Goal: Task Accomplishment & Management: Manage account settings

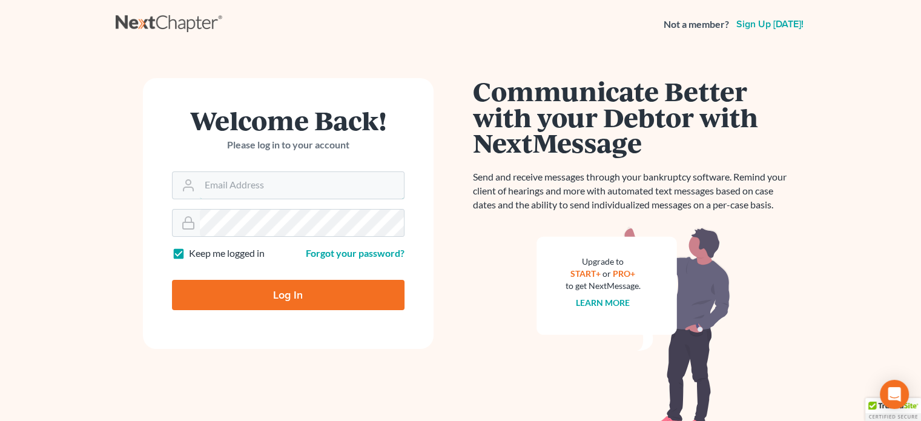
type input "[PERSON_NAME][EMAIL_ADDRESS][DOMAIN_NAME]"
click at [269, 300] on input "Log In" at bounding box center [288, 295] width 232 height 30
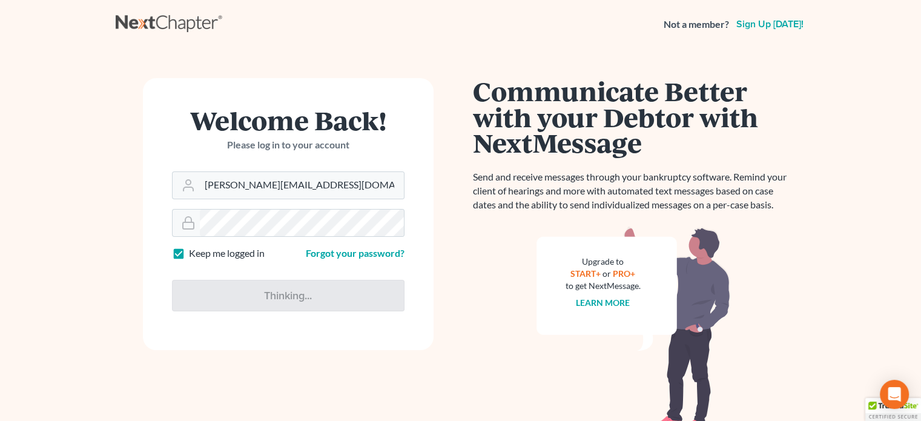
type input "Thinking..."
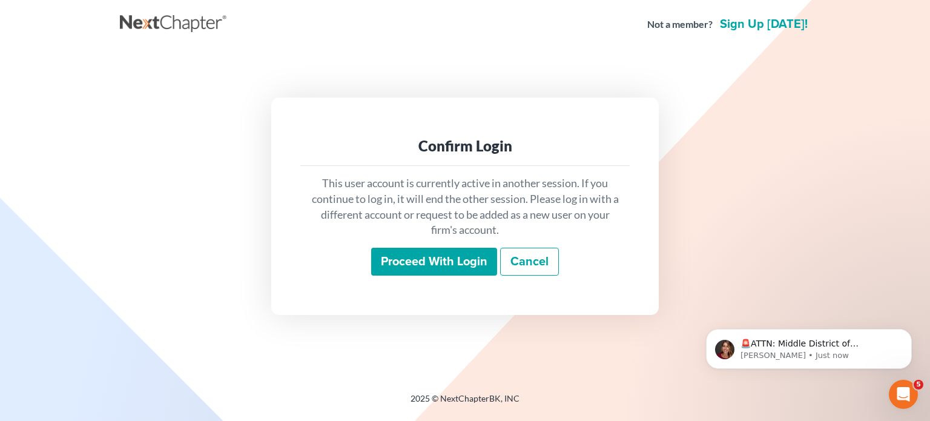
click at [269, 300] on div "Confirm Login This user account is currently active in another session. If you …" at bounding box center [465, 205] width 678 height 217
click at [439, 263] on input "Proceed with login" at bounding box center [434, 262] width 126 height 28
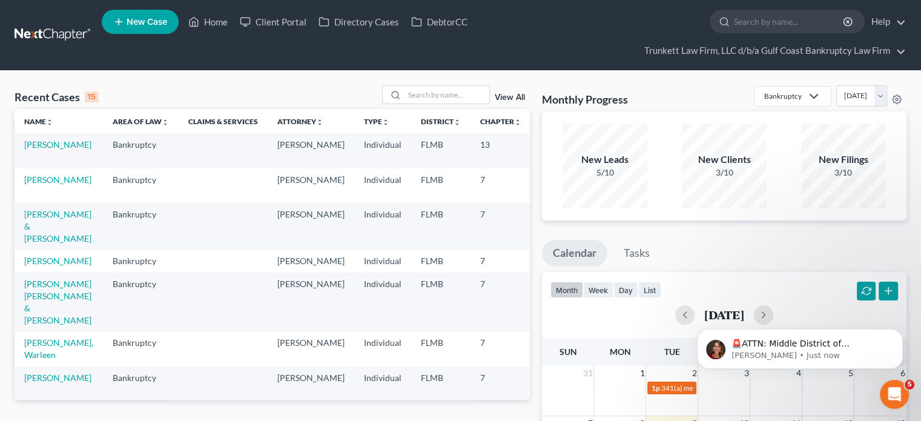
click at [508, 99] on link "View All" at bounding box center [510, 97] width 30 height 8
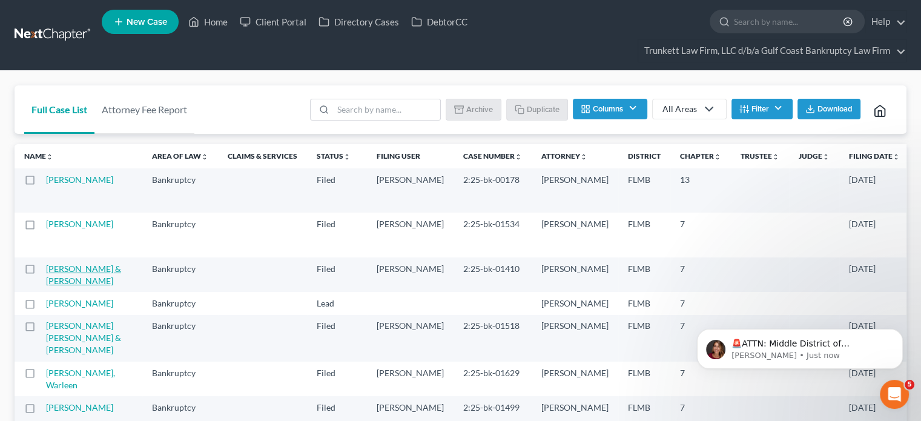
click at [73, 285] on link "[PERSON_NAME] & [PERSON_NAME]" at bounding box center [83, 274] width 75 height 22
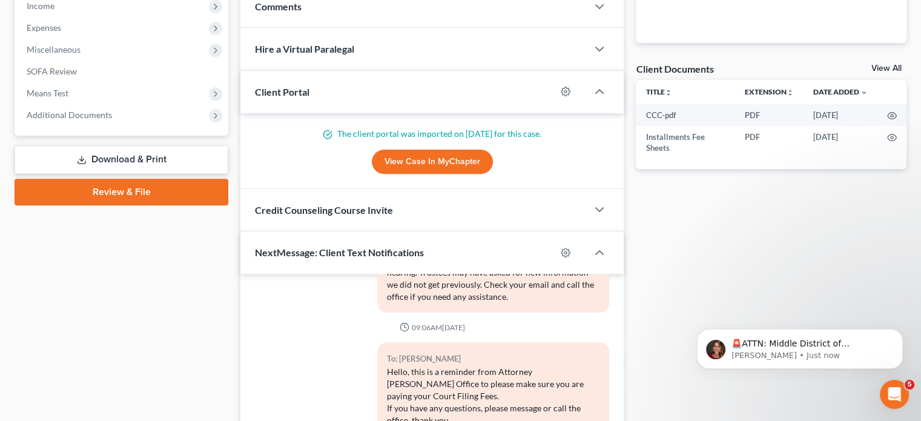
scroll to position [421, 0]
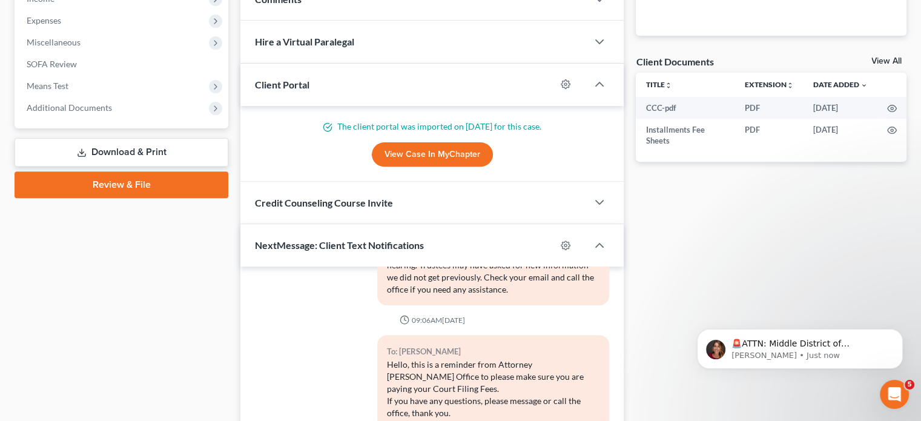
click at [881, 64] on link "View All" at bounding box center [886, 61] width 30 height 8
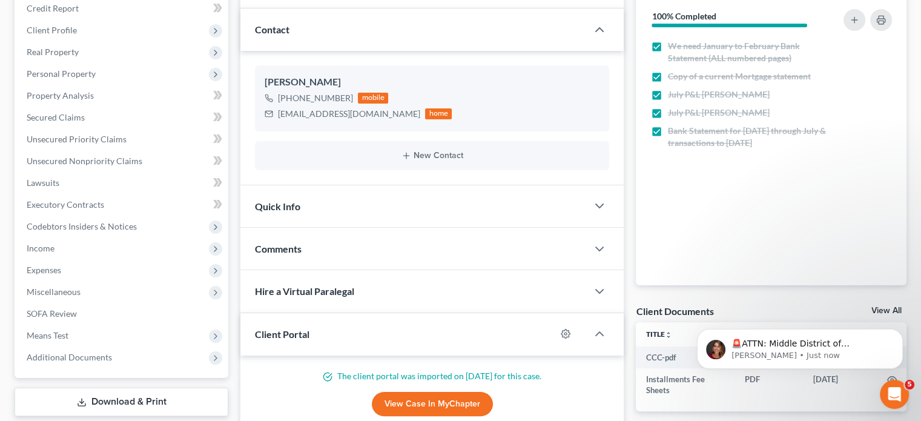
select select "4"
select select "9"
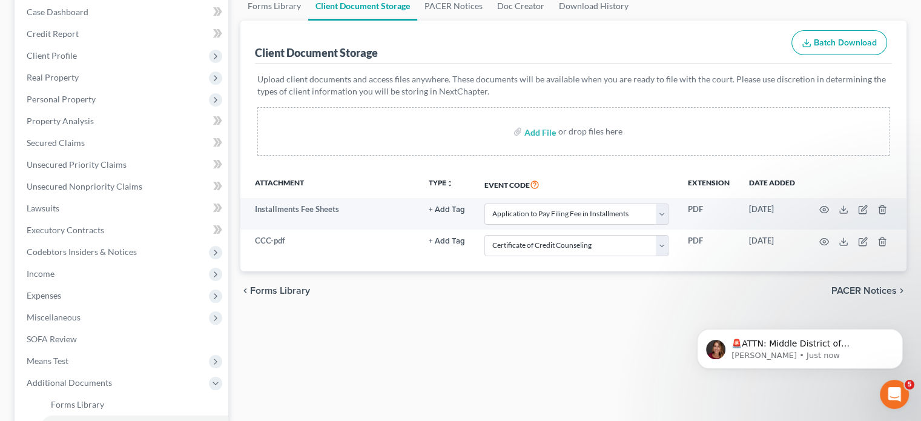
scroll to position [148, 0]
click at [881, 64] on div "Upload client documents and access files anywhere. These documents will be avai…" at bounding box center [573, 115] width 637 height 107
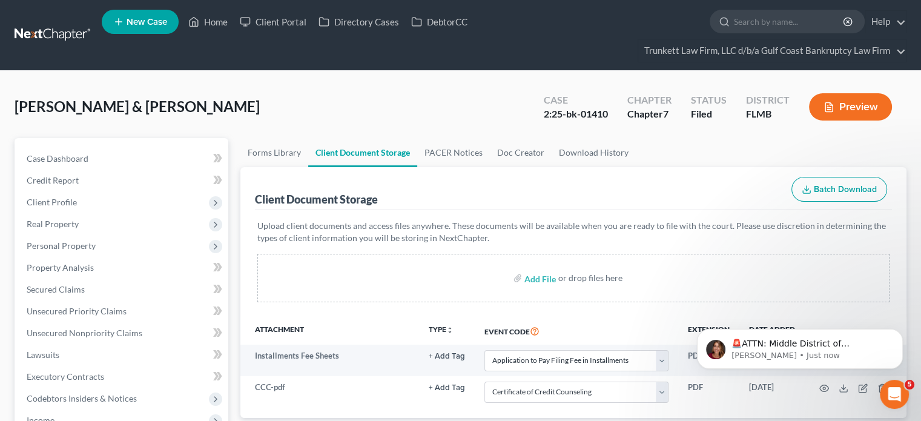
click at [52, 19] on nav "Home New Case Client Portal Directory Cases DebtorCC Trunkett Law Firm, LLC d/b…" at bounding box center [460, 35] width 921 height 70
click at [53, 26] on link at bounding box center [53, 35] width 77 height 22
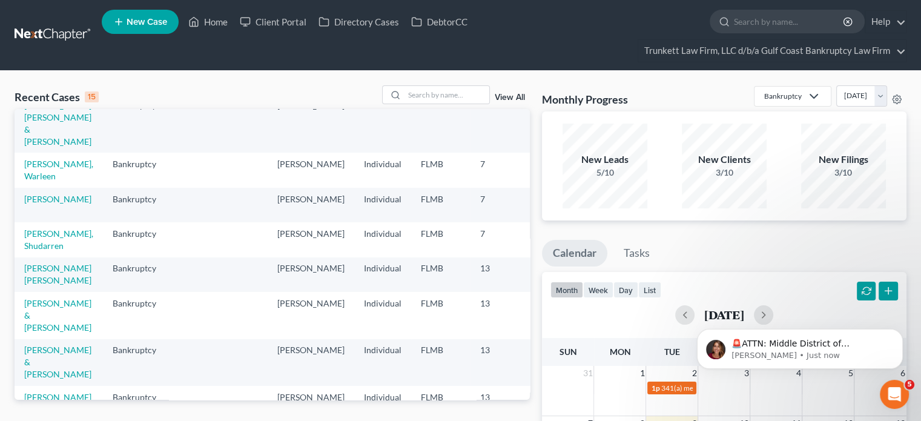
scroll to position [177, 0]
click at [508, 99] on link "View All" at bounding box center [510, 97] width 30 height 8
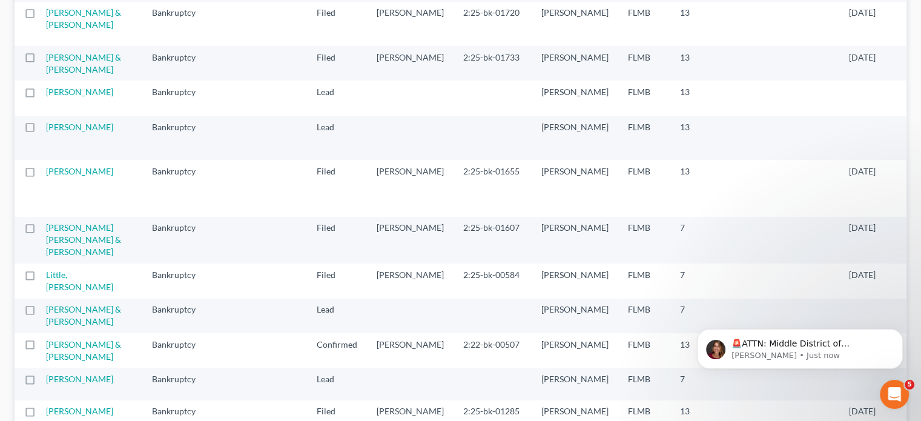
scroll to position [534, 0]
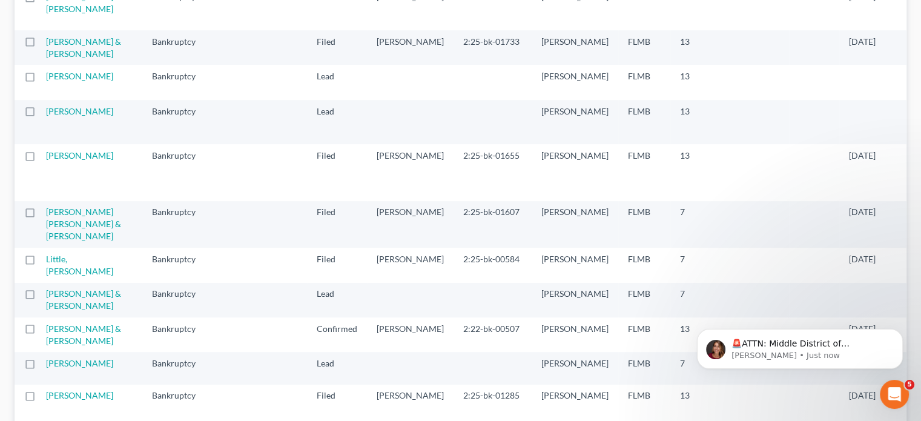
click at [218, 65] on th at bounding box center [262, 47] width 89 height 35
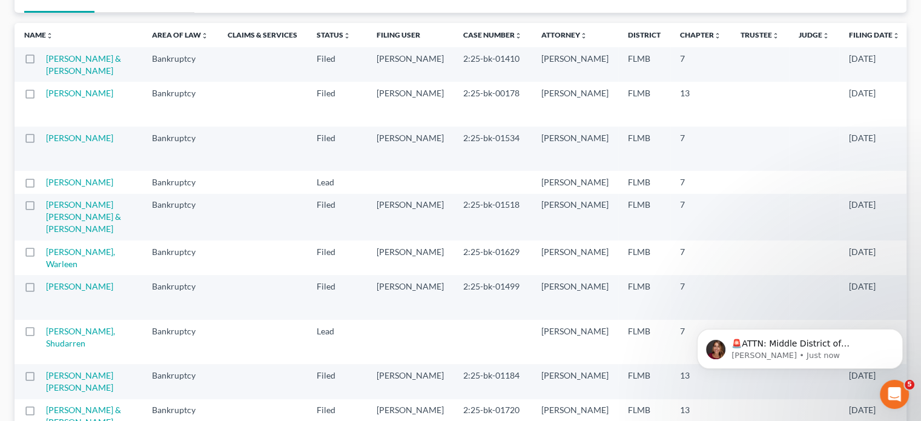
scroll to position [61, 0]
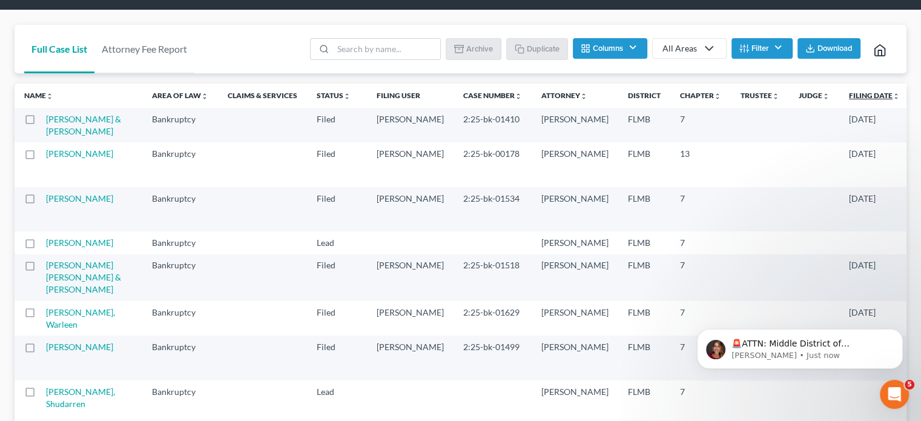
click at [849, 92] on link "Filing Date unfold_more expand_more expand_less" at bounding box center [874, 95] width 51 height 9
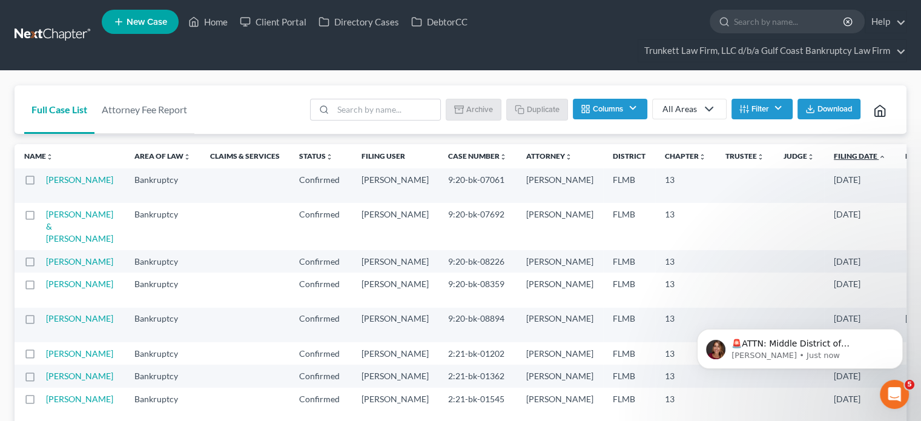
click at [834, 156] on link "Filing Date unfold_more expand_more expand_less" at bounding box center [860, 155] width 52 height 9
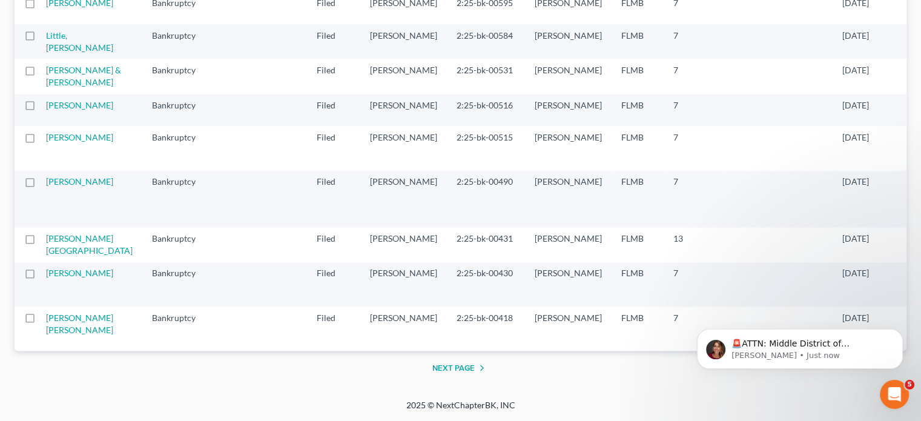
scroll to position [2183, 0]
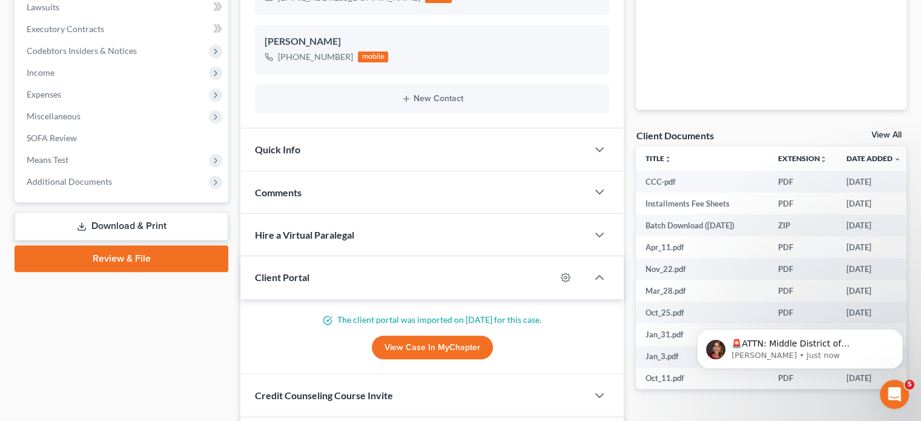
scroll to position [348, 0]
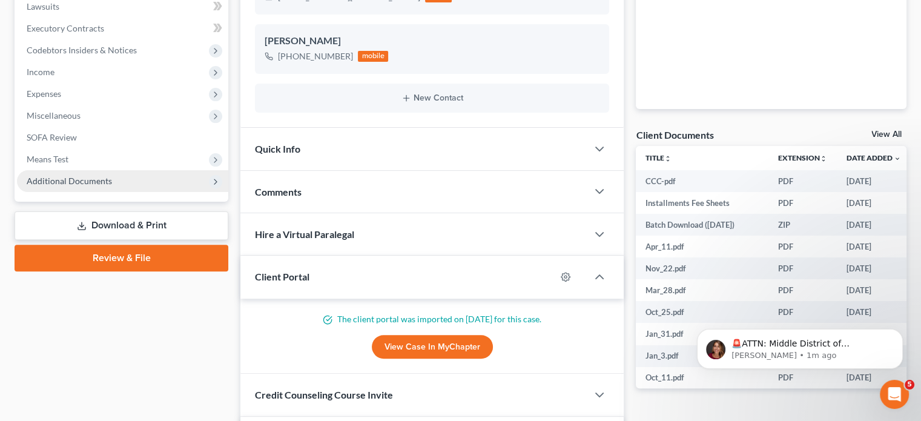
click at [167, 174] on span "Additional Documents" at bounding box center [122, 181] width 211 height 22
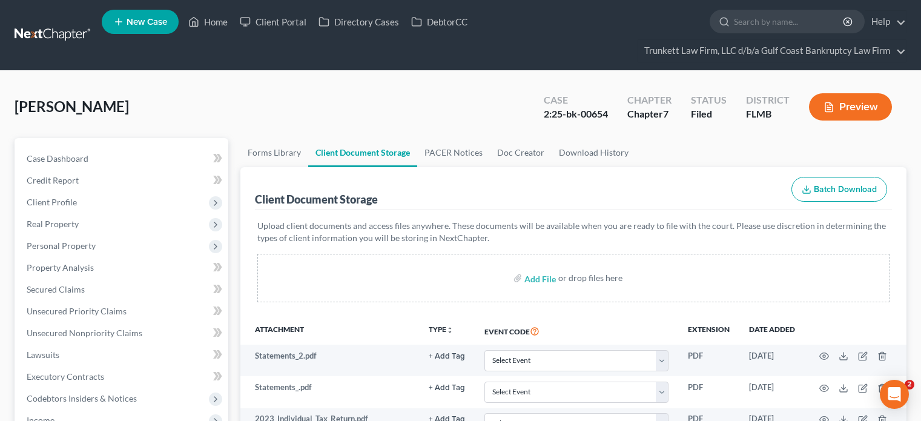
select select "4"
select select "9"
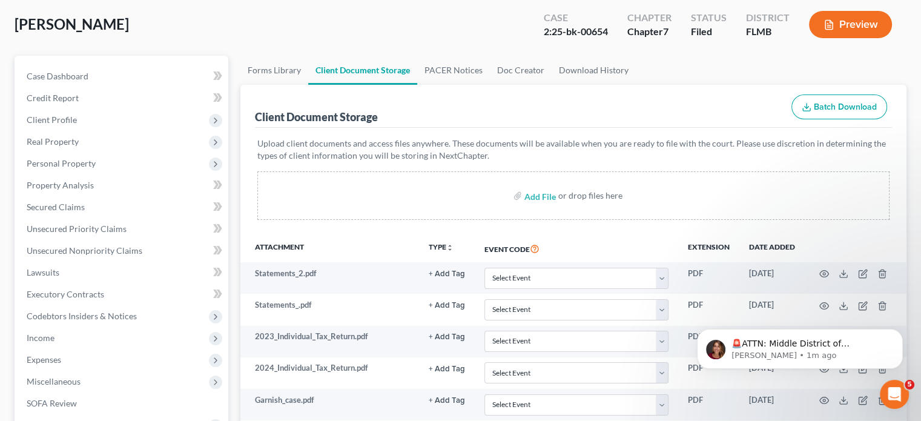
scroll to position [82, 0]
click at [358, 79] on link "Client Document Storage" at bounding box center [362, 70] width 109 height 29
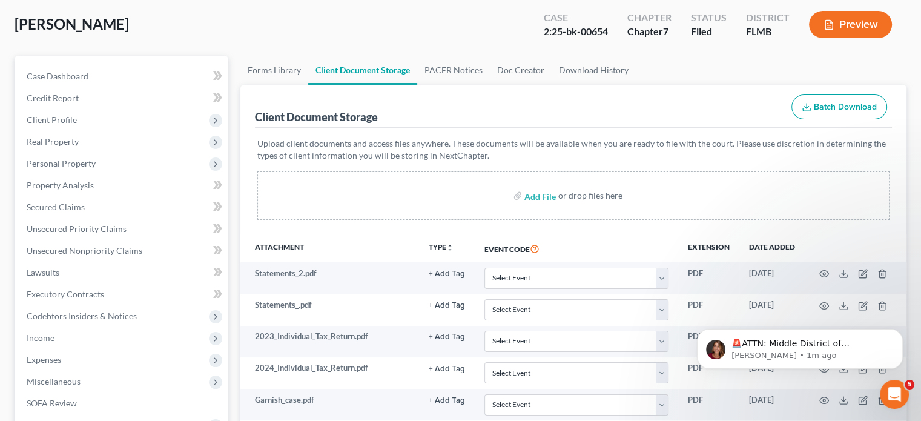
click at [358, 79] on link "Client Document Storage" at bounding box center [362, 70] width 109 height 29
drag, startPoint x: 477, startPoint y: 68, endPoint x: 438, endPoint y: 53, distance: 42.2
click at [438, 53] on div "Flores, Jesus Upgraded Case 2:25-bk-00654 Chapter Chapter 7 Status Filed Distri…" at bounding box center [461, 29] width 892 height 53
click at [507, 66] on link "Doc Creator" at bounding box center [521, 70] width 62 height 29
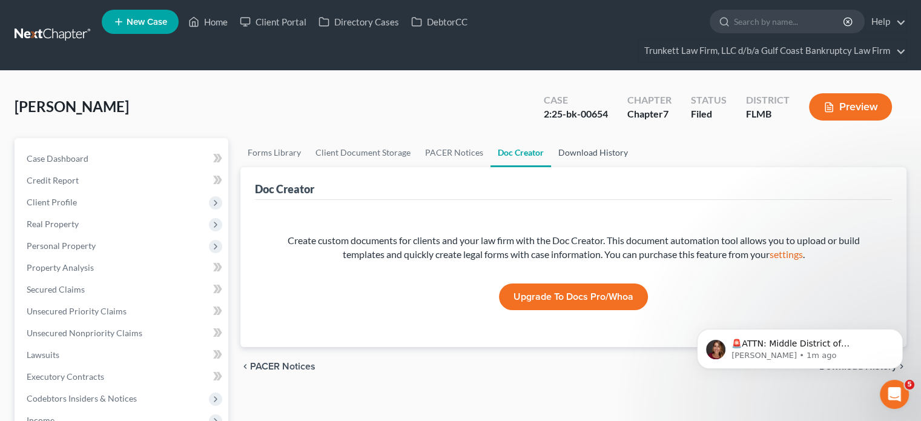
click at [582, 151] on link "Download History" at bounding box center [593, 152] width 84 height 29
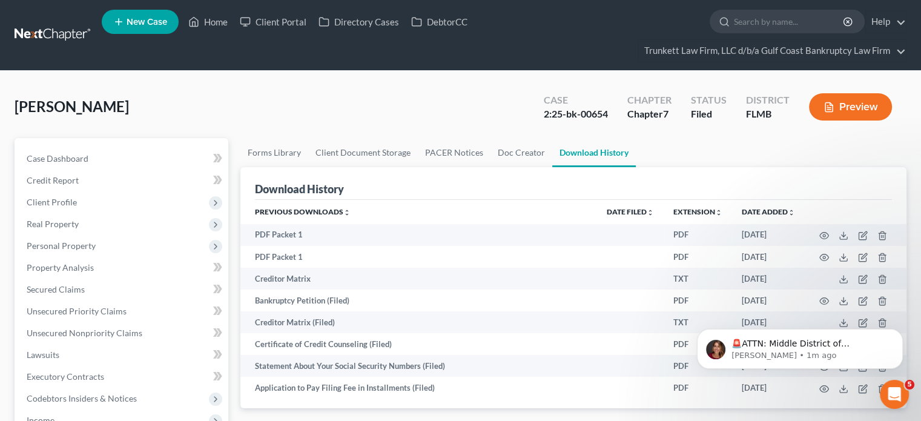
click at [53, 38] on link at bounding box center [53, 35] width 77 height 22
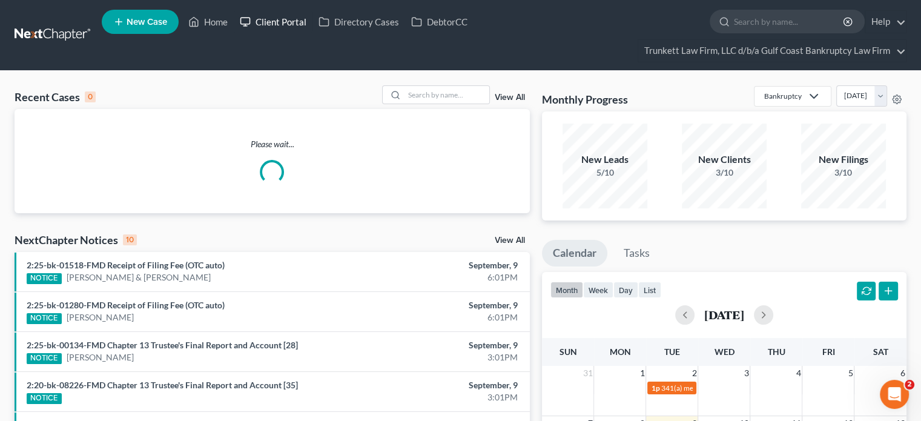
drag, startPoint x: 287, startPoint y: 24, endPoint x: 275, endPoint y: 24, distance: 11.5
click at [275, 24] on link "Client Portal" at bounding box center [273, 22] width 79 height 22
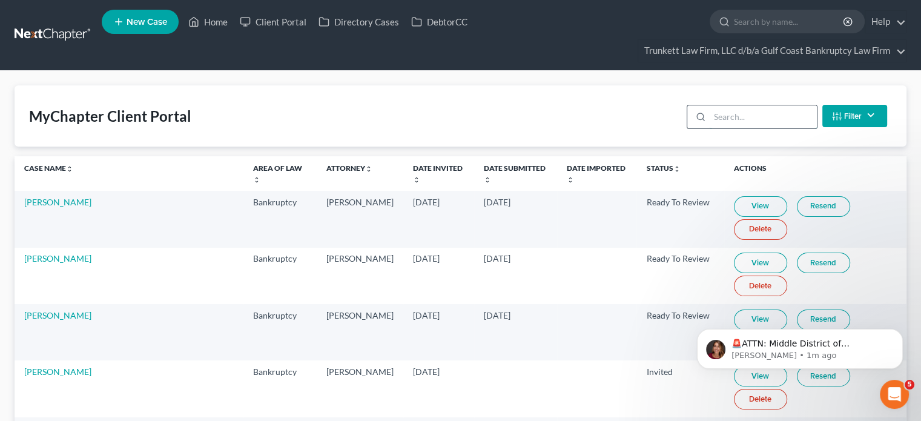
click at [726, 116] on input "search" at bounding box center [762, 116] width 107 height 23
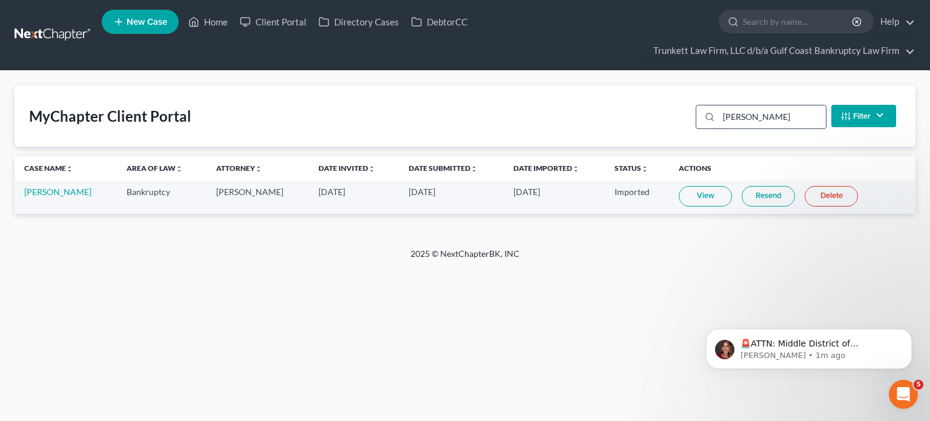
type input "FLORES"
click at [683, 199] on link "View" at bounding box center [705, 196] width 53 height 21
click at [788, 16] on input "search" at bounding box center [798, 21] width 111 height 22
type input "BENNER"
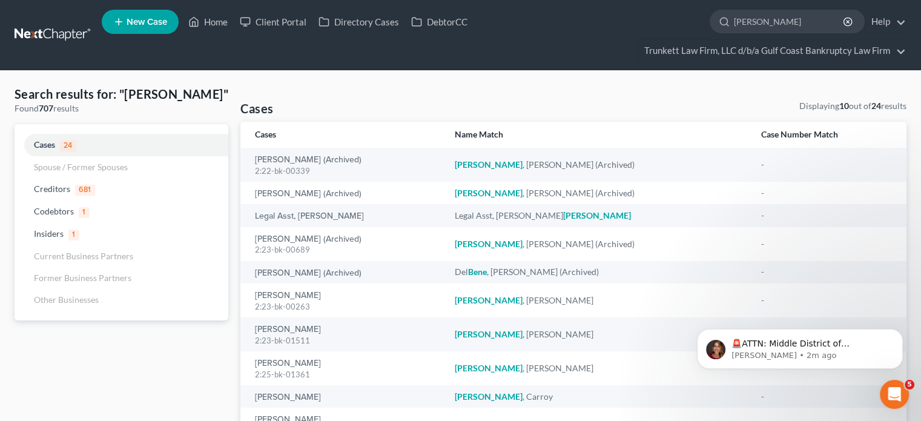
drag, startPoint x: 788, startPoint y: 16, endPoint x: 537, endPoint y: 60, distance: 255.0
click at [537, 60] on ul "New Case Home Client Portal Directory Cases DebtorCC BENNER - No Result - Credi…" at bounding box center [504, 35] width 804 height 58
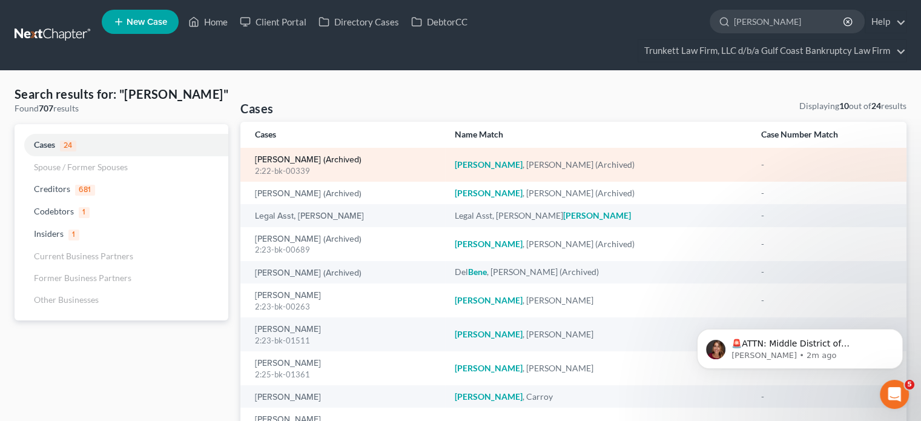
click at [326, 162] on link "Benner, Katherine (Archived)" at bounding box center [308, 160] width 107 height 8
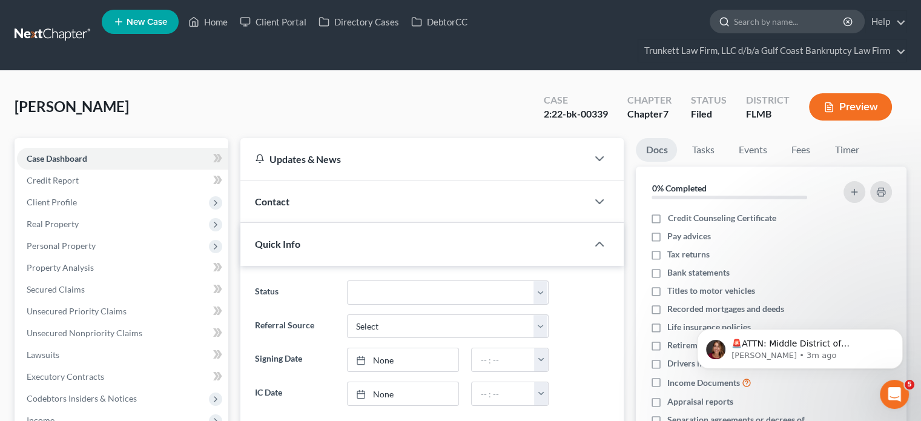
click at [755, 24] on input "search" at bounding box center [789, 21] width 111 height 22
type input "BENNER"
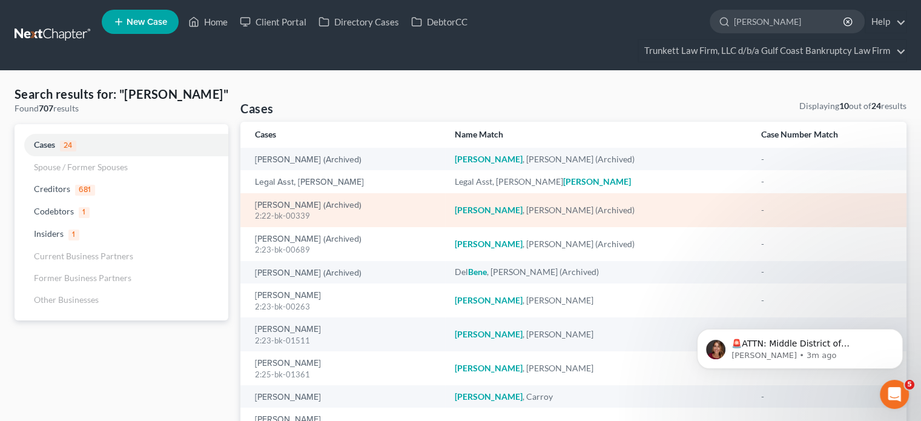
click at [334, 197] on td "Benner, Katherine (Archived) 2:22-bk-00339" at bounding box center [342, 210] width 205 height 34
click at [329, 202] on link "Benner, Katherine (Archived)" at bounding box center [308, 205] width 107 height 8
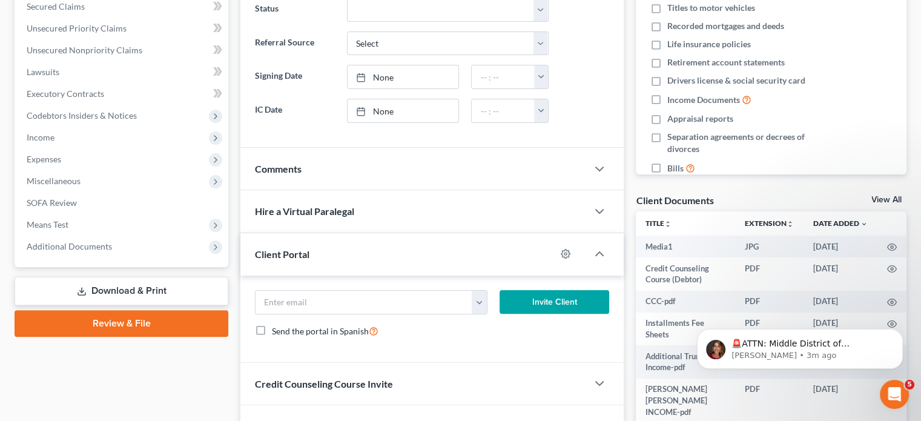
scroll to position [380, 0]
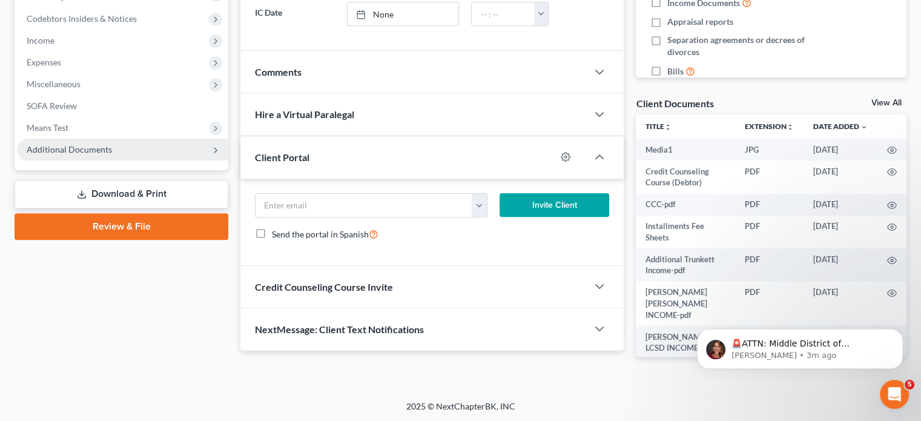
click at [85, 154] on span "Additional Documents" at bounding box center [122, 150] width 211 height 22
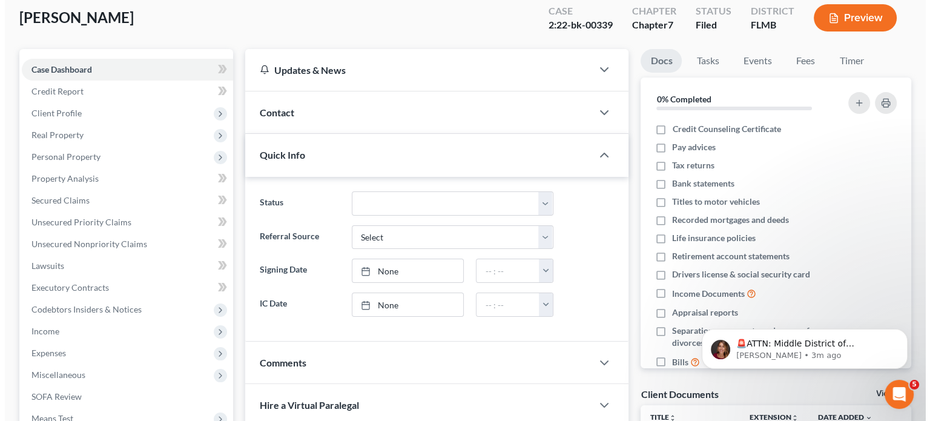
scroll to position [0, 0]
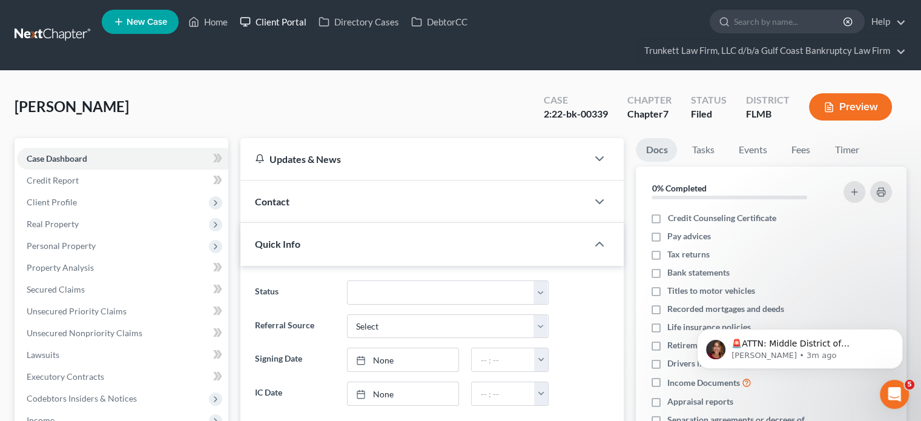
click at [288, 19] on link "Client Portal" at bounding box center [273, 22] width 79 height 22
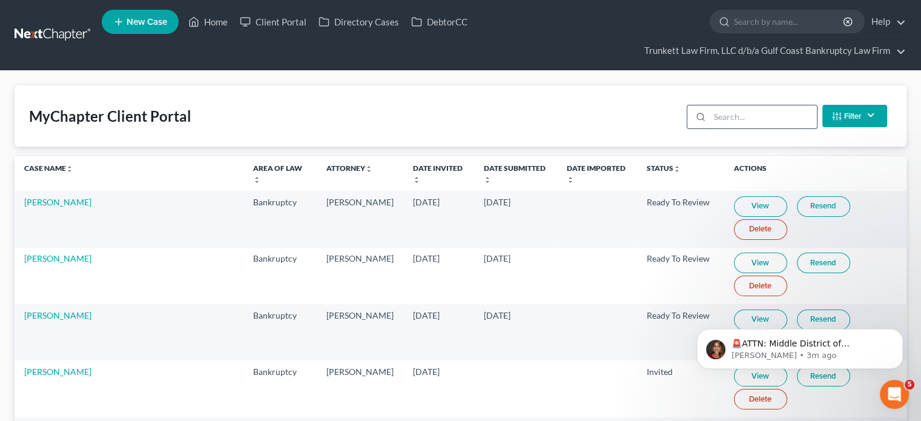
click at [722, 117] on input "search" at bounding box center [762, 116] width 107 height 23
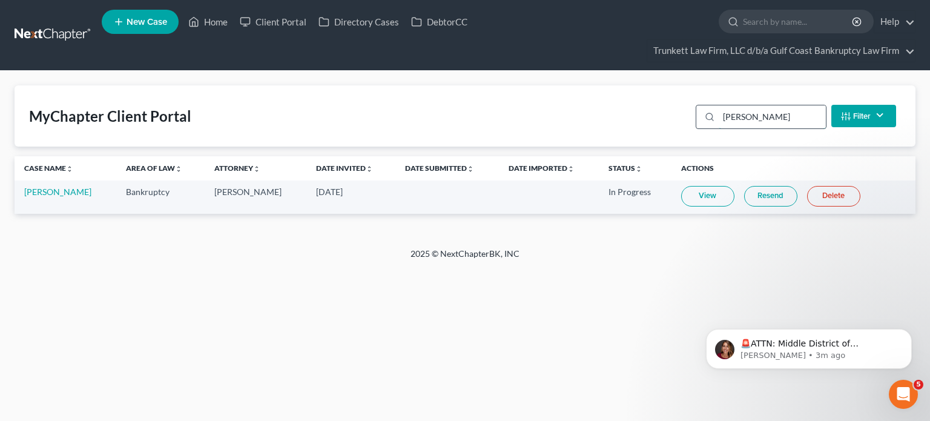
type input "BENNER"
click at [574, 211] on td at bounding box center [549, 196] width 100 height 33
click at [215, 25] on link "Home" at bounding box center [207, 22] width 51 height 22
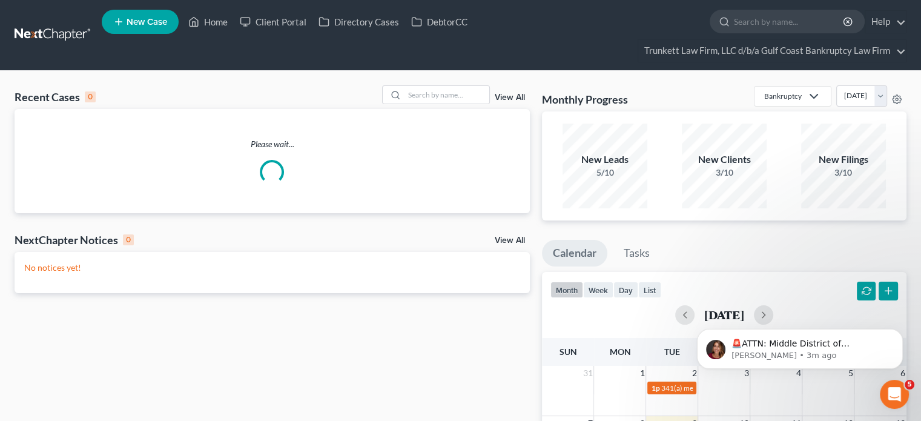
click at [511, 102] on div "View All" at bounding box center [456, 94] width 148 height 19
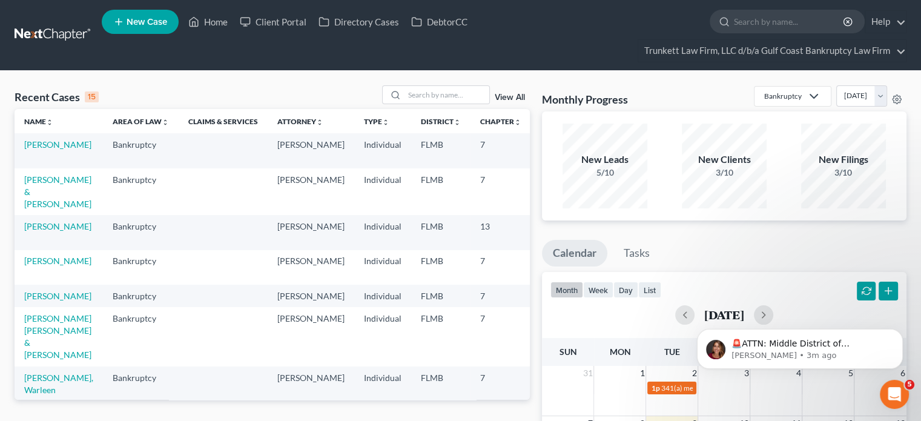
click at [509, 95] on link "View All" at bounding box center [510, 97] width 30 height 8
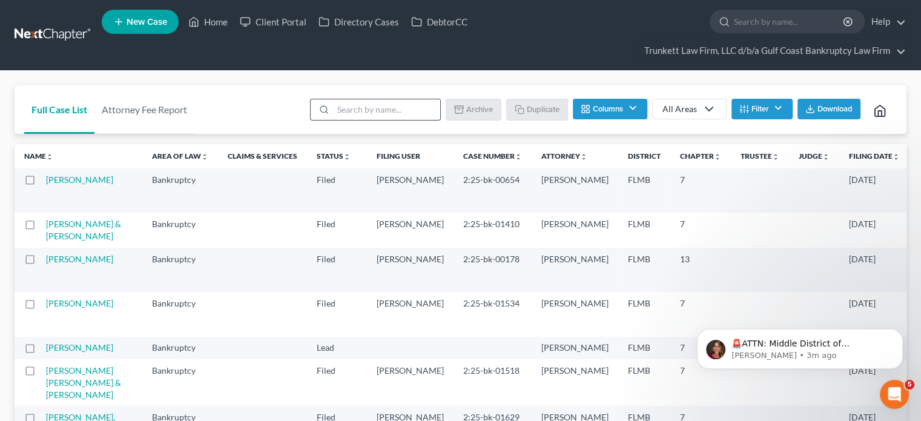
click at [395, 107] on input "search" at bounding box center [386, 109] width 107 height 21
type input "BENNER"
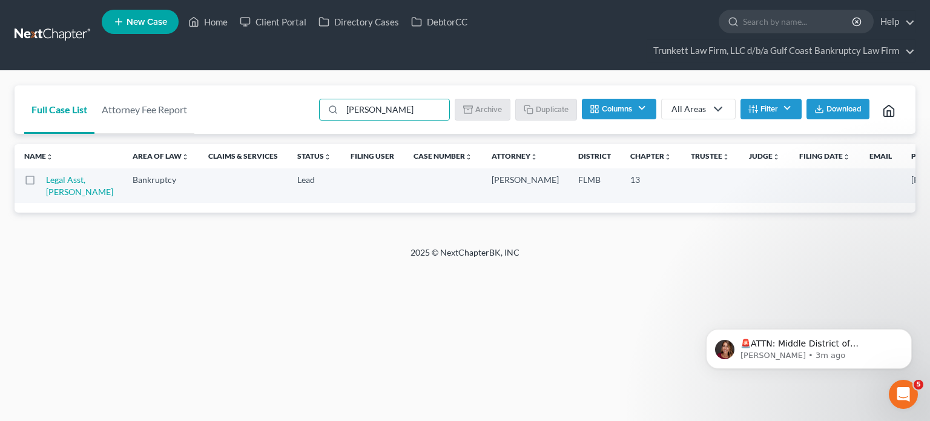
click at [793, 107] on button "Filter" at bounding box center [770, 109] width 61 height 21
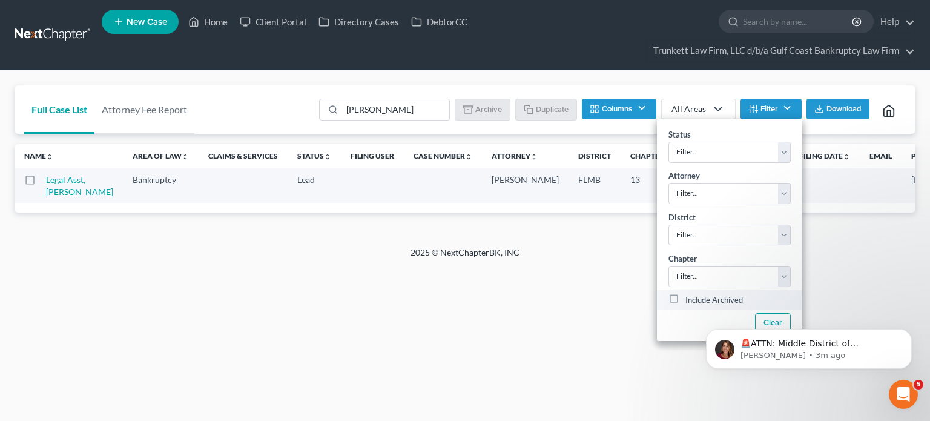
click at [700, 300] on label "Include Archived" at bounding box center [714, 300] width 58 height 15
click at [698, 300] on input "Include Archived" at bounding box center [694, 297] width 8 height 8
checkbox input "true"
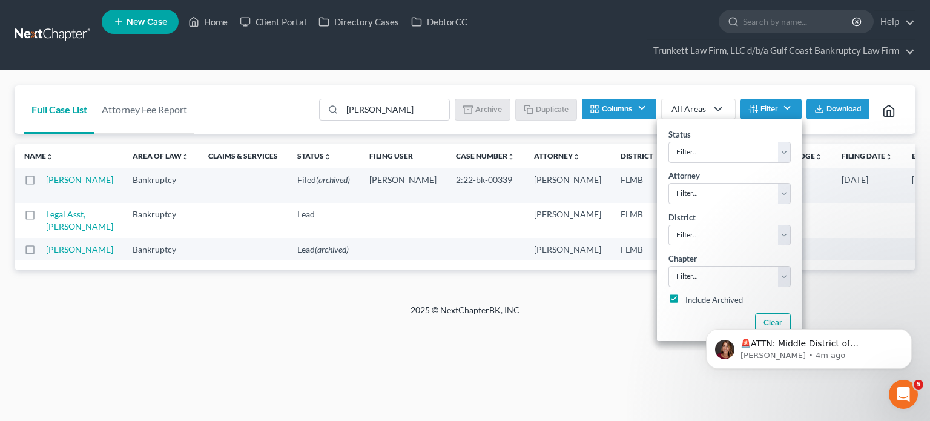
click at [295, 326] on div "2025 © NextChapterBK, INC" at bounding box center [465, 315] width 690 height 22
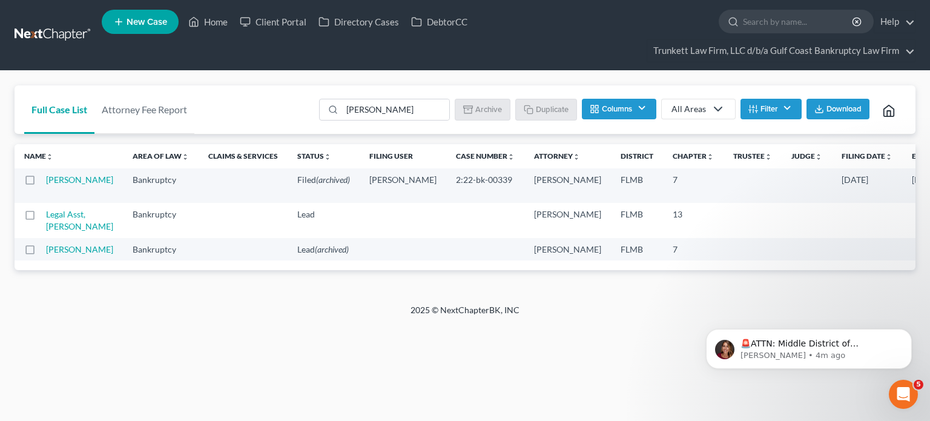
click at [41, 183] on label at bounding box center [41, 183] width 0 height 0
click at [46, 182] on input "checkbox" at bounding box center [50, 178] width 8 height 8
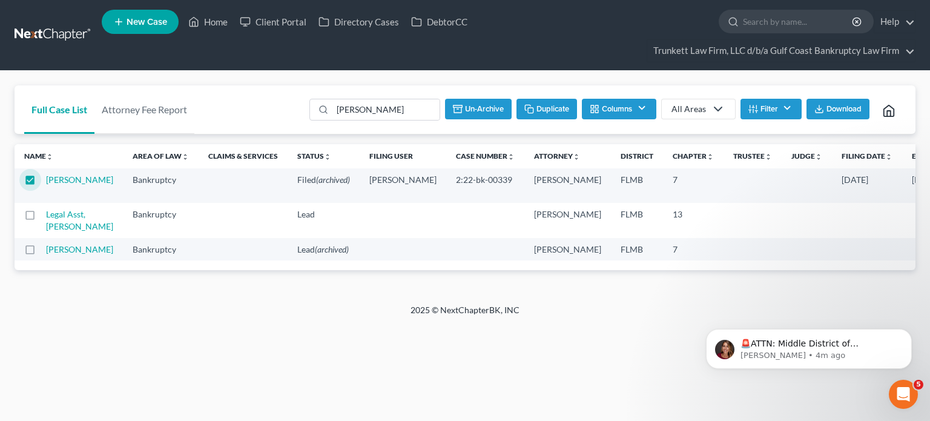
click at [473, 106] on button "Un-archive" at bounding box center [478, 109] width 67 height 21
checkbox input "false"
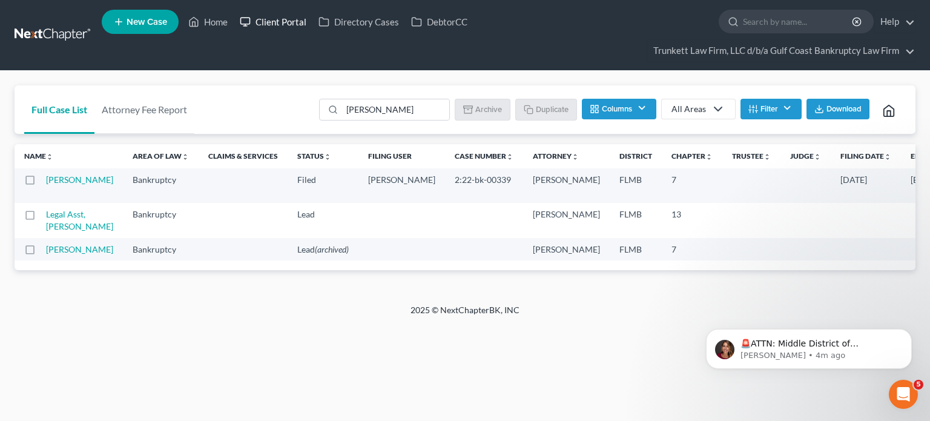
click at [295, 22] on link "Client Portal" at bounding box center [273, 22] width 79 height 22
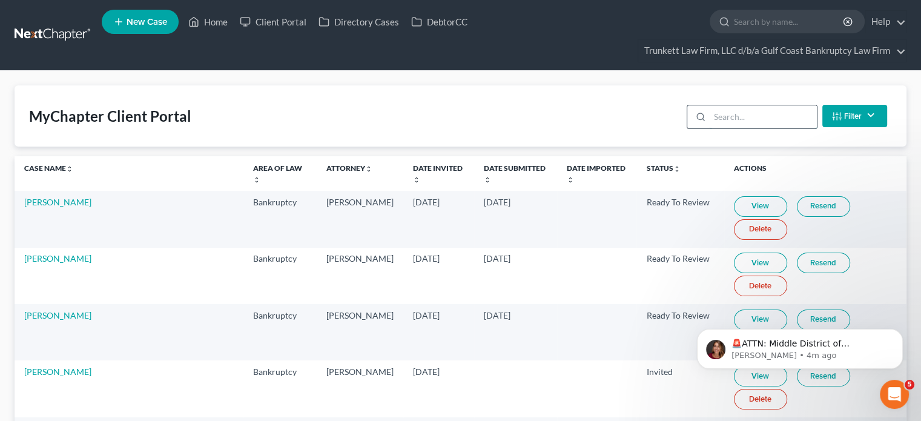
click at [745, 116] on input "search" at bounding box center [762, 116] width 107 height 23
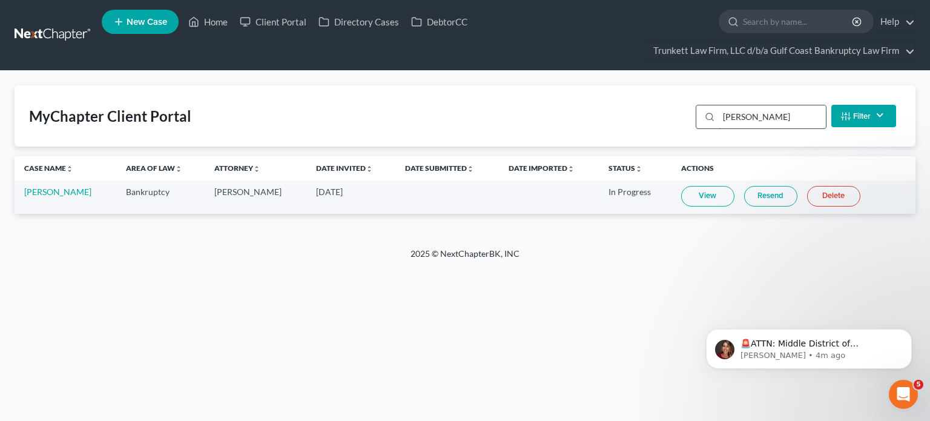
type input "BENNER"
click at [864, 113] on button "Filter" at bounding box center [863, 116] width 65 height 22
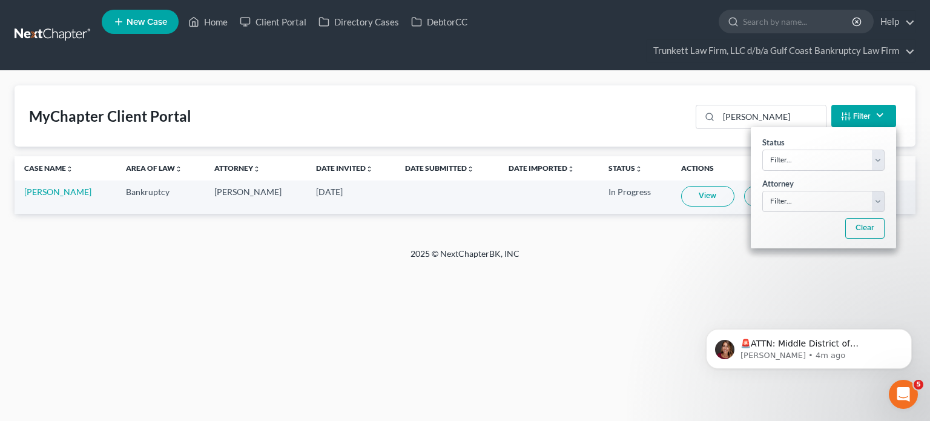
click at [666, 279] on div "Home New Case Client Portal Directory Cases DebtorCC Trunkett Law Firm, LLC d/b…" at bounding box center [465, 210] width 930 height 421
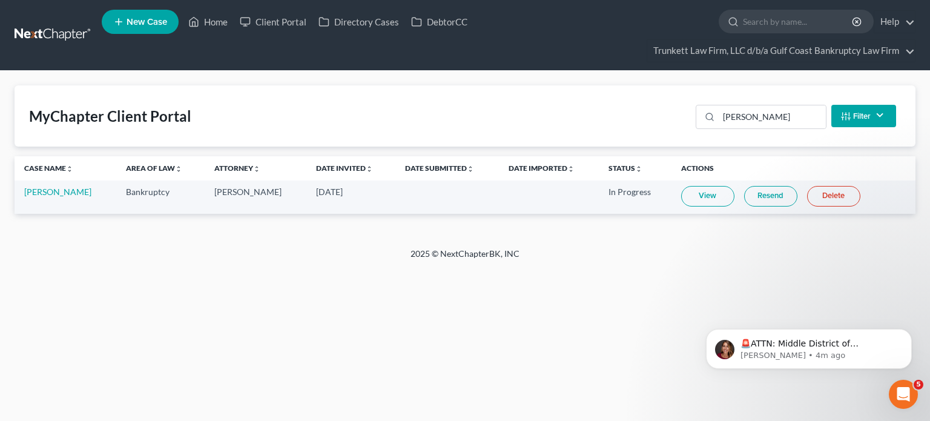
click at [708, 191] on link "View" at bounding box center [707, 196] width 53 height 21
click at [300, 19] on link "Client Portal" at bounding box center [273, 22] width 79 height 22
click at [297, 21] on link "Client Portal" at bounding box center [273, 22] width 79 height 22
click at [79, 22] on nav "Home New Case Client Portal Directory Cases DebtorCC Trunkett Law Firm, LLC d/b…" at bounding box center [465, 35] width 930 height 70
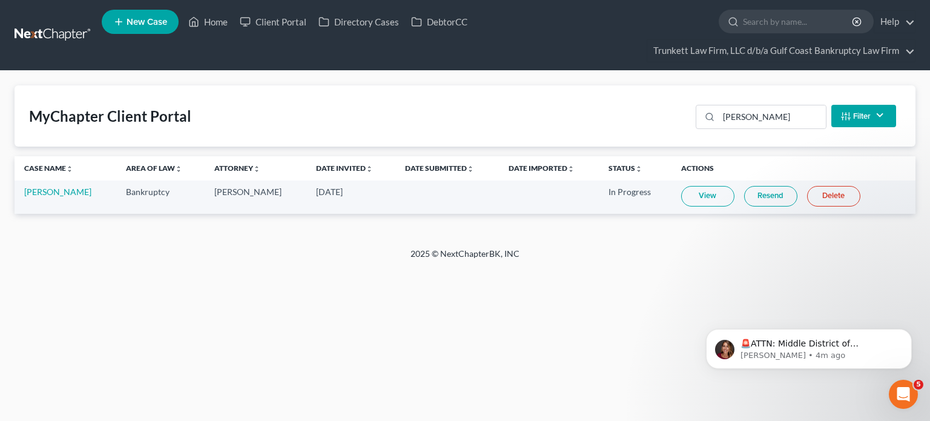
click at [73, 31] on link at bounding box center [53, 35] width 77 height 22
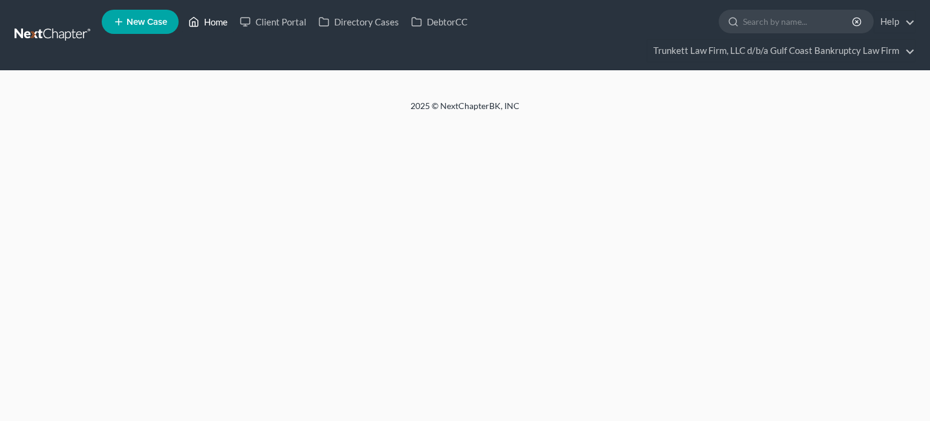
click at [204, 24] on link "Home" at bounding box center [207, 22] width 51 height 22
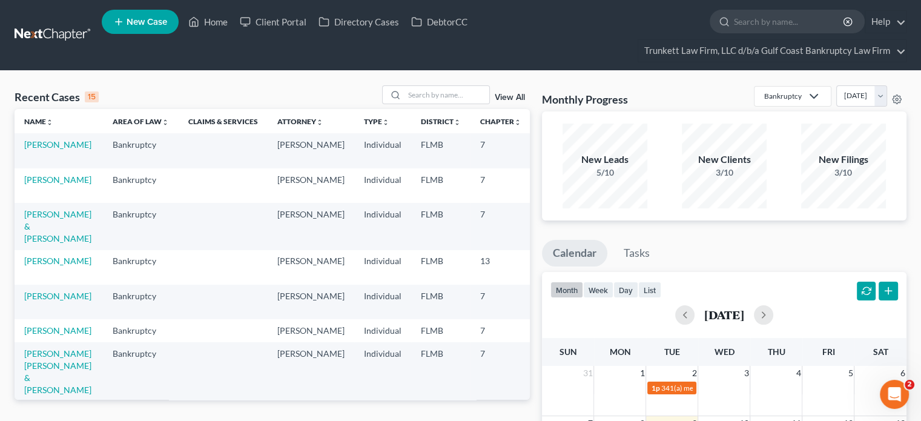
click at [501, 94] on link "View All" at bounding box center [510, 97] width 30 height 8
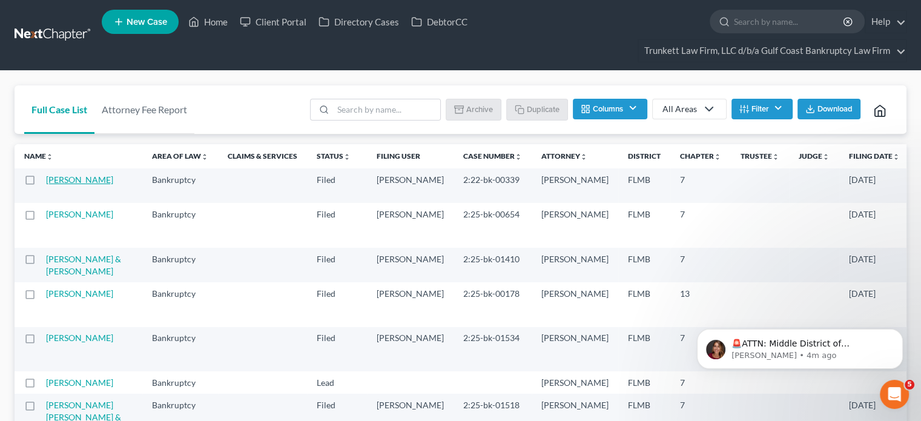
click at [65, 185] on link "[PERSON_NAME]" at bounding box center [79, 179] width 67 height 10
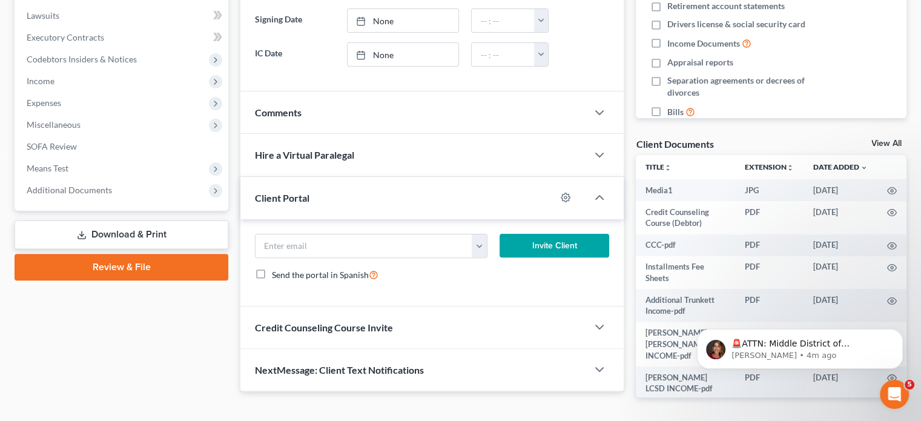
scroll to position [369, 0]
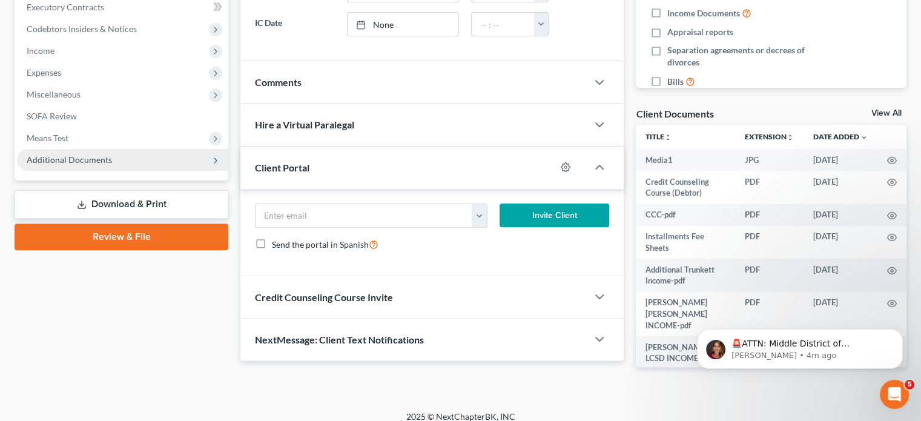
click at [81, 152] on span "Additional Documents" at bounding box center [122, 160] width 211 height 22
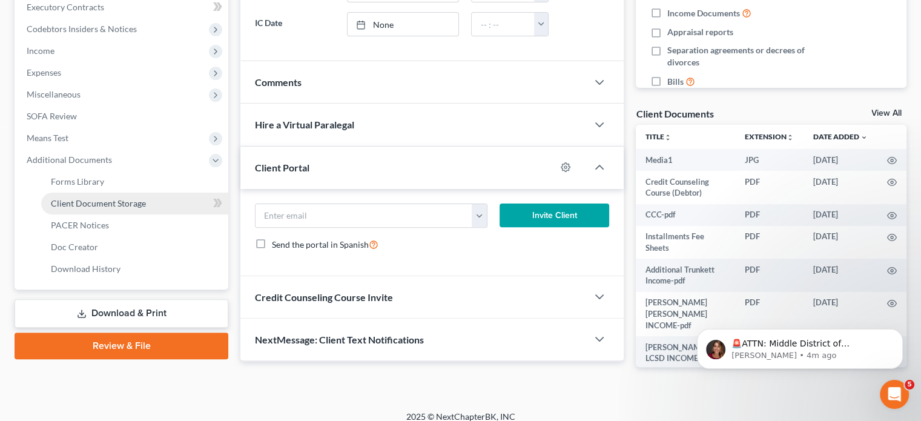
click at [129, 199] on span "Client Document Storage" at bounding box center [98, 203] width 95 height 10
select select "4"
select select "9"
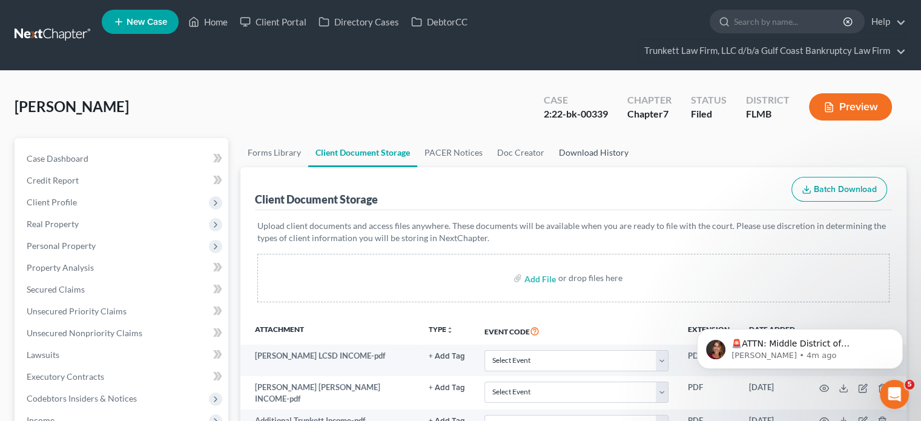
click at [572, 154] on link "Download History" at bounding box center [593, 152] width 84 height 29
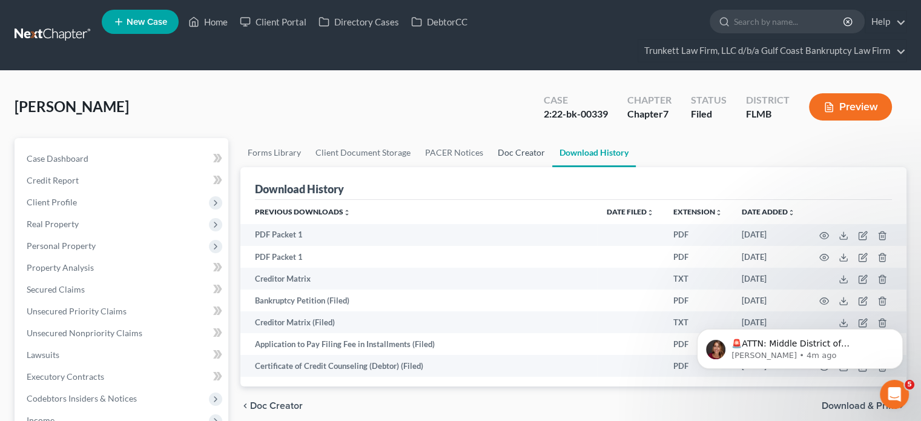
click at [490, 142] on link "Doc Creator" at bounding box center [521, 152] width 62 height 29
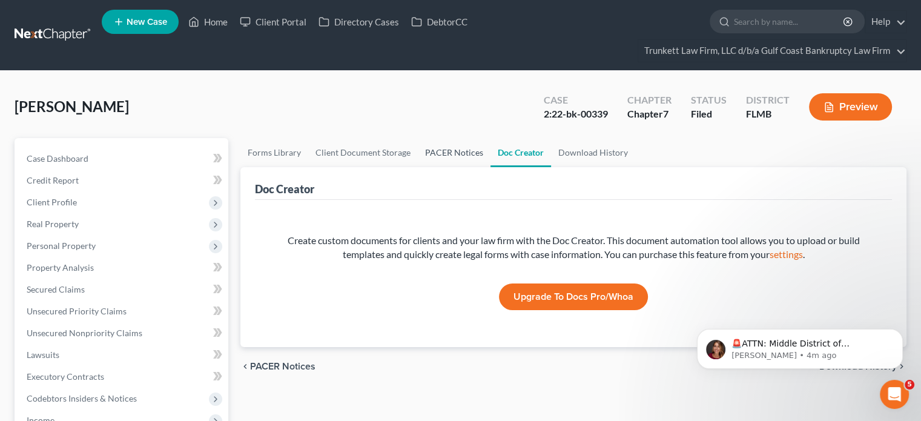
click at [452, 140] on link "PACER Notices" at bounding box center [454, 152] width 73 height 29
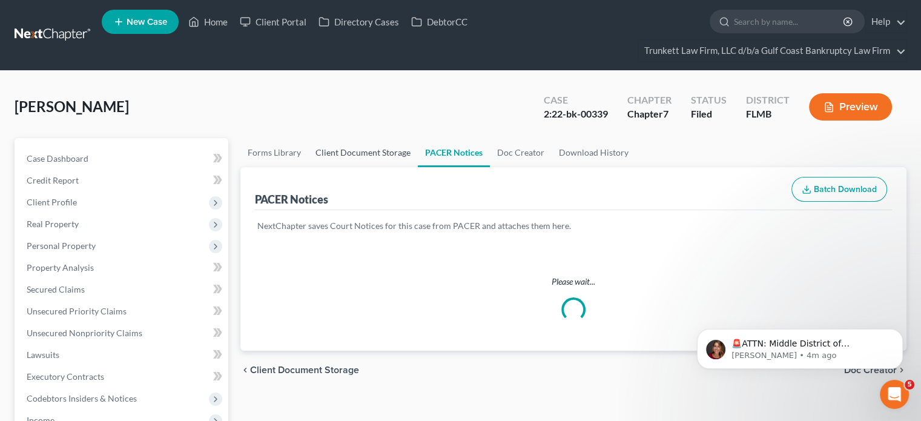
click at [343, 141] on link "Client Document Storage" at bounding box center [363, 152] width 110 height 29
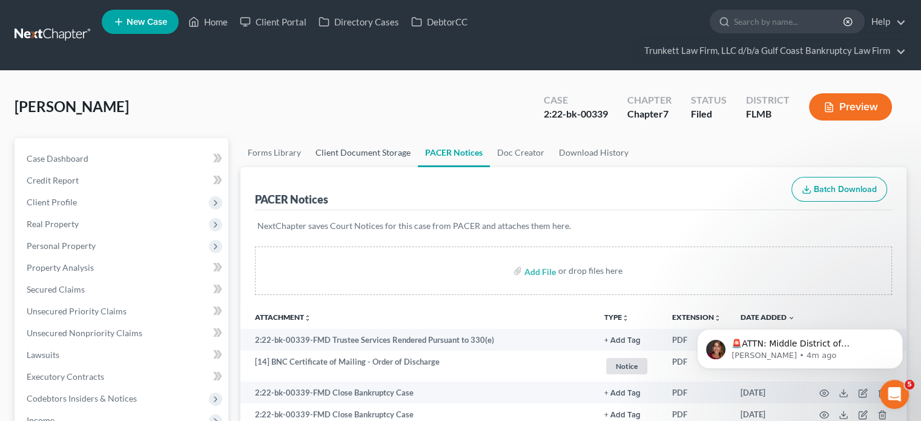
select select "4"
select select "9"
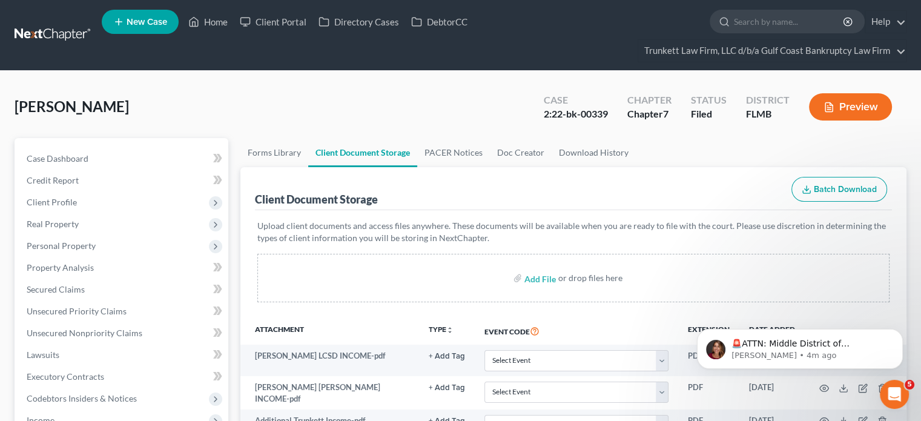
click at [343, 141] on link "Client Document Storage" at bounding box center [362, 152] width 109 height 29
click at [308, 22] on link "Client Portal" at bounding box center [273, 22] width 79 height 22
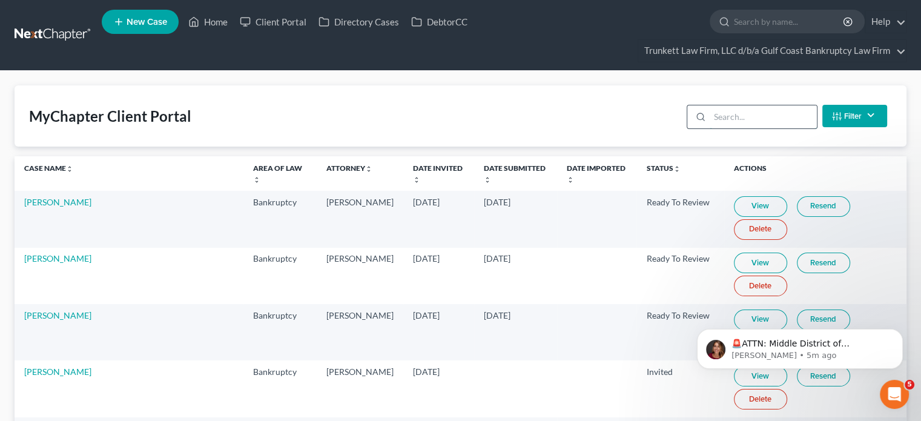
click at [740, 119] on input "search" at bounding box center [762, 116] width 107 height 23
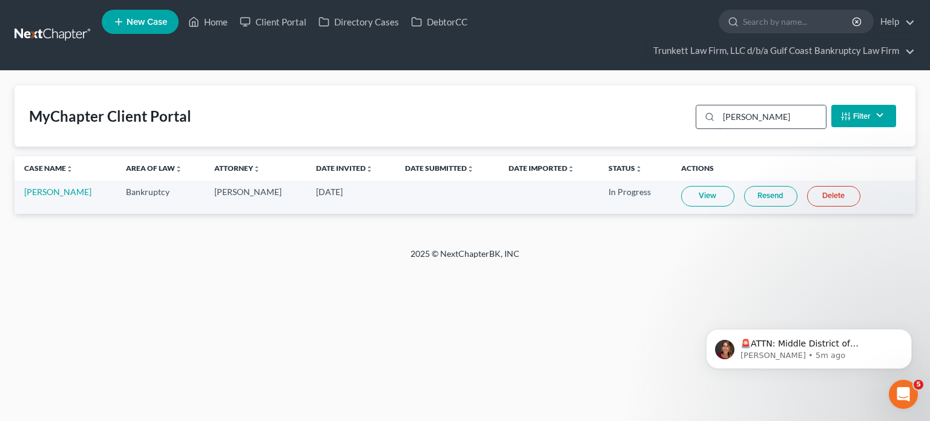
type input "BENNER"
click at [84, 192] on td "Jeannie Benner" at bounding box center [66, 196] width 102 height 33
click at [70, 191] on link "Jeannie Benner" at bounding box center [57, 191] width 67 height 10
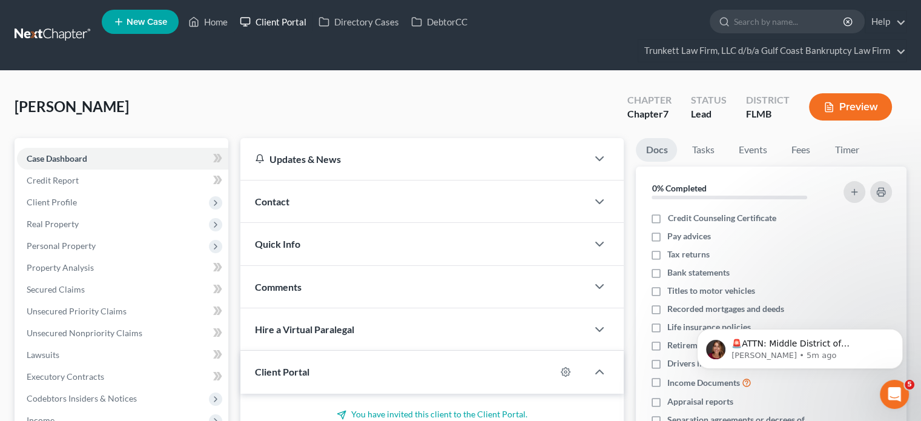
click at [287, 24] on link "Client Portal" at bounding box center [273, 22] width 79 height 22
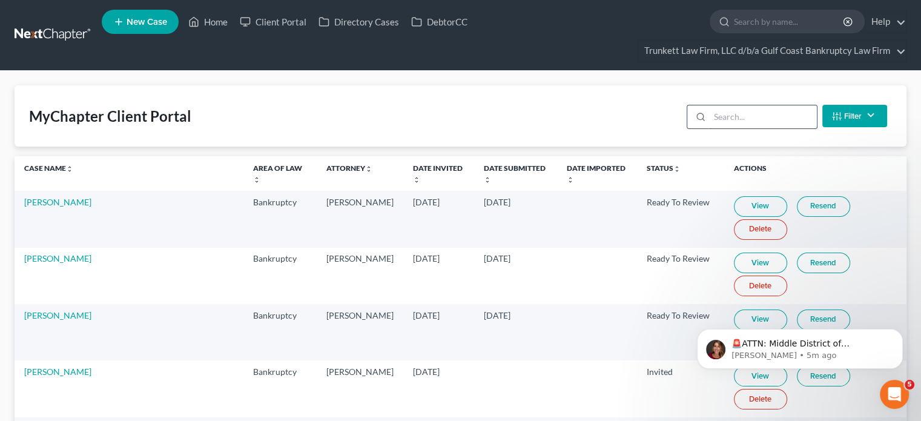
click at [738, 110] on input "search" at bounding box center [762, 116] width 107 height 23
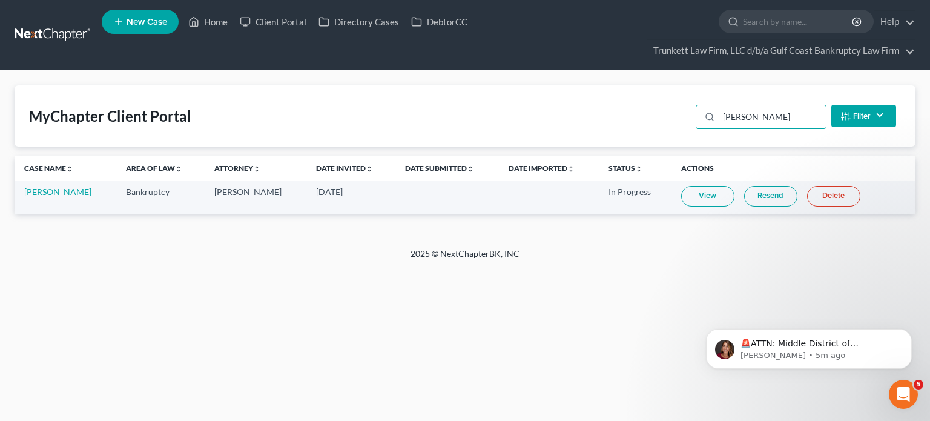
type input "BENNER"
click at [699, 196] on link "View" at bounding box center [707, 196] width 53 height 21
click at [59, 186] on link "[PERSON_NAME]" at bounding box center [57, 191] width 67 height 10
click at [59, 192] on link "[PERSON_NAME]" at bounding box center [57, 191] width 67 height 10
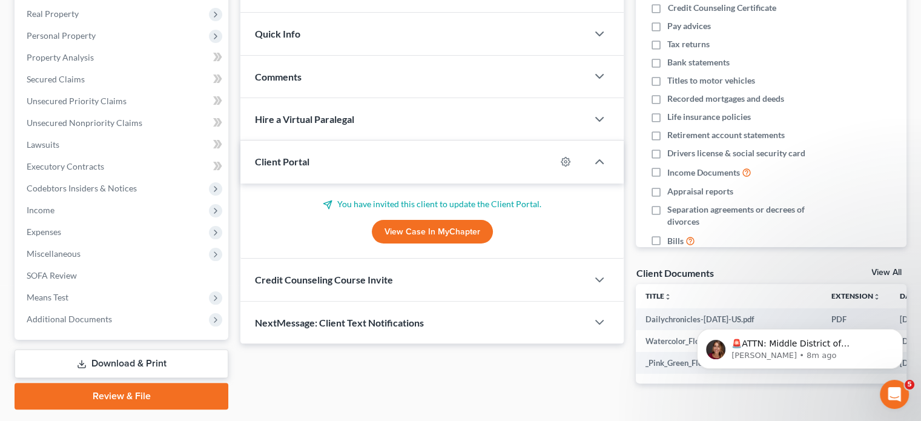
scroll to position [247, 0]
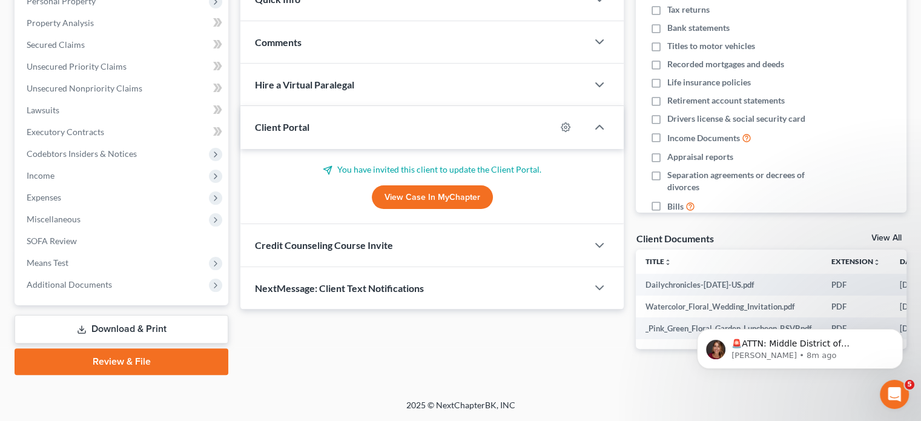
click at [881, 225] on div "Docs Tasks Events Fees Timer 0% Completed Nothing here yet! Credit Counseling C…" at bounding box center [771, 130] width 283 height 475
click at [880, 234] on link "View All" at bounding box center [886, 238] width 30 height 8
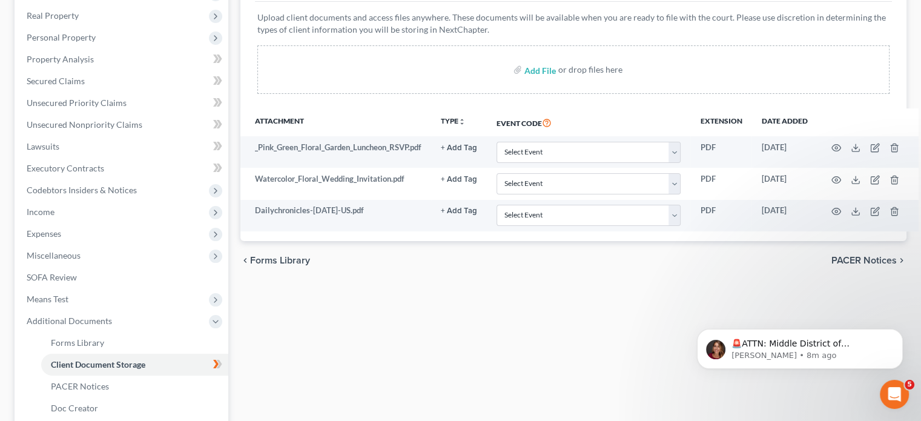
scroll to position [208, 0]
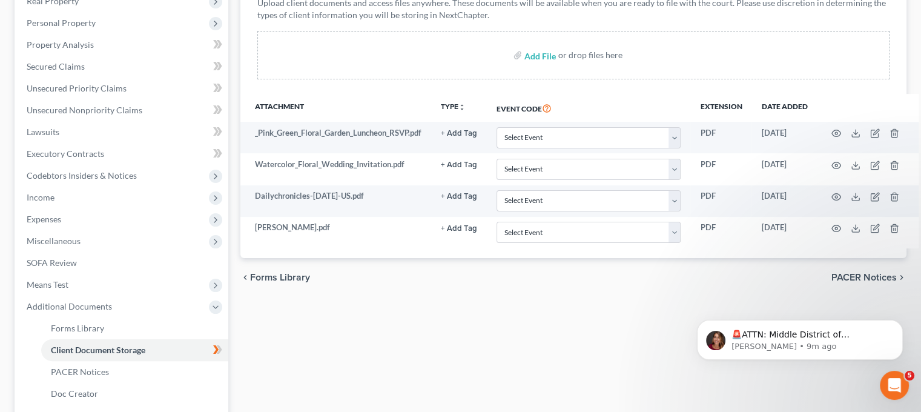
scroll to position [225, 21]
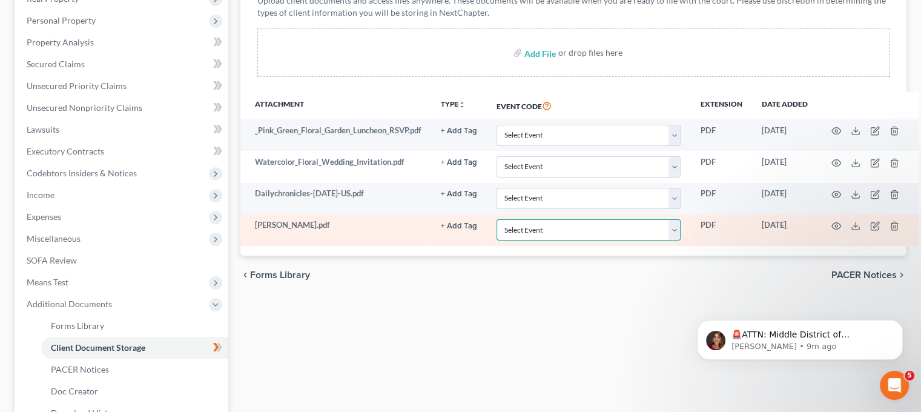
click at [527, 227] on select "Select Event 20 Largest Unsecured Creditors Amended Chapter 13 Plan Amended Cre…" at bounding box center [588, 229] width 184 height 21
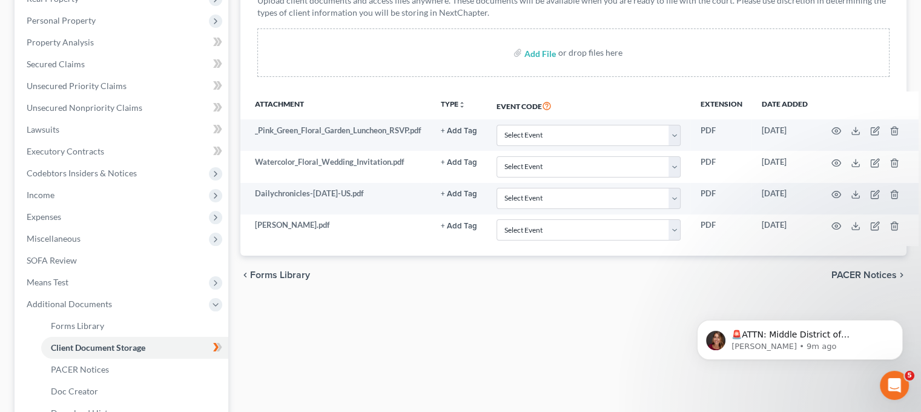
click at [550, 274] on div "chevron_left Forms Library PACER Notices chevron_right" at bounding box center [573, 274] width 666 height 39
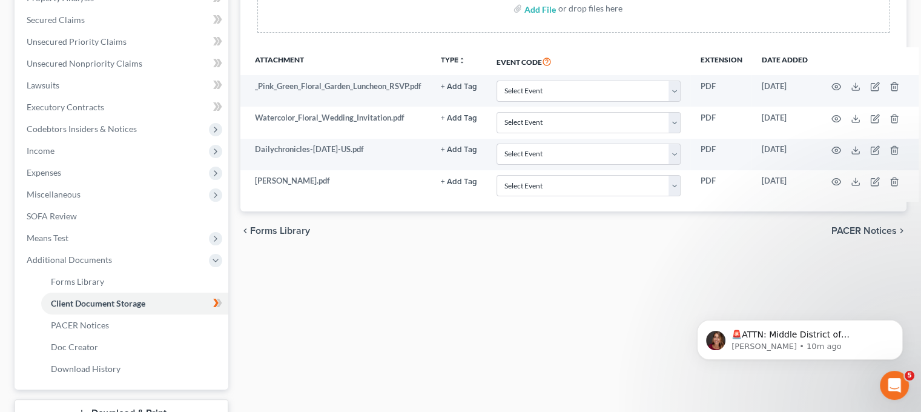
scroll to position [269, 21]
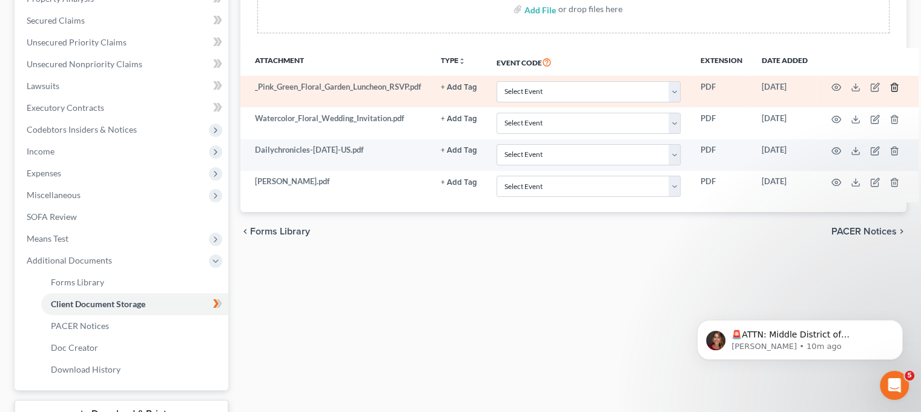
click at [895, 88] on icon "button" at bounding box center [894, 87] width 10 height 10
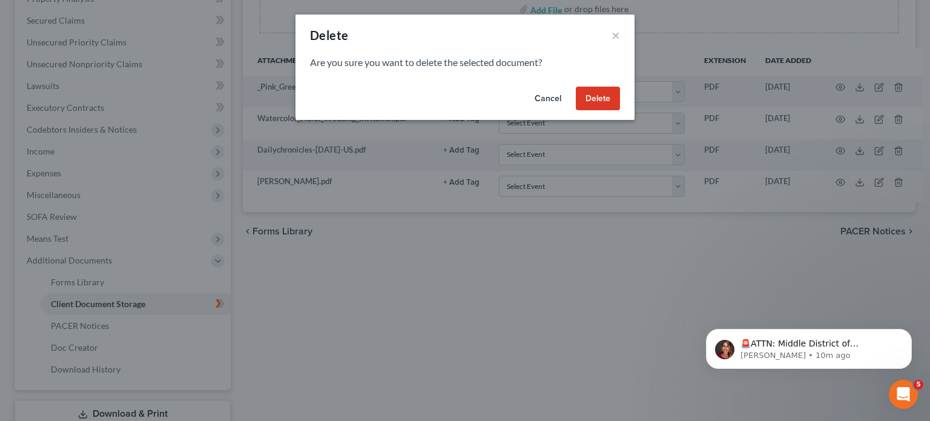
click at [599, 102] on button "Delete" at bounding box center [598, 99] width 44 height 24
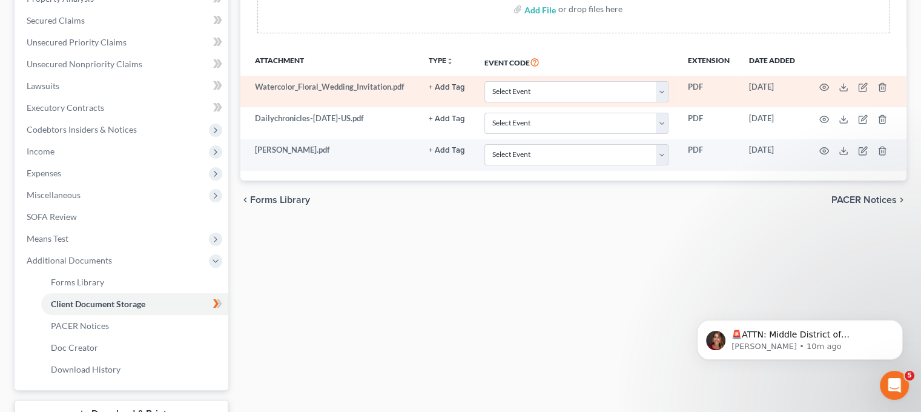
click at [906, 86] on td at bounding box center [855, 91] width 102 height 31
click at [887, 86] on icon "button" at bounding box center [882, 87] width 10 height 10
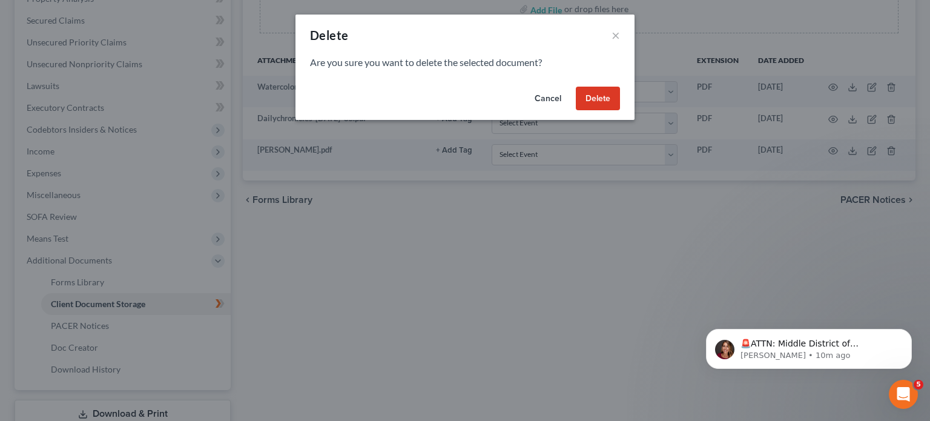
click at [613, 93] on button "Delete" at bounding box center [598, 99] width 44 height 24
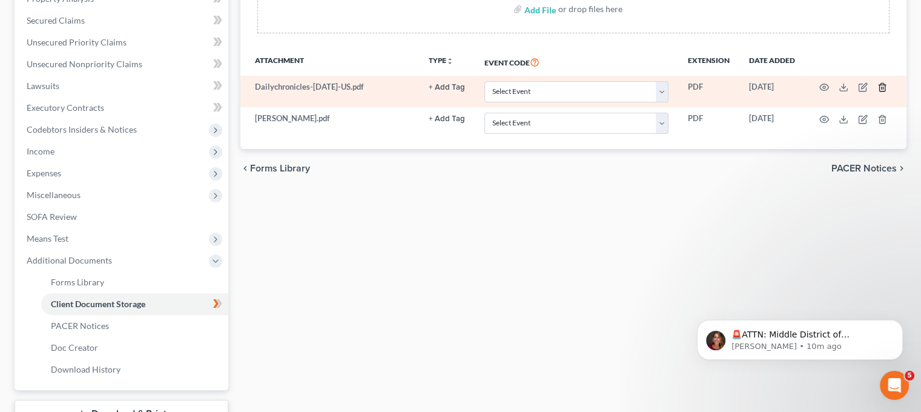
click at [887, 86] on icon "button" at bounding box center [882, 87] width 10 height 10
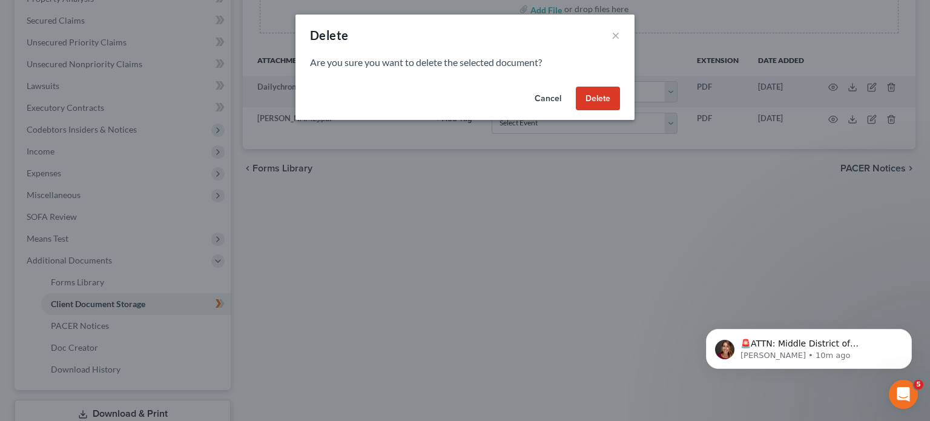
click at [599, 99] on button "Delete" at bounding box center [598, 99] width 44 height 24
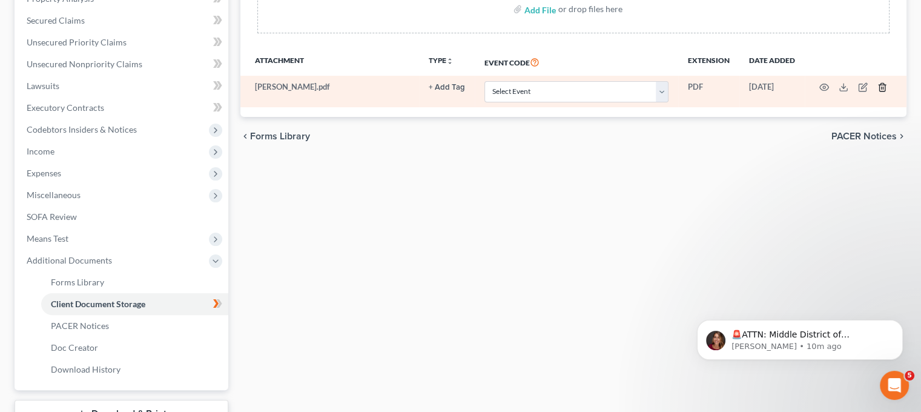
click at [887, 85] on icon "button" at bounding box center [882, 87] width 10 height 10
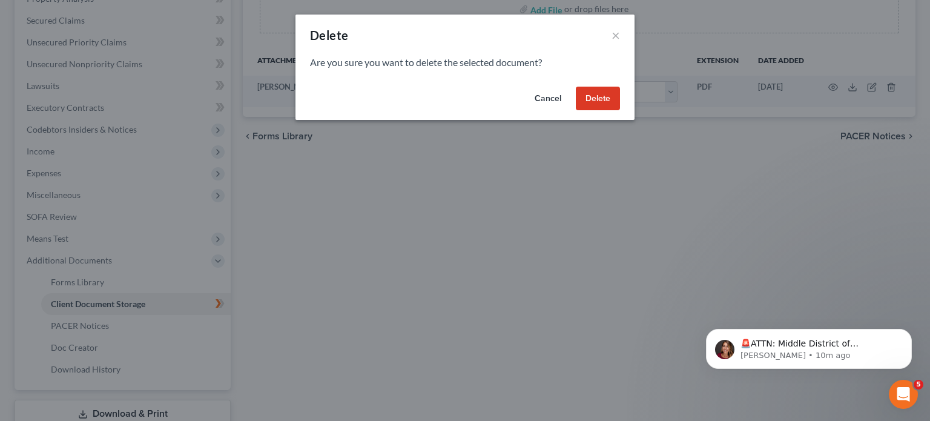
click at [599, 107] on button "Delete" at bounding box center [598, 99] width 44 height 24
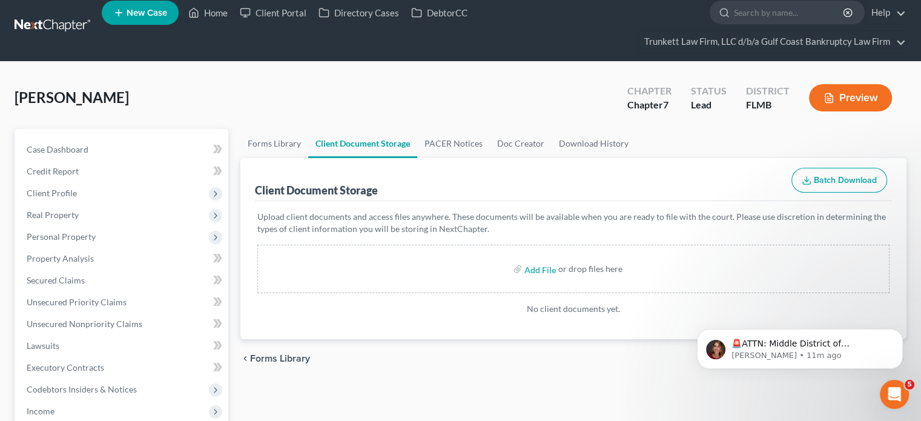
scroll to position [10, 0]
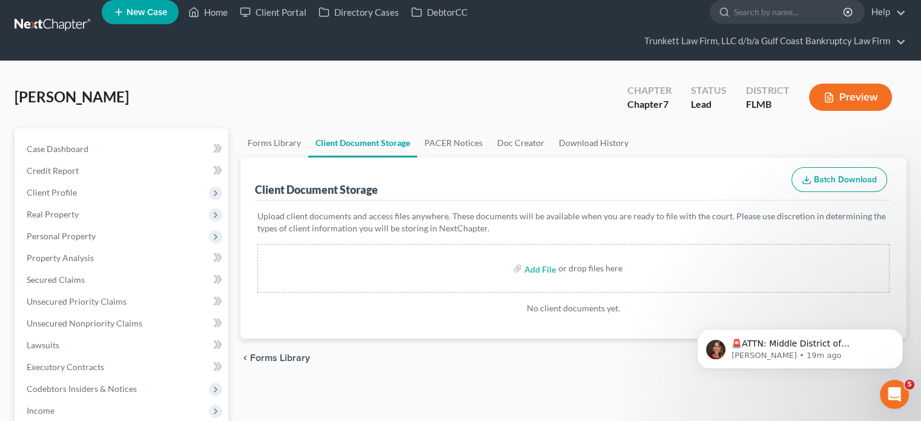
click at [69, 21] on link at bounding box center [53, 26] width 77 height 22
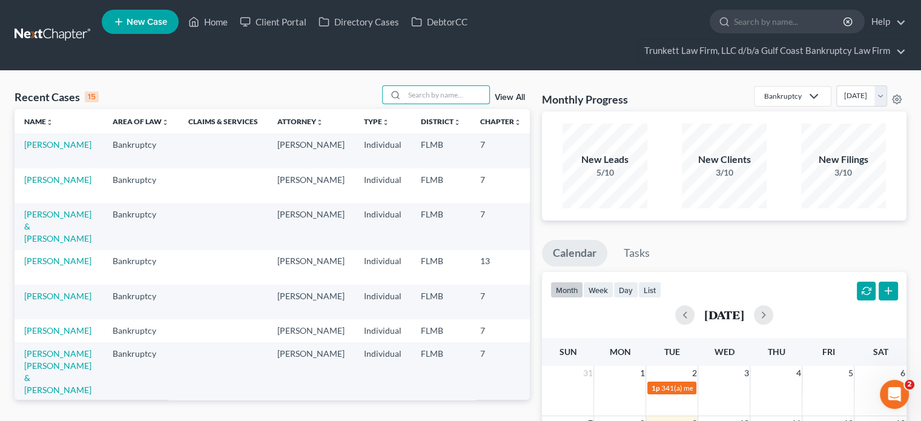
drag, startPoint x: 482, startPoint y: 94, endPoint x: 493, endPoint y: 94, distance: 10.3
click at [491, 94] on div "View All" at bounding box center [456, 94] width 148 height 19
click at [499, 96] on link "View All" at bounding box center [510, 97] width 30 height 8
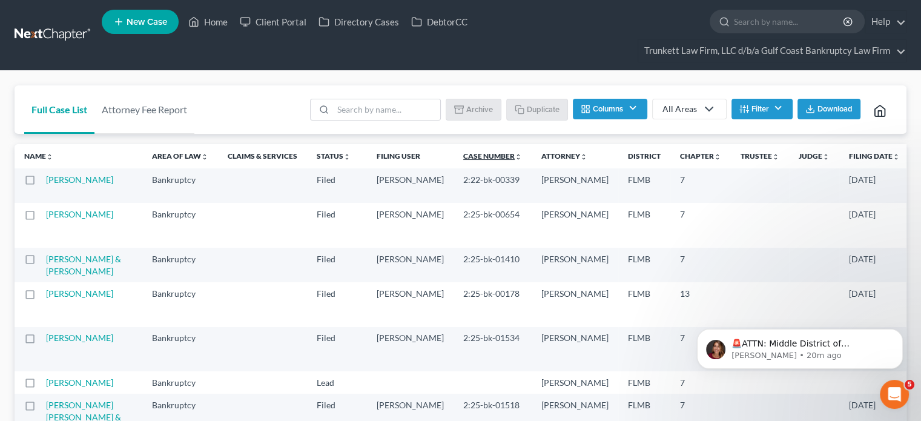
drag, startPoint x: 662, startPoint y: 174, endPoint x: 271, endPoint y: 159, distance: 392.0
click at [731, 174] on td at bounding box center [760, 185] width 58 height 35
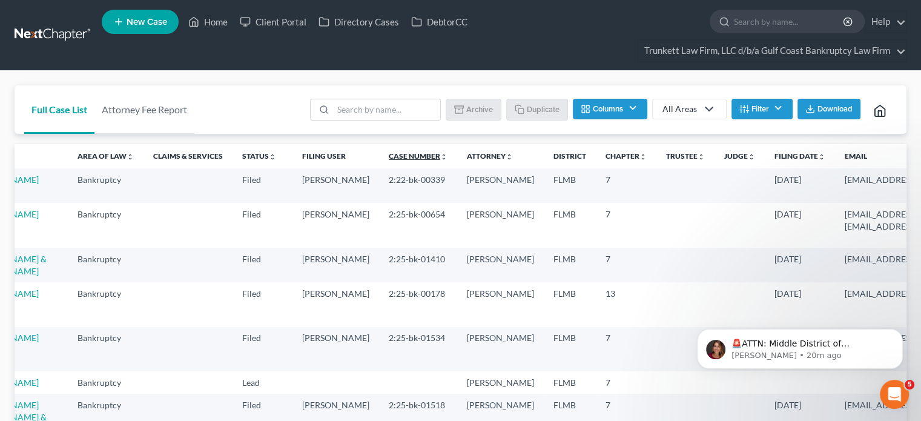
click at [379, 159] on th "Case Number unfold_more expand_more expand_less" at bounding box center [418, 156] width 78 height 24
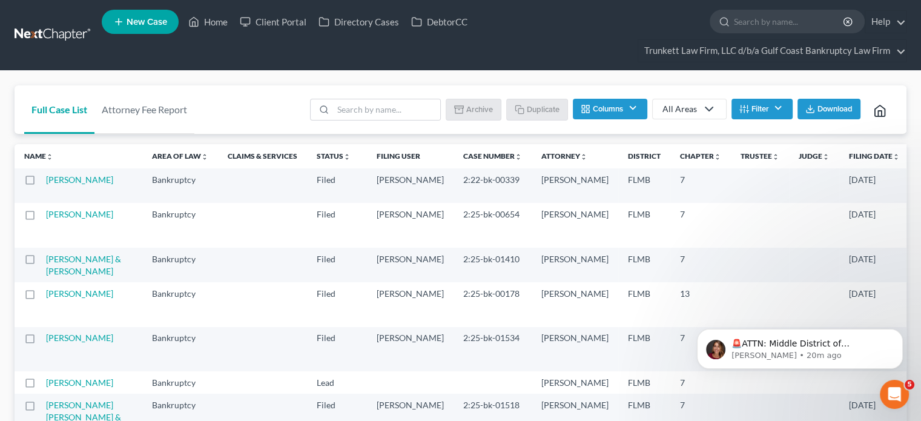
click at [41, 183] on label at bounding box center [41, 183] width 0 height 0
click at [46, 181] on input "checkbox" at bounding box center [50, 178] width 8 height 8
click at [472, 107] on button "Archive" at bounding box center [475, 109] width 54 height 21
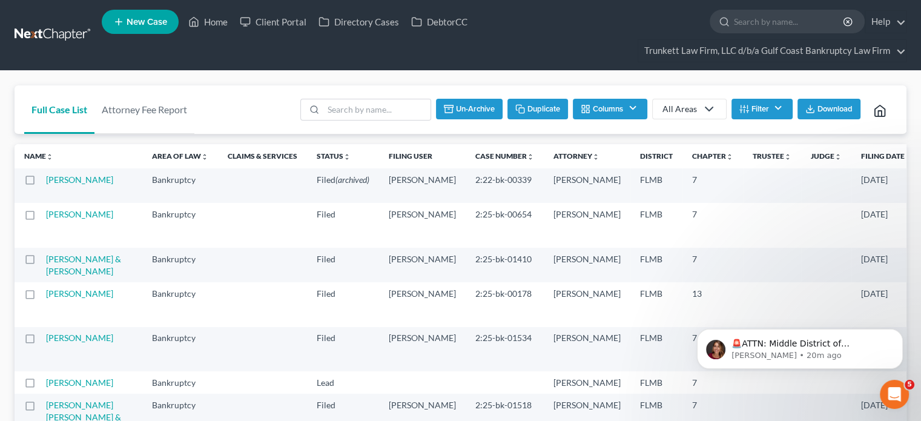
checkbox input "false"
click at [763, 111] on button "Filter" at bounding box center [761, 109] width 61 height 21
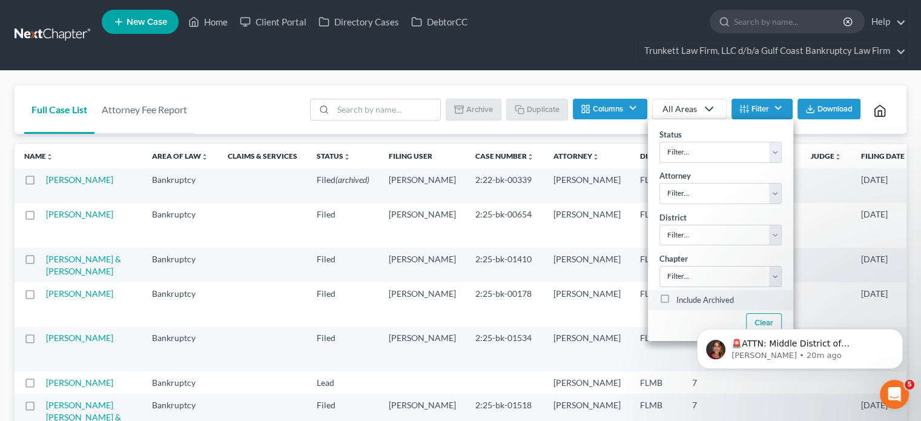
click at [706, 298] on label "Include Archived" at bounding box center [705, 300] width 58 height 15
click at [689, 298] on input "Include Archived" at bounding box center [685, 297] width 8 height 8
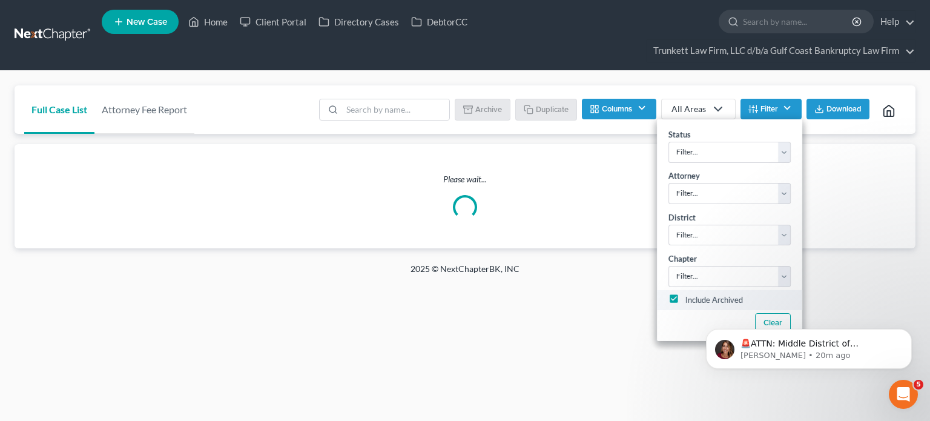
click at [705, 295] on label "Include Archived" at bounding box center [714, 300] width 58 height 15
click at [698, 295] on input "Include Archived" at bounding box center [694, 297] width 8 height 8
checkbox input "false"
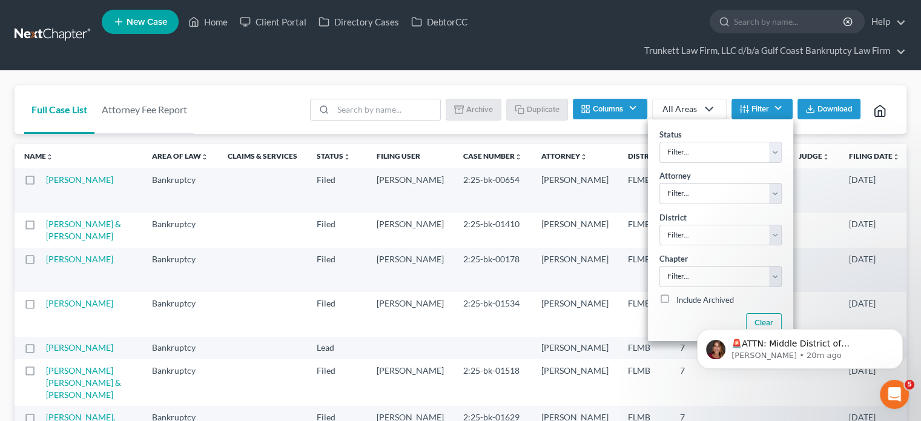
click at [317, 87] on div "Batch Download Archive Un-archive Duplicate Columns Attorney Case Number Area O…" at bounding box center [600, 109] width 594 height 48
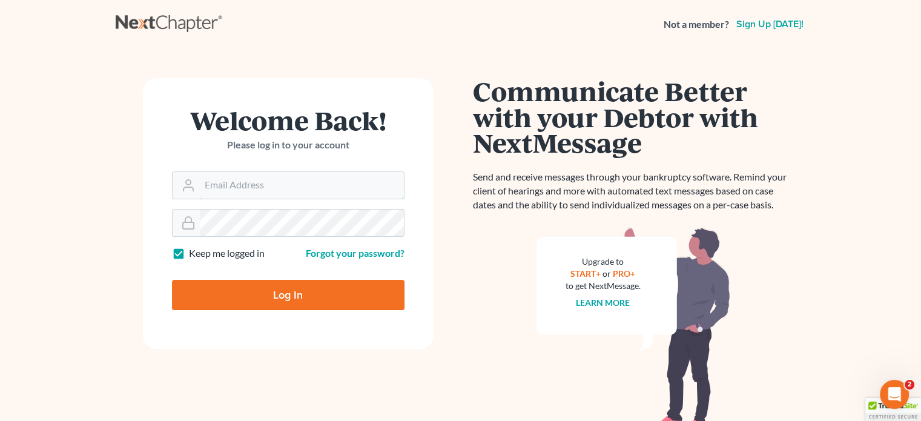
type input "[PERSON_NAME][EMAIL_ADDRESS][DOMAIN_NAME]"
click at [283, 289] on input "Log In" at bounding box center [288, 295] width 232 height 30
type input "Thinking..."
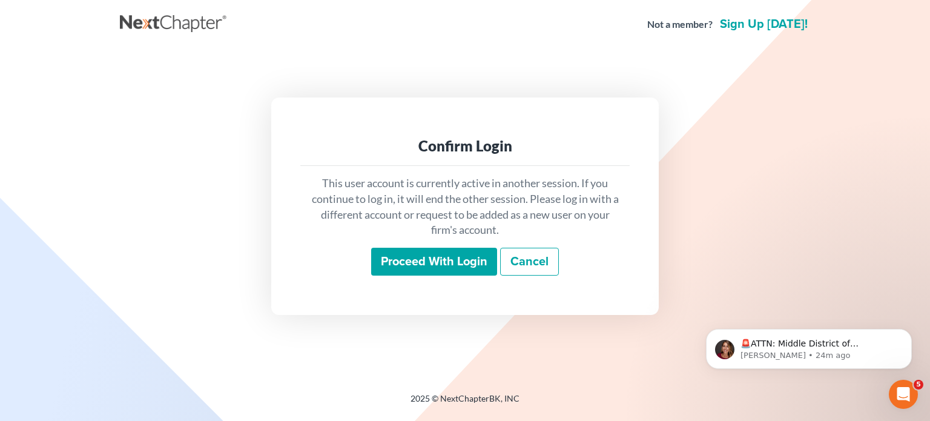
click at [426, 251] on input "Proceed with login" at bounding box center [434, 262] width 126 height 28
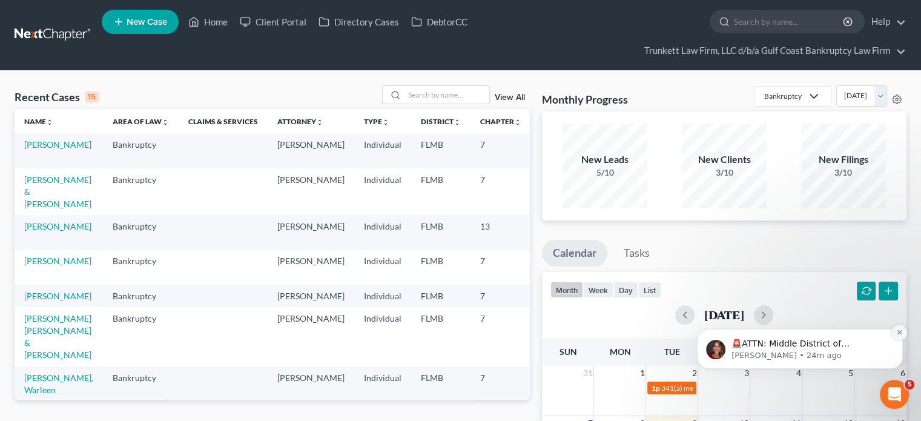
click at [896, 334] on icon "Dismiss notification" at bounding box center [899, 332] width 7 height 7
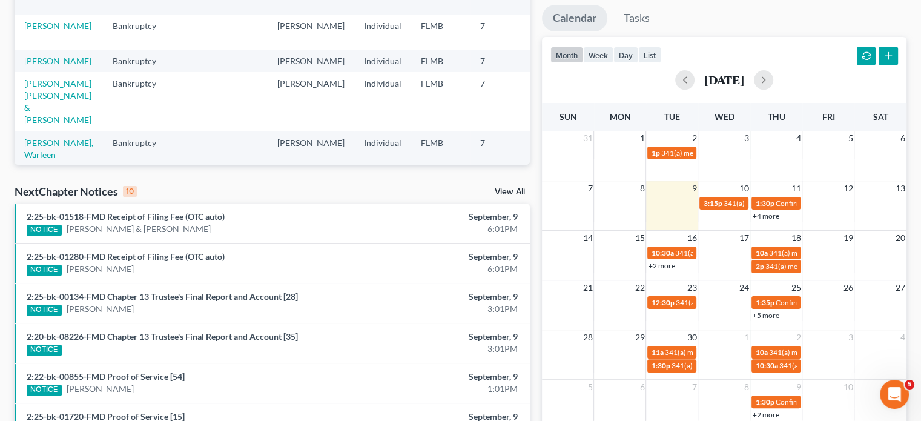
scroll to position [242, 0]
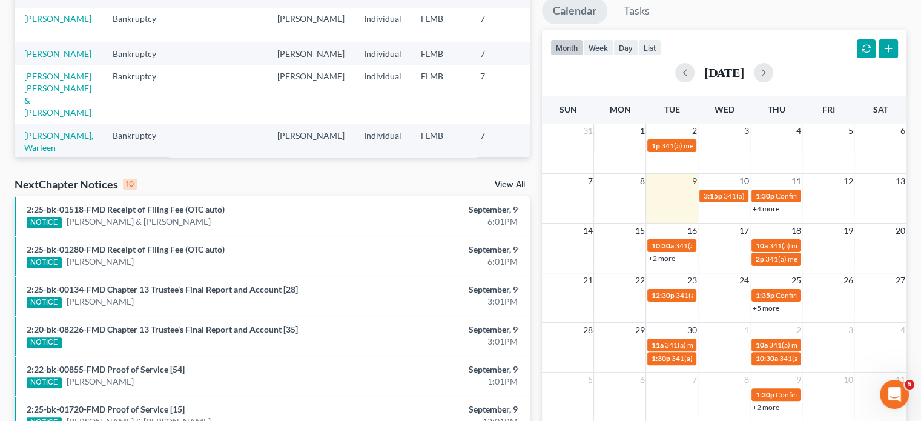
click at [673, 261] on link "+2 more" at bounding box center [661, 258] width 27 height 9
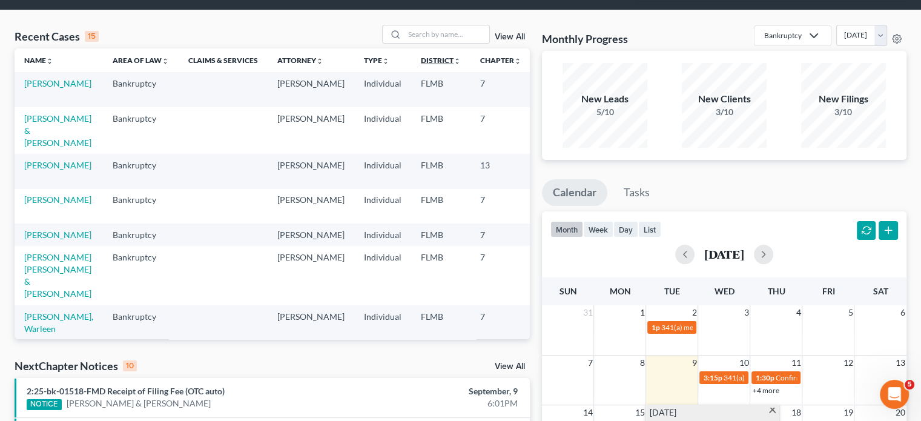
scroll to position [0, 0]
click at [416, 33] on input "search" at bounding box center [446, 34] width 85 height 18
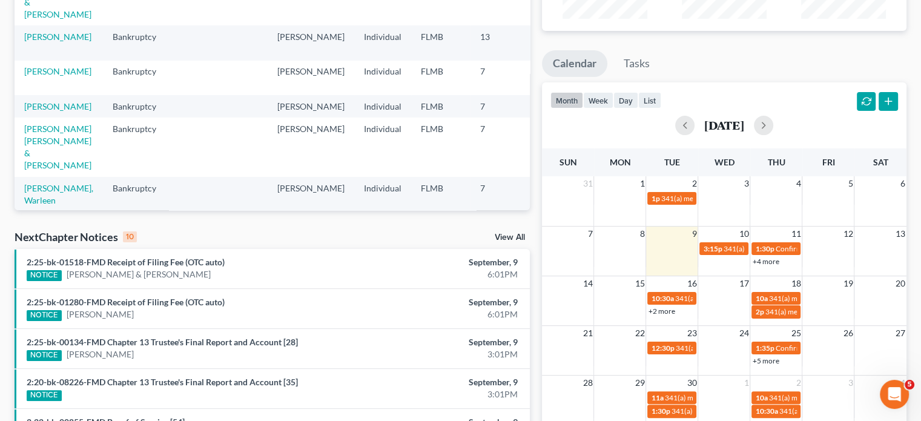
scroll to position [242, 0]
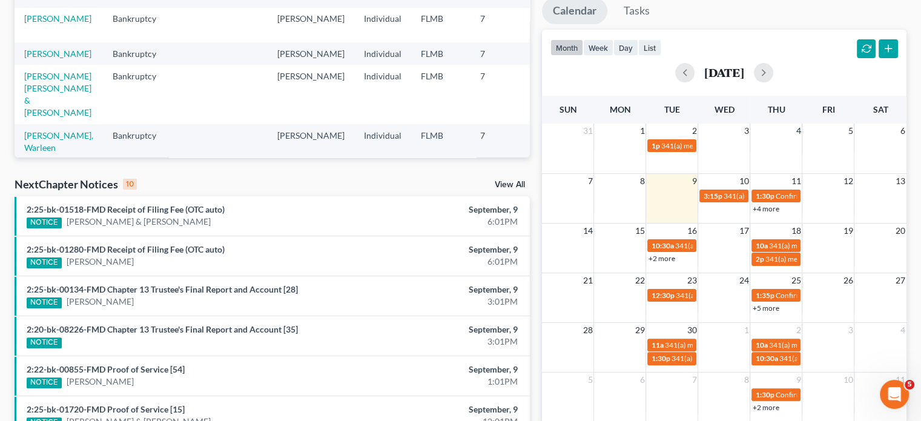
click at [667, 258] on link "+2 more" at bounding box center [661, 258] width 27 height 9
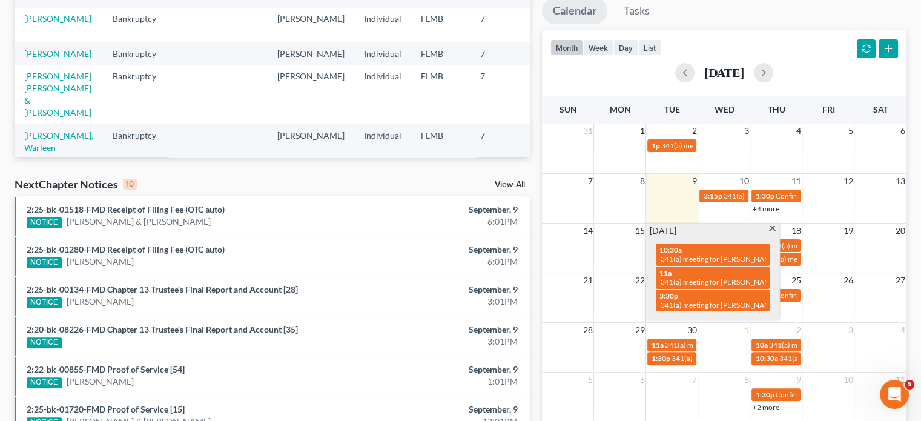
click at [723, 210] on td "3:15p 341(a) meeting for Carlos Acosta" at bounding box center [724, 201] width 52 height 26
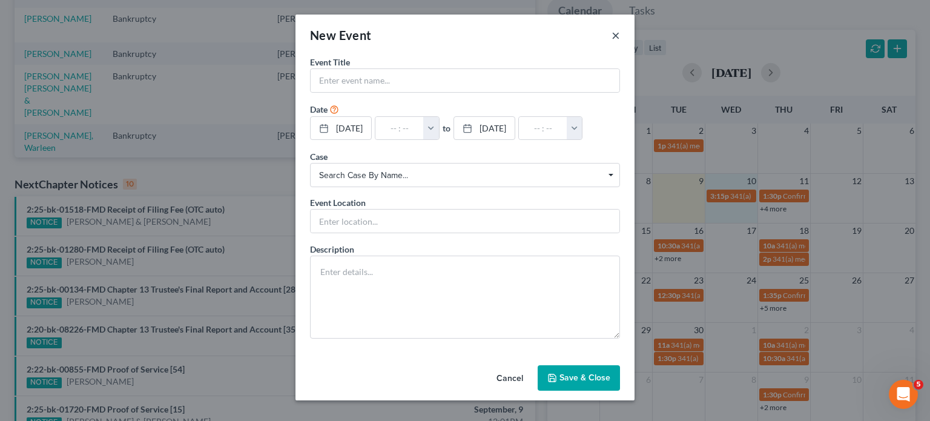
click at [617, 32] on button "×" at bounding box center [615, 35] width 8 height 15
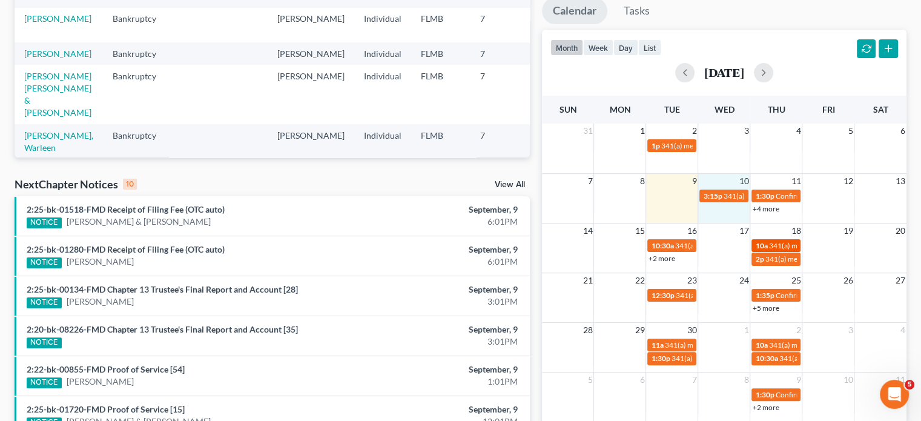
click at [766, 244] on span "10a" at bounding box center [761, 245] width 12 height 9
select select "Days"
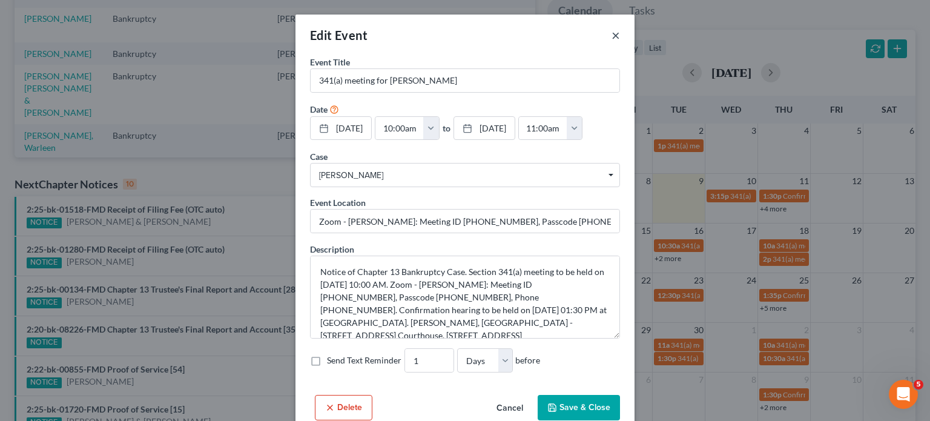
drag, startPoint x: 614, startPoint y: 32, endPoint x: 647, endPoint y: 75, distance: 54.0
click at [615, 35] on div "Edit Event ×" at bounding box center [464, 35] width 339 height 41
click at [778, 256] on div "Edit Event × Event Title * 341(a) meeting for Sharon Phillips Date 9/18/2025 cl…" at bounding box center [465, 210] width 930 height 421
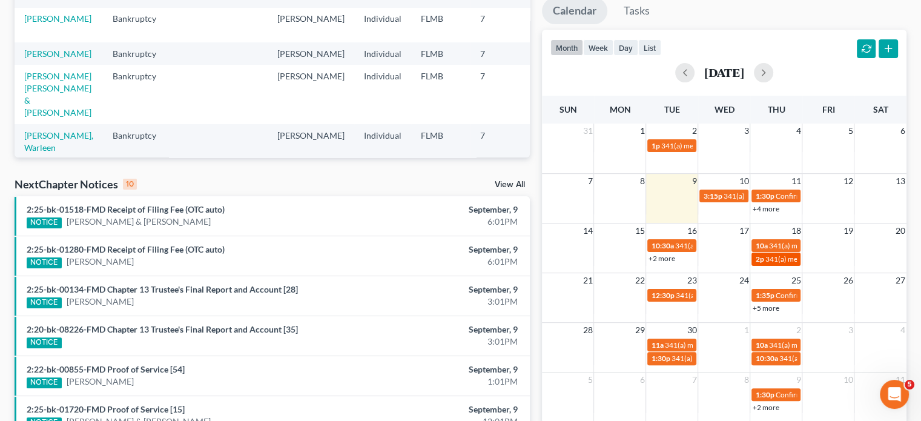
click at [768, 263] on link "2p 341(a) meeting for Miguel Roteta Escobar" at bounding box center [775, 258] width 49 height 13
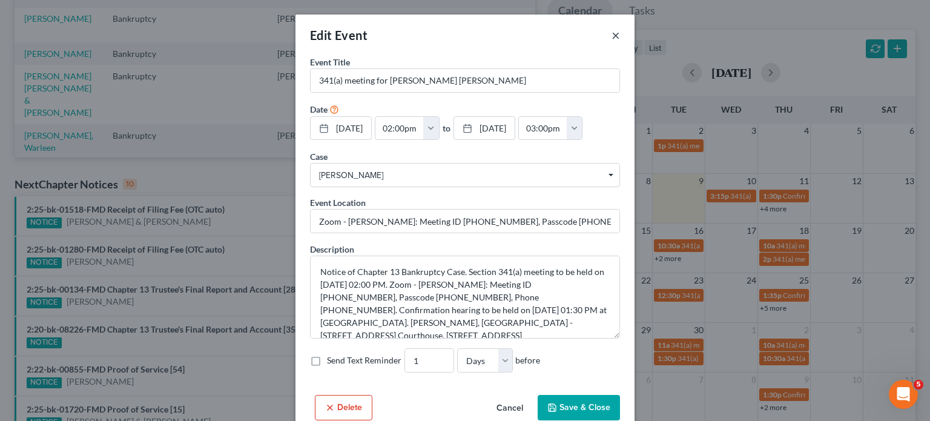
click at [611, 33] on button "×" at bounding box center [615, 35] width 8 height 15
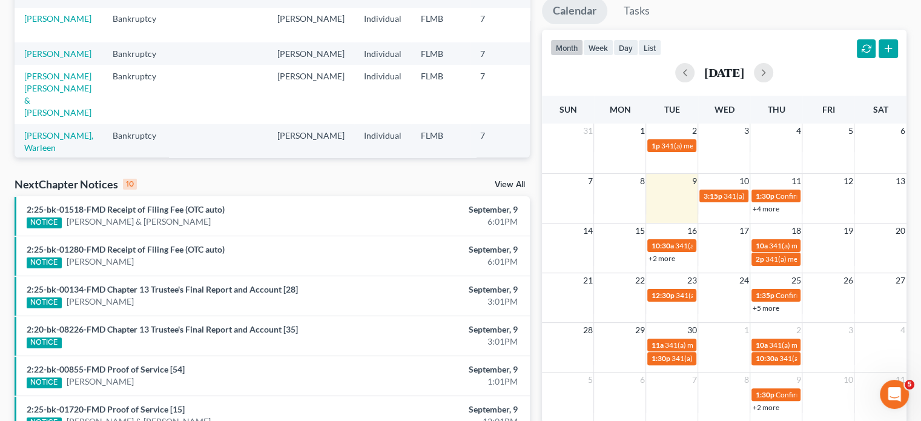
click at [667, 256] on link "+2 more" at bounding box center [661, 258] width 27 height 9
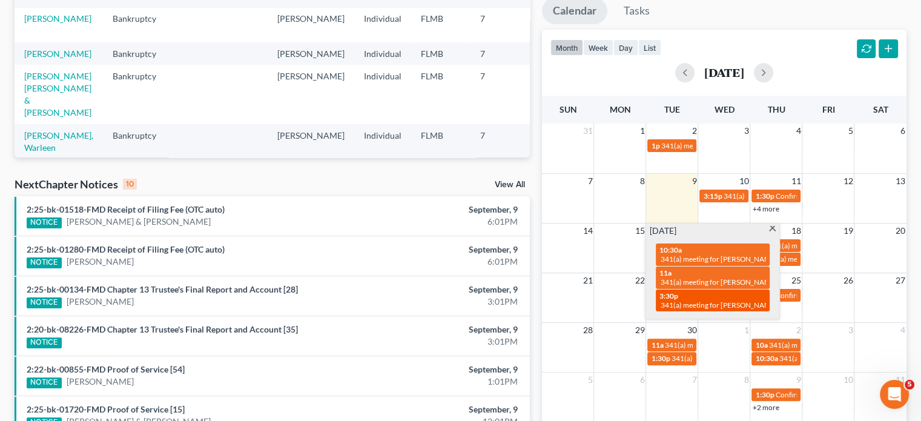
click at [716, 295] on div "3:30p 341(a) meeting for Fabian Espinoza Saavedra & Urania Espinoza" at bounding box center [712, 300] width 107 height 19
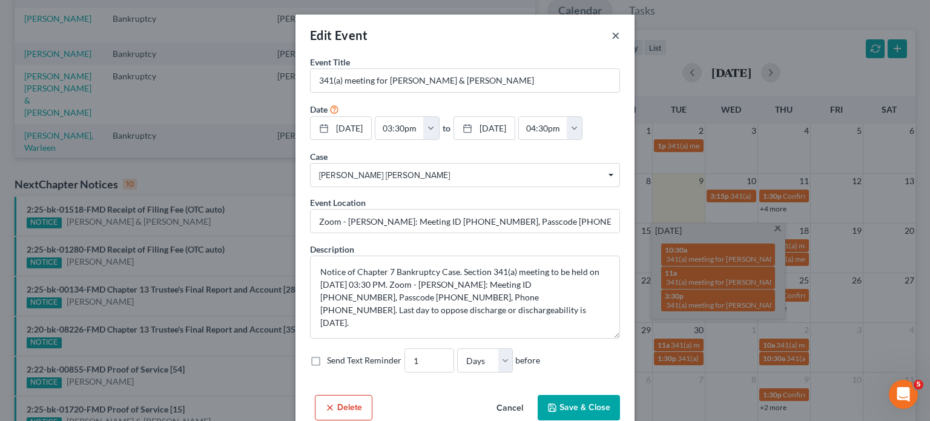
click at [612, 28] on button "×" at bounding box center [615, 35] width 8 height 15
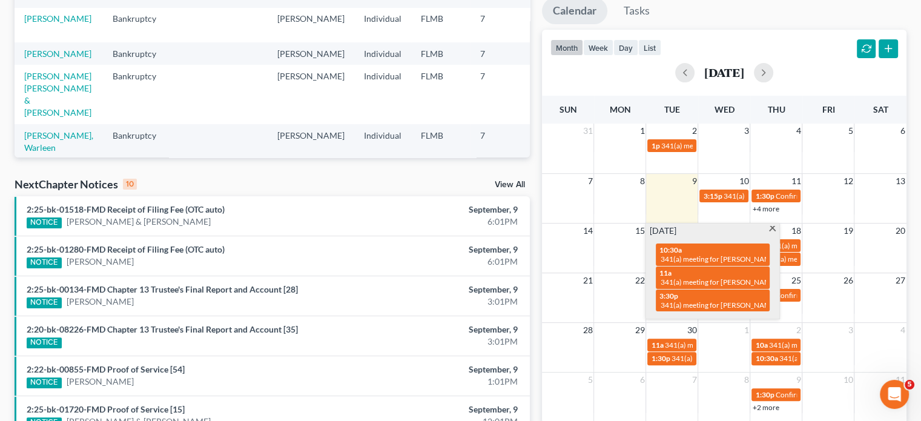
click at [812, 241] on td at bounding box center [828, 252] width 52 height 28
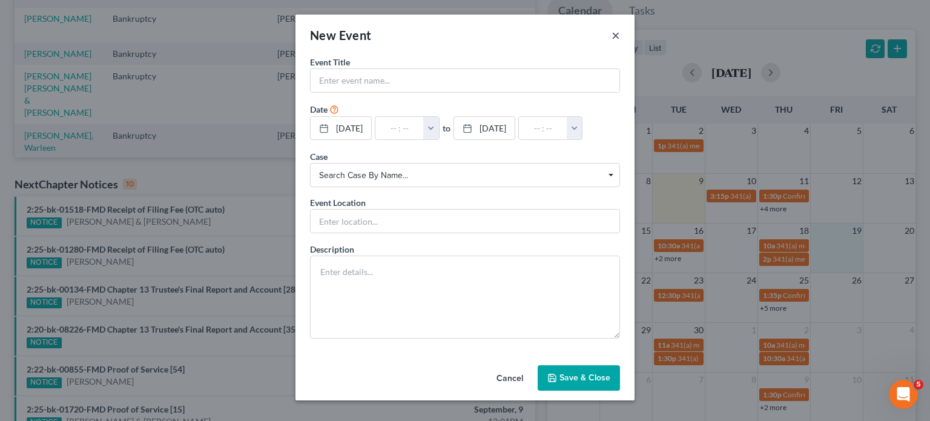
click at [614, 32] on button "×" at bounding box center [615, 35] width 8 height 15
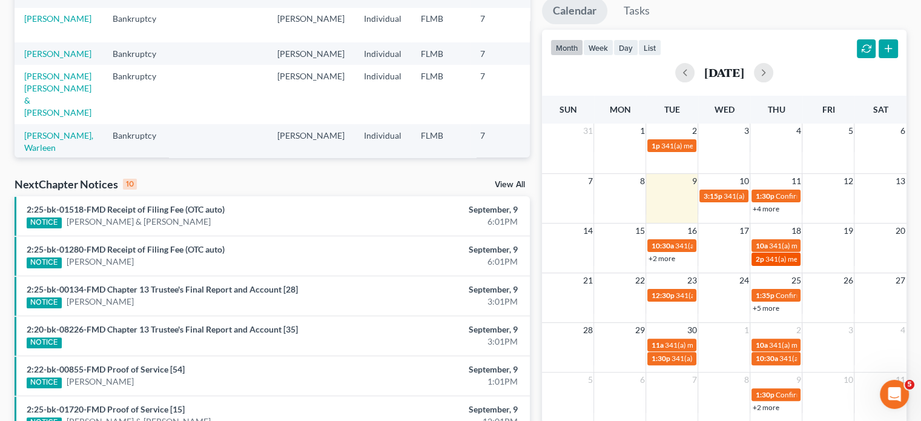
click at [780, 254] on span "341(a) meeting for [PERSON_NAME] [PERSON_NAME]" at bounding box center [852, 258] width 175 height 9
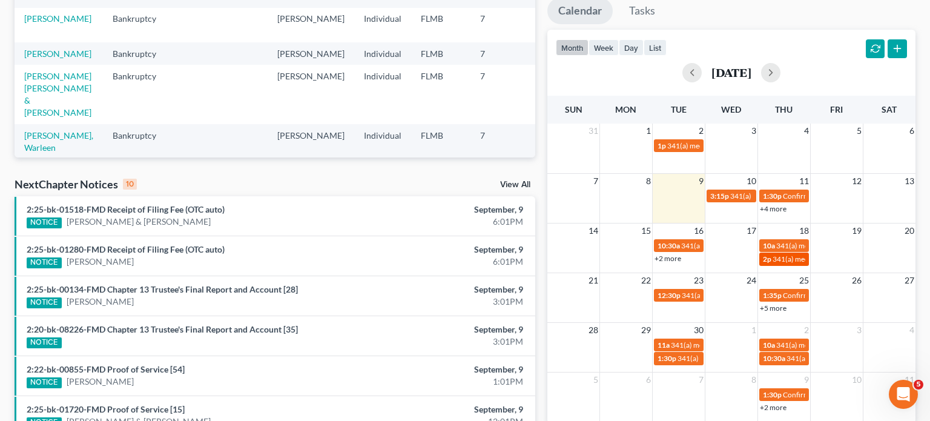
select select "Days"
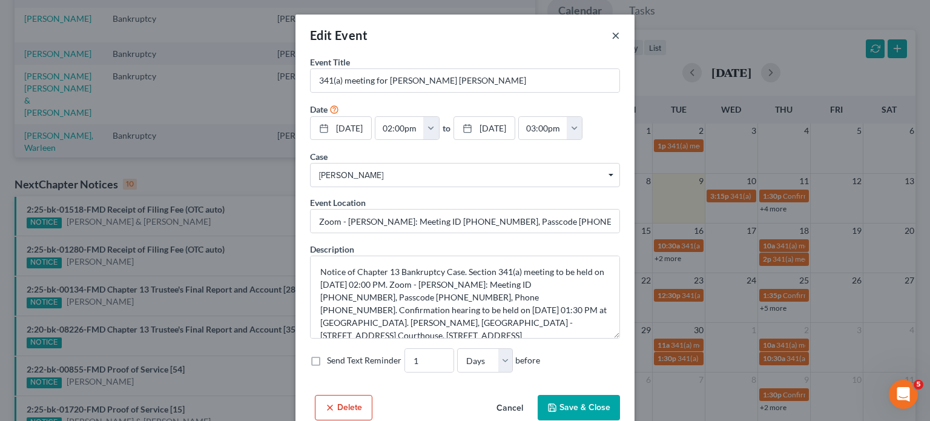
drag, startPoint x: 612, startPoint y: 31, endPoint x: 614, endPoint y: 44, distance: 13.4
click at [612, 31] on button "×" at bounding box center [615, 35] width 8 height 15
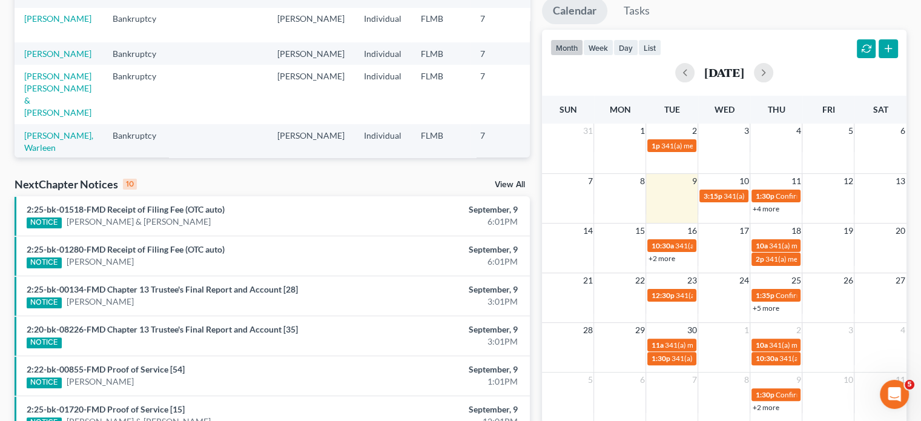
click at [659, 256] on link "+2 more" at bounding box center [661, 258] width 27 height 9
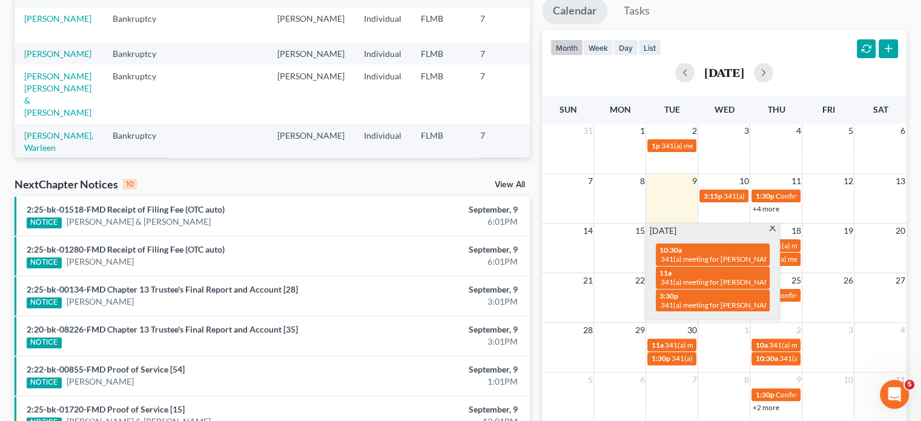
click at [774, 30] on div "month week day list September 2025" at bounding box center [724, 59] width 377 height 58
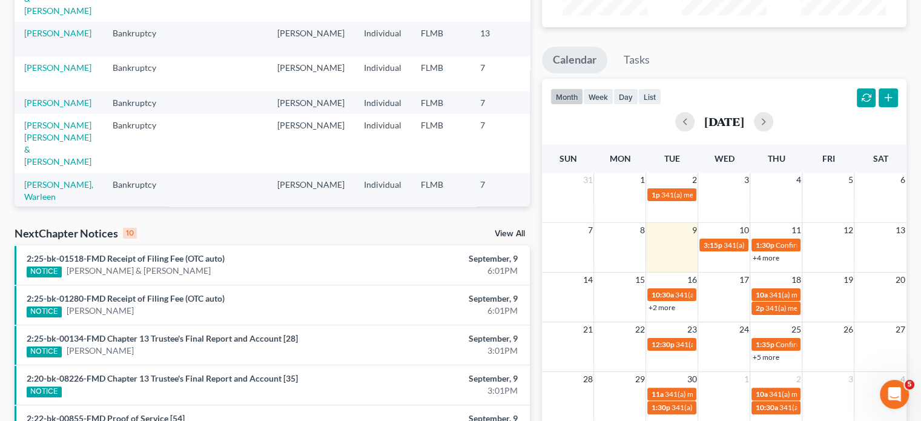
scroll to position [0, 0]
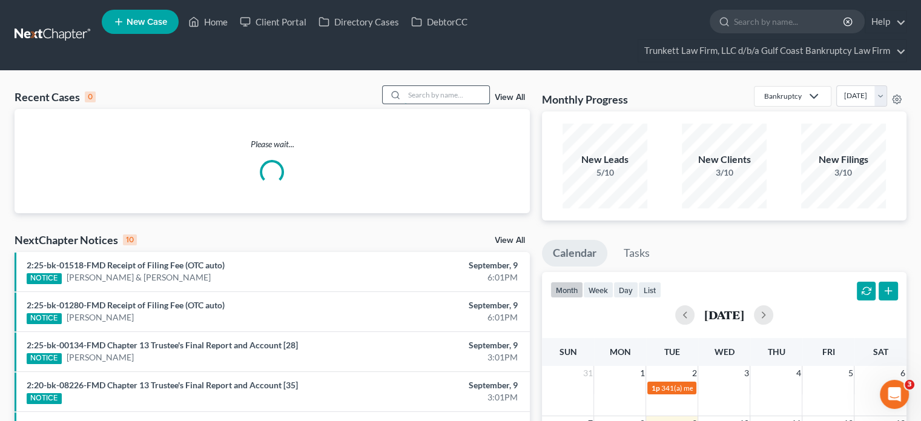
click at [419, 95] on input "search" at bounding box center [446, 95] width 85 height 18
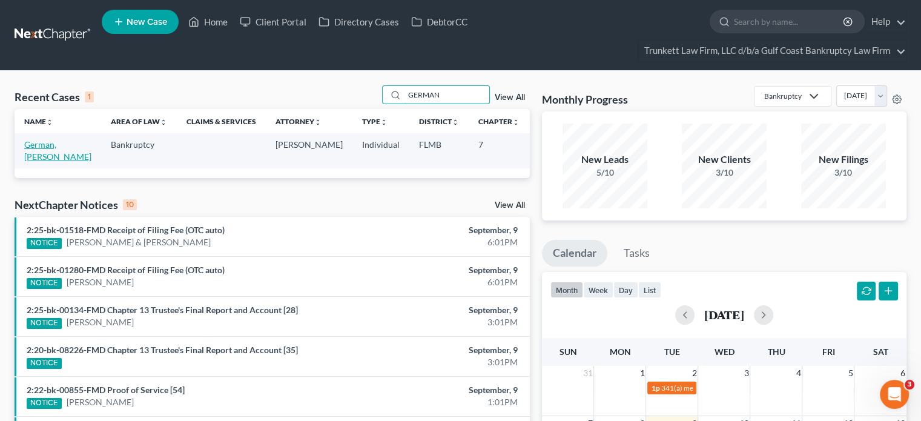
type input "GERMAN"
click at [43, 143] on link "German, [PERSON_NAME]" at bounding box center [57, 150] width 67 height 22
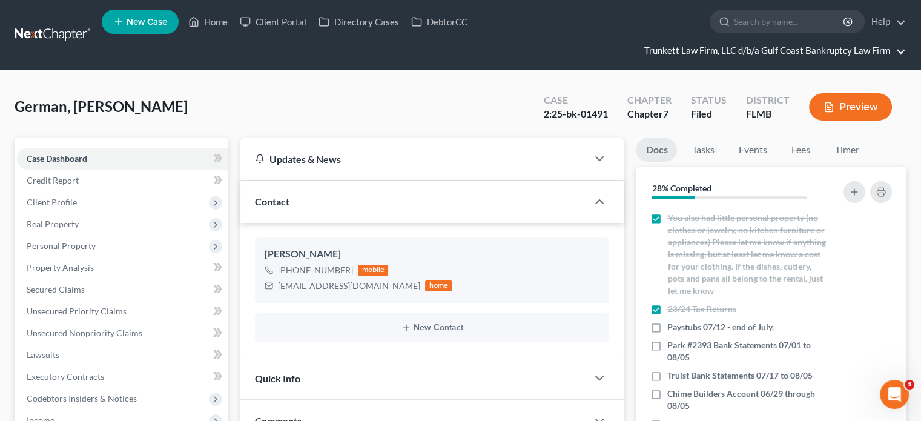
click at [852, 51] on link "Trunkett Law Firm, LLC d/b/a Gulf Coast Bankruptcy Law Firm" at bounding box center [772, 51] width 268 height 22
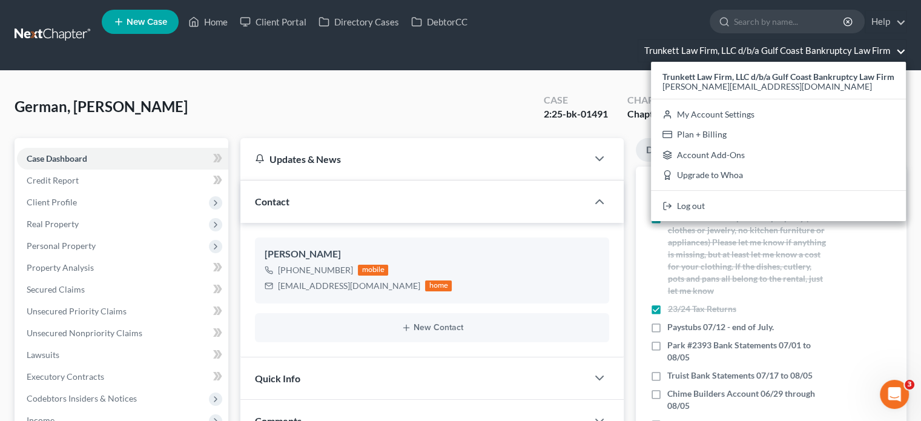
drag, startPoint x: 539, startPoint y: 27, endPoint x: 132, endPoint y: 19, distance: 407.4
click at [539, 27] on ul "New Case Home Client Portal Directory Cases DebtorCC - No Result - See all resu…" at bounding box center [504, 35] width 804 height 58
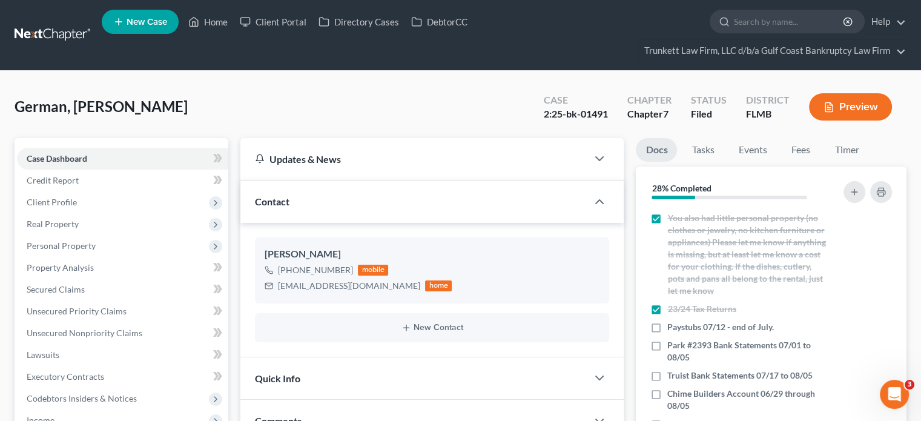
click at [43, 38] on link at bounding box center [53, 35] width 77 height 22
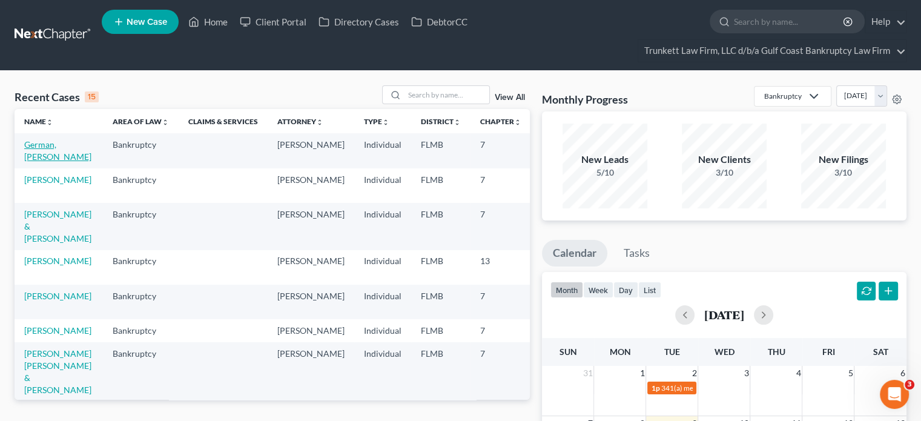
click at [41, 142] on link "German, [PERSON_NAME]" at bounding box center [57, 150] width 67 height 22
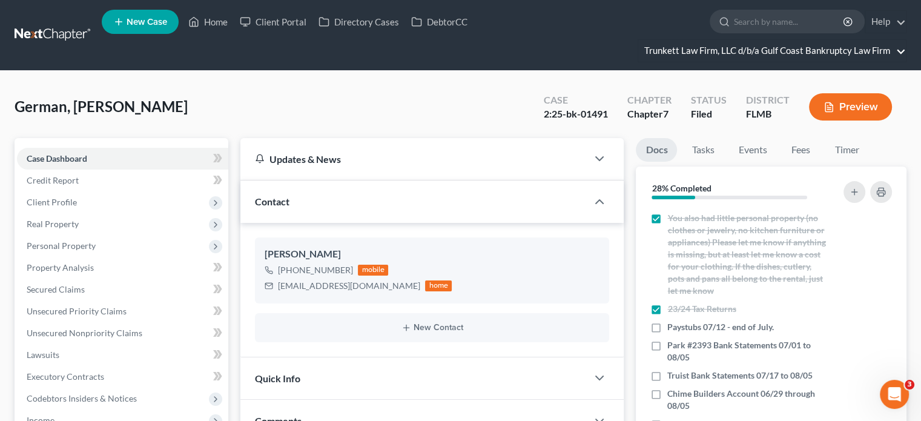
click at [833, 47] on link "Trunkett Law Firm, LLC d/b/a Gulf Coast Bankruptcy Law Firm" at bounding box center [772, 51] width 268 height 22
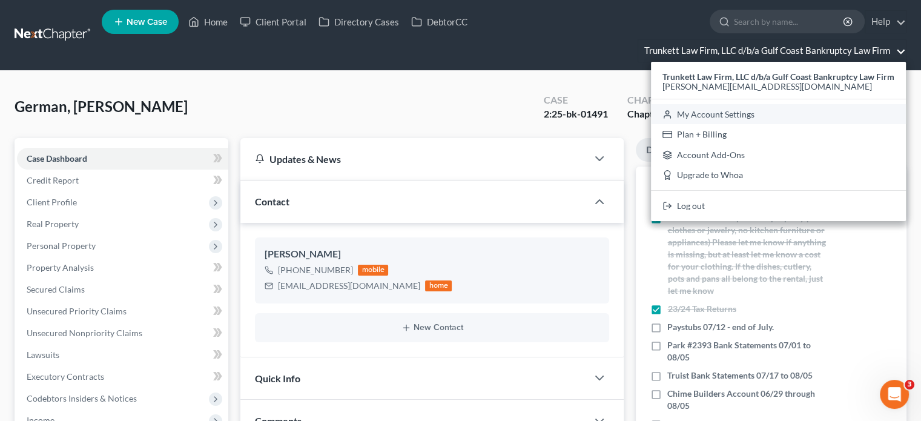
click at [745, 107] on link "My Account Settings" at bounding box center [778, 114] width 255 height 21
select select "24"
select select "9"
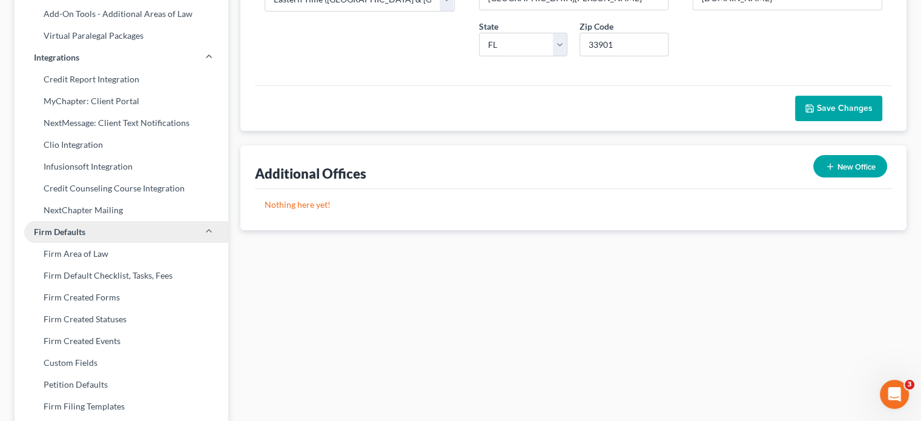
scroll to position [303, 0]
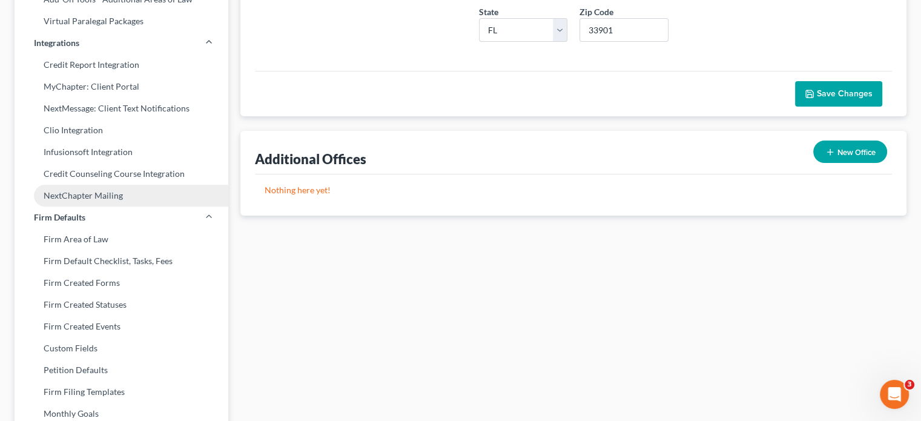
click at [153, 197] on link "NextChapter Mailing" at bounding box center [122, 196] width 214 height 22
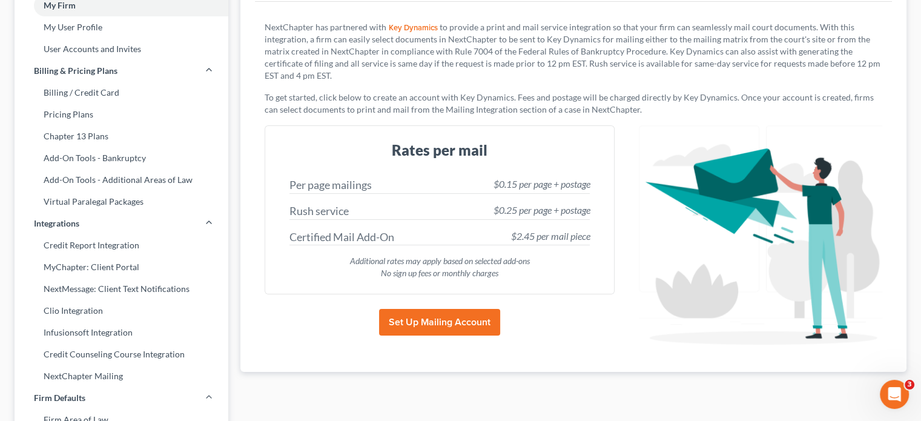
scroll to position [121, 0]
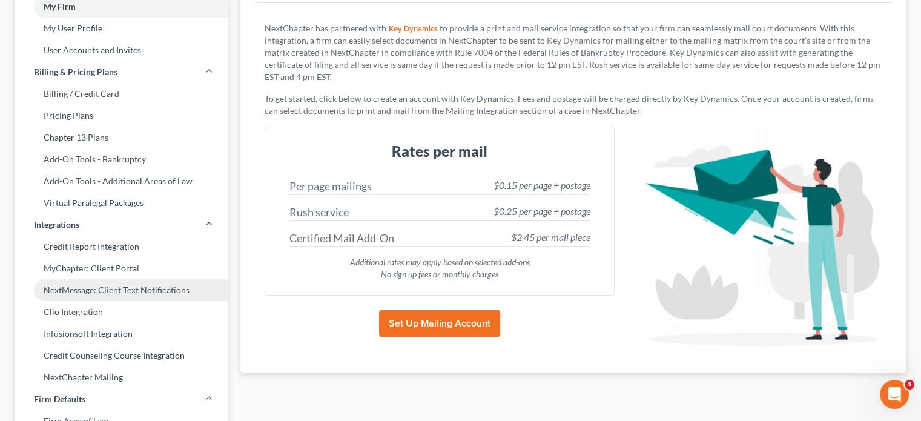
click at [156, 289] on link "NextMessage: Client Text Notifications" at bounding box center [122, 290] width 214 height 22
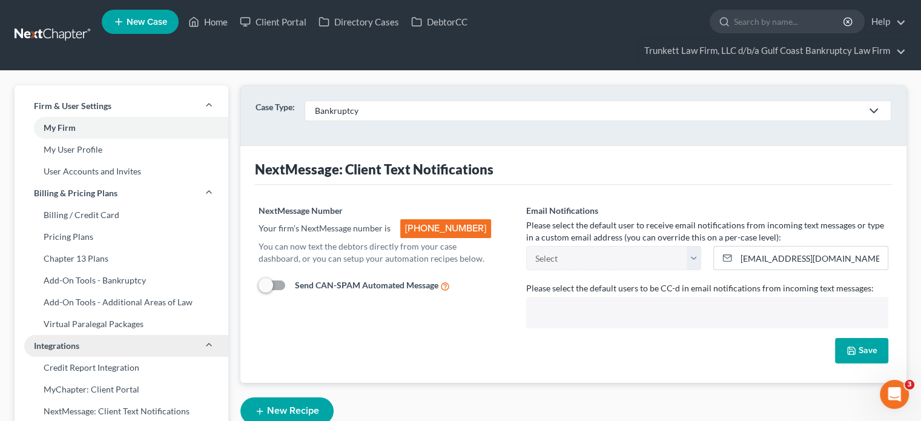
scroll to position [32, 0]
select select "10119"
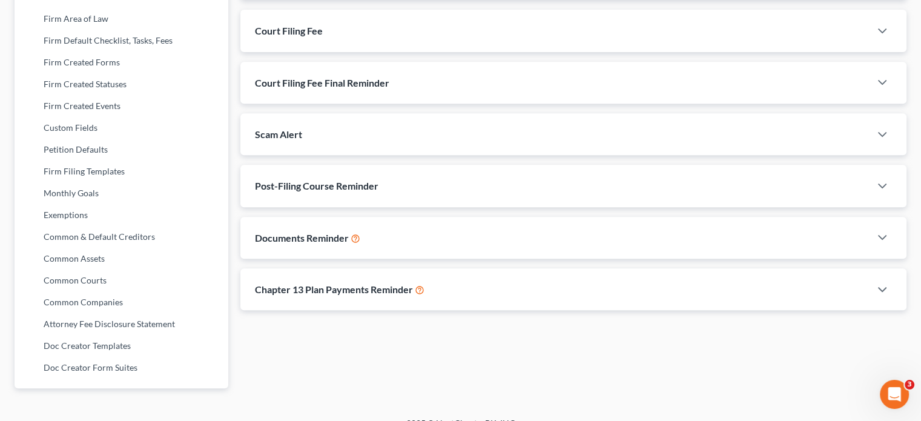
scroll to position [541, 0]
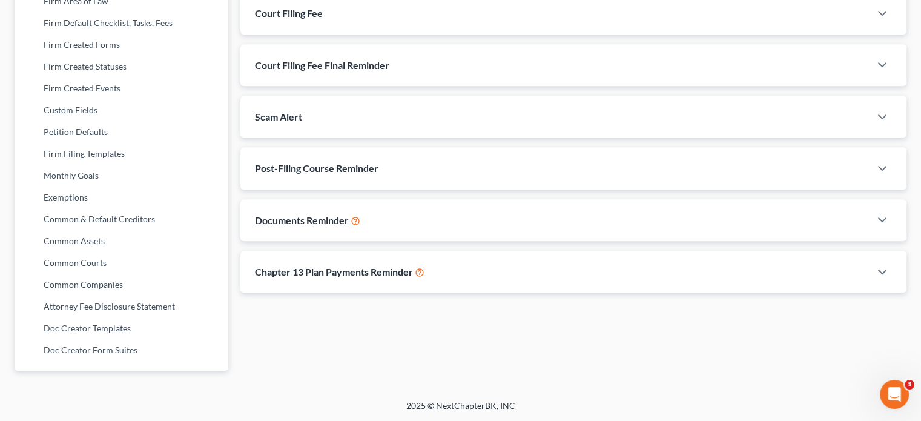
click at [400, 205] on div "Documents Reminder" at bounding box center [555, 220] width 630 height 42
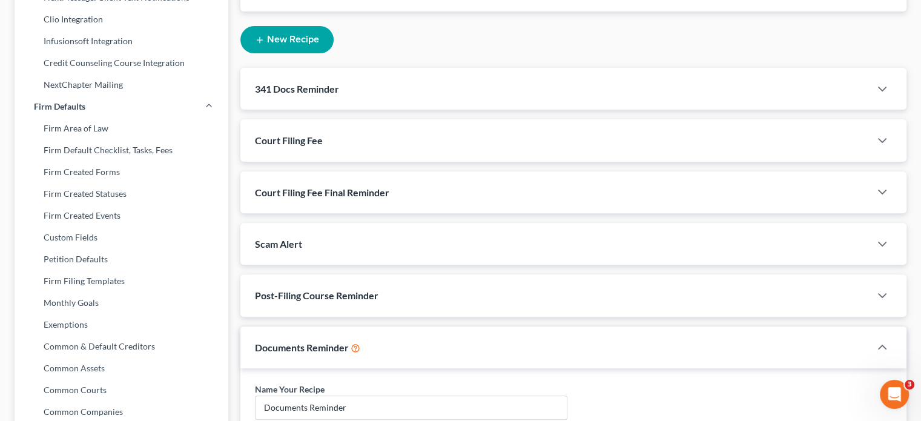
scroll to position [411, 0]
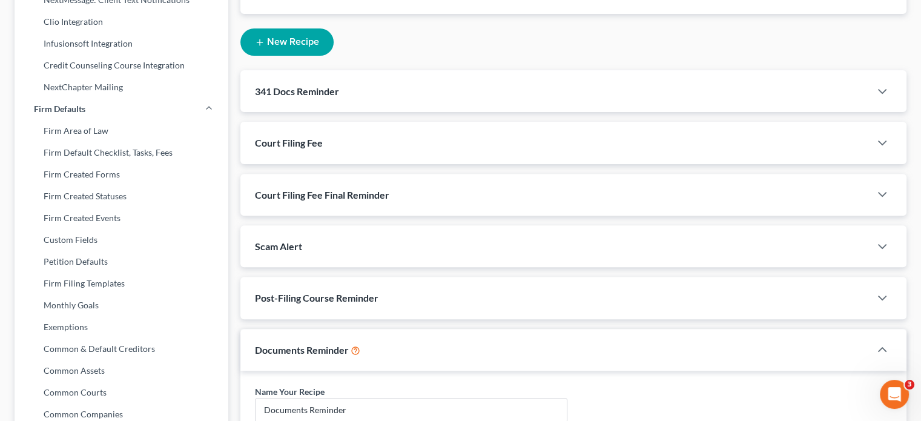
click at [511, 70] on div "341 Docs Reminder" at bounding box center [555, 91] width 630 height 42
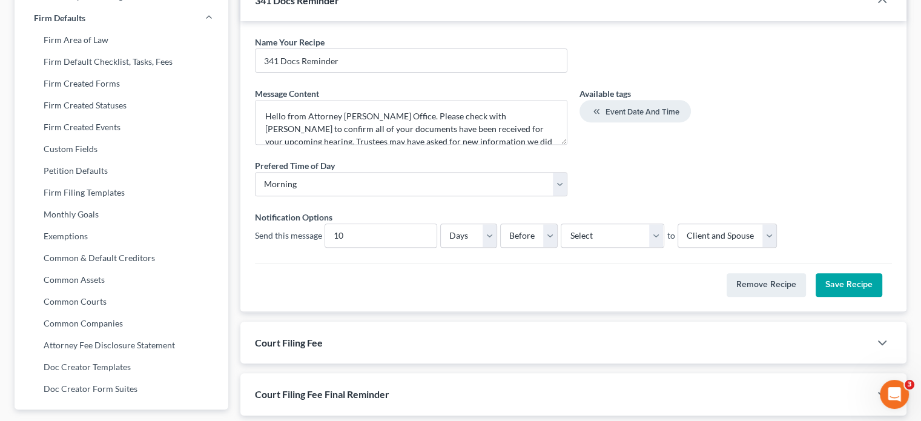
scroll to position [532, 0]
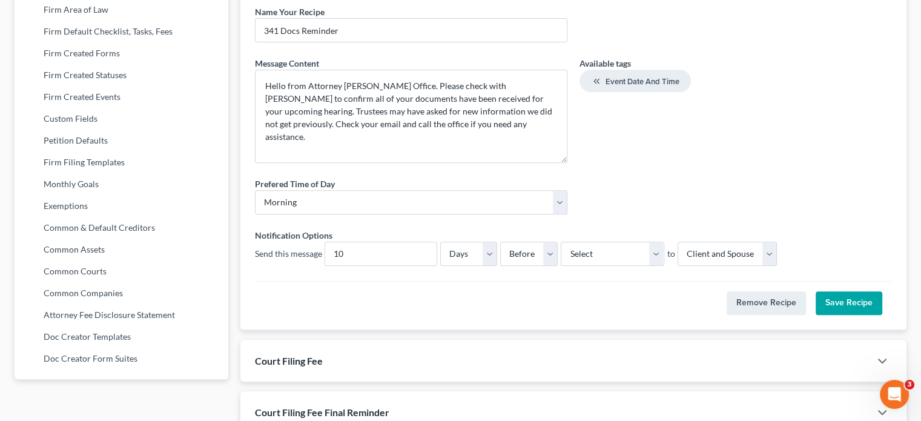
drag, startPoint x: 563, startPoint y: 88, endPoint x: 585, endPoint y: 137, distance: 53.9
click at [585, 137] on div "Message Content * Hello from Attorney [PERSON_NAME] Office. Please check with […" at bounding box center [573, 115] width 649 height 116
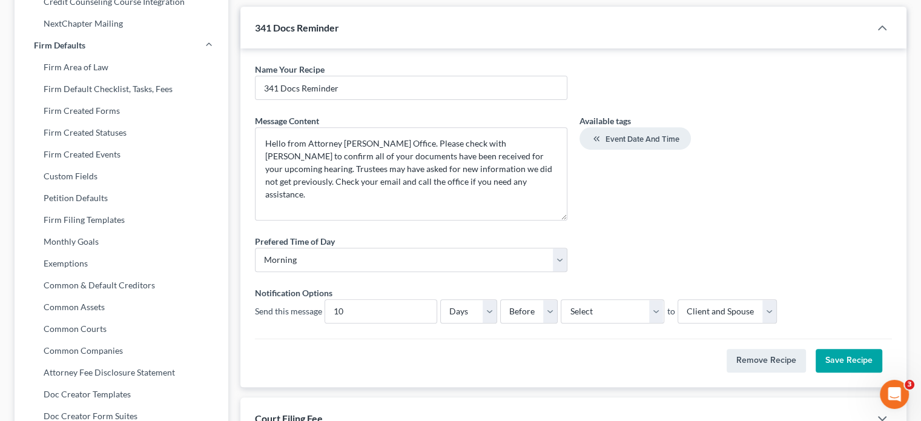
scroll to position [472, 0]
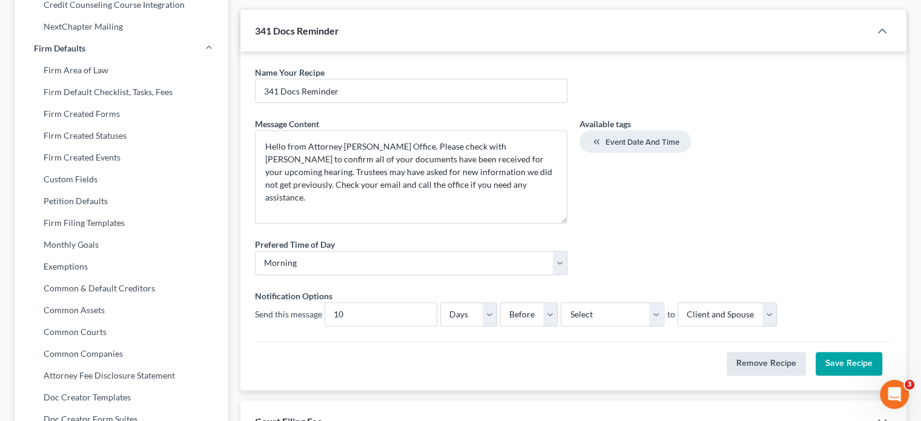
click at [761, 352] on button "Remove Recipe" at bounding box center [765, 364] width 79 height 24
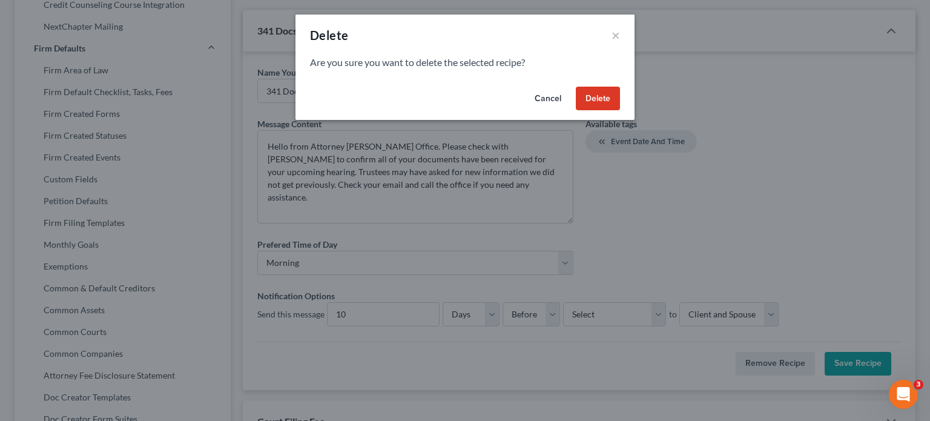
click at [611, 88] on button "Delete" at bounding box center [598, 99] width 44 height 24
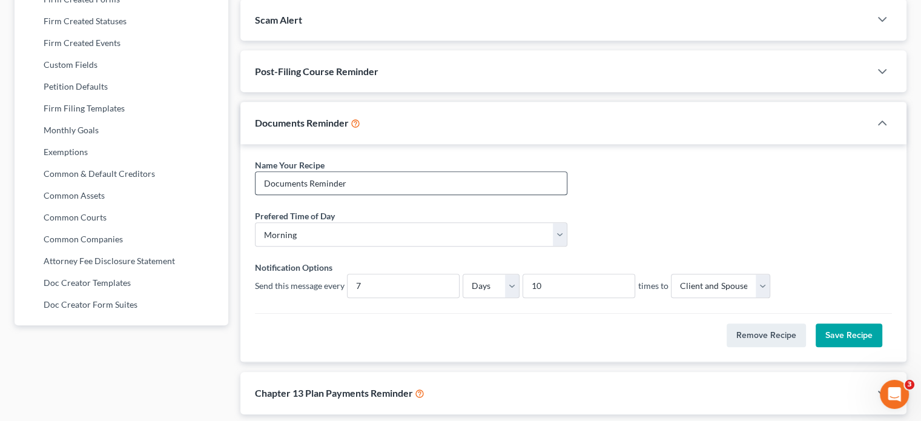
scroll to position [601, 0]
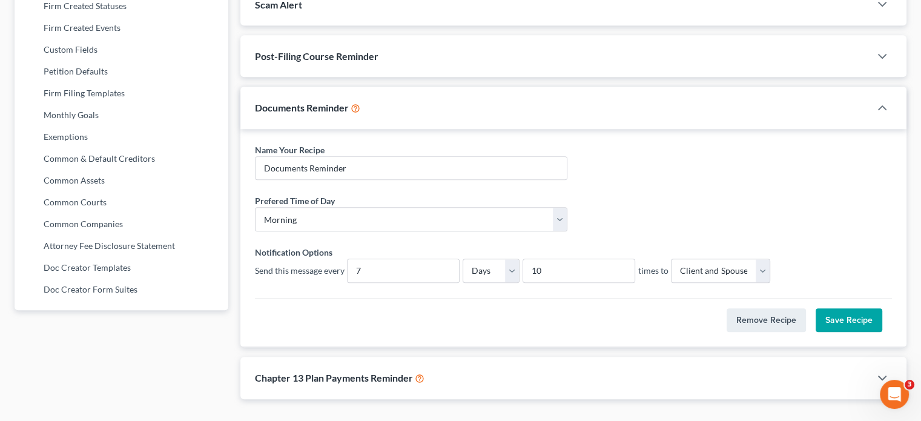
click at [656, 87] on div "Documents Reminder" at bounding box center [555, 108] width 630 height 42
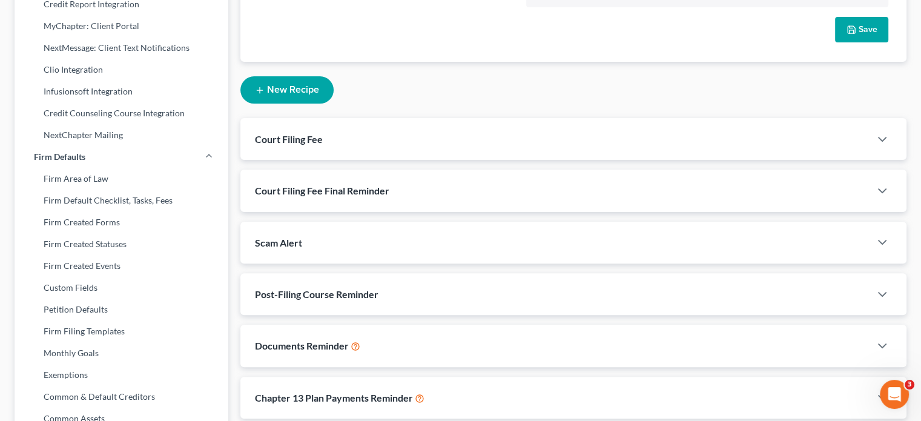
scroll to position [359, 0]
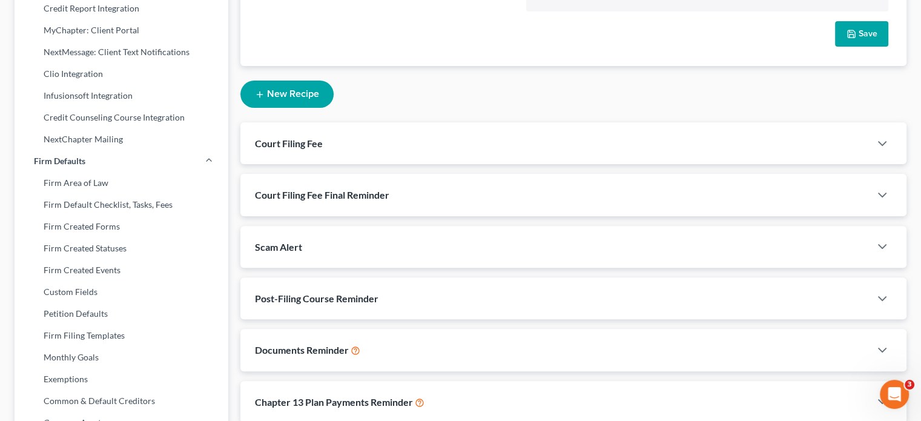
click at [311, 81] on button "New Recipe" at bounding box center [286, 94] width 93 height 27
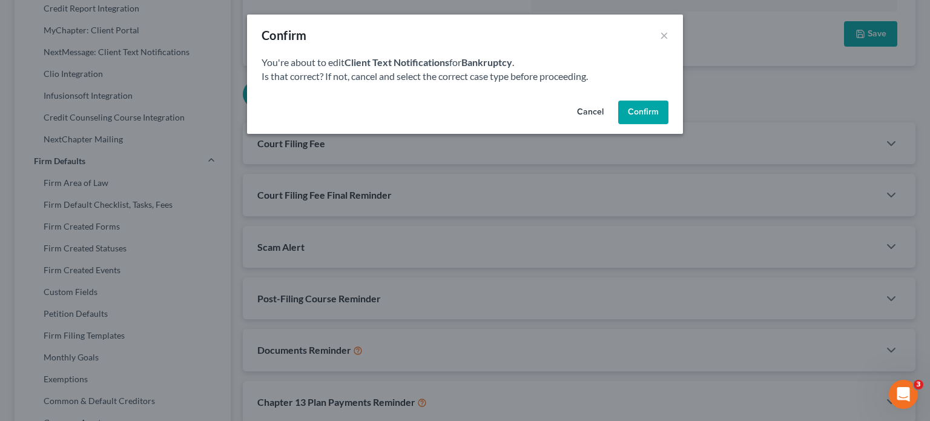
click at [634, 111] on button "Confirm" at bounding box center [643, 112] width 50 height 24
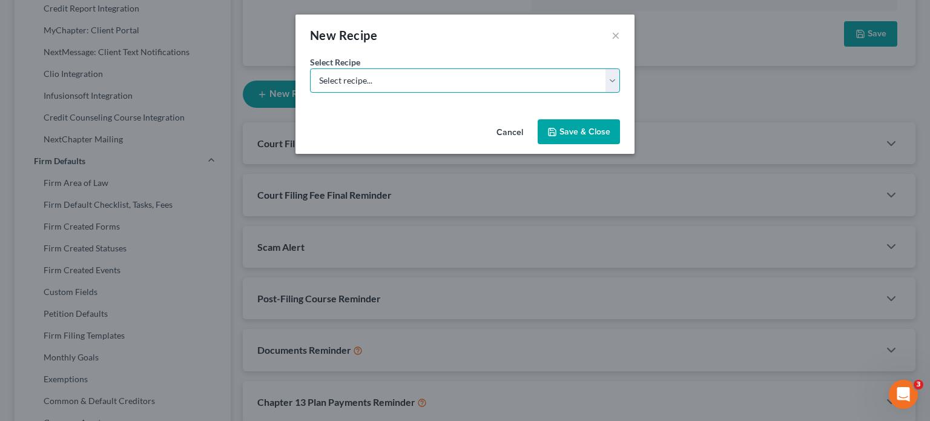
click at [416, 78] on select "Select recipe... New Recipe Post-Filing Course Reminder Documents Reminder Chap…" at bounding box center [465, 80] width 310 height 24
select select "0"
click at [310, 68] on select "Select recipe... New Recipe Post-Filing Course Reminder Documents Reminder Chap…" at bounding box center [465, 80] width 310 height 24
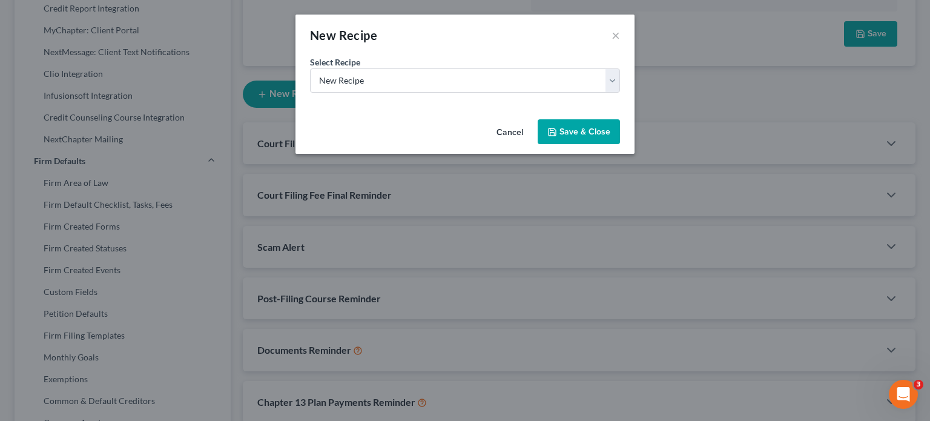
click at [585, 135] on button "Save & Close" at bounding box center [579, 131] width 82 height 25
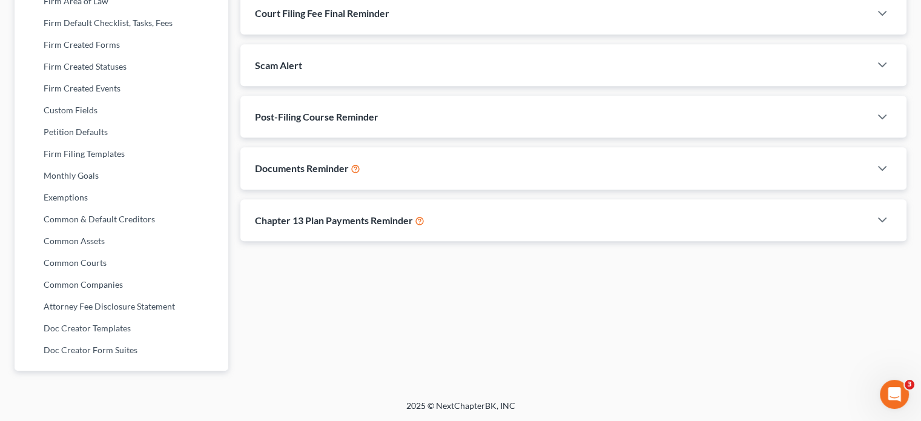
select select "1"
select select "st-1"
select select "2"
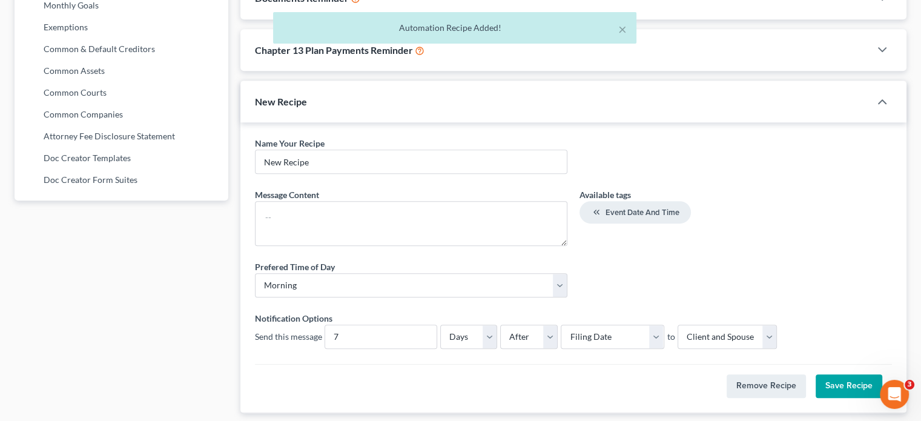
scroll to position [725, 0]
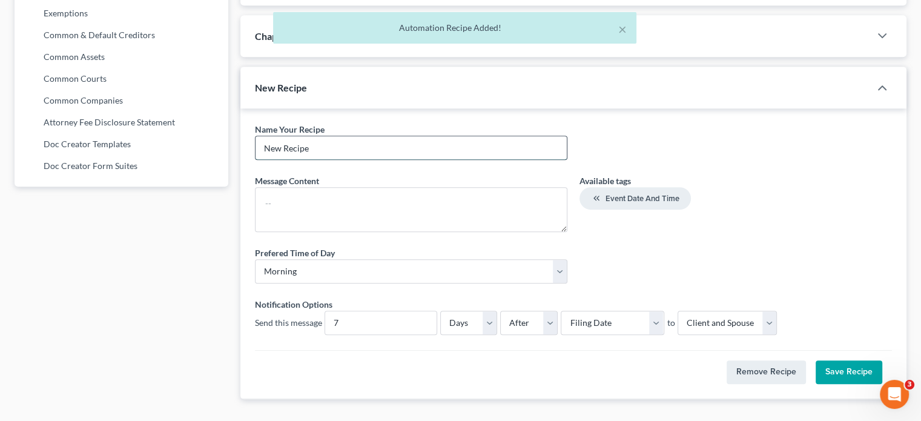
click at [403, 136] on input "New Recipe" at bounding box center [410, 147] width 311 height 23
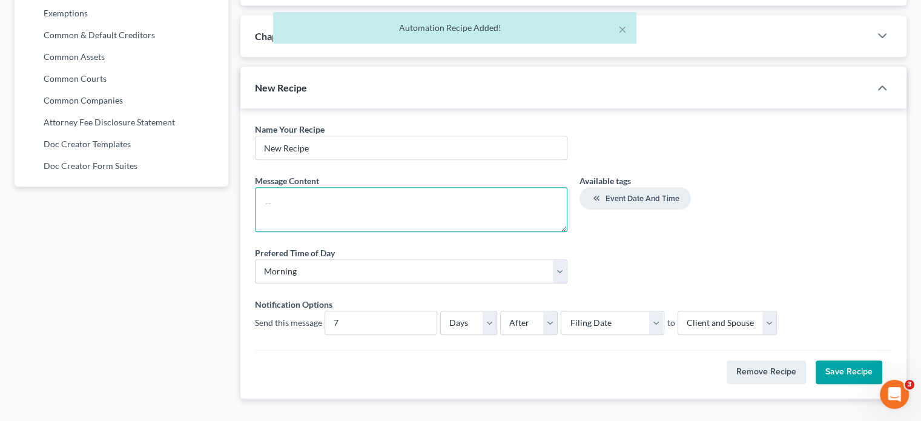
click at [383, 187] on textarea at bounding box center [411, 209] width 312 height 45
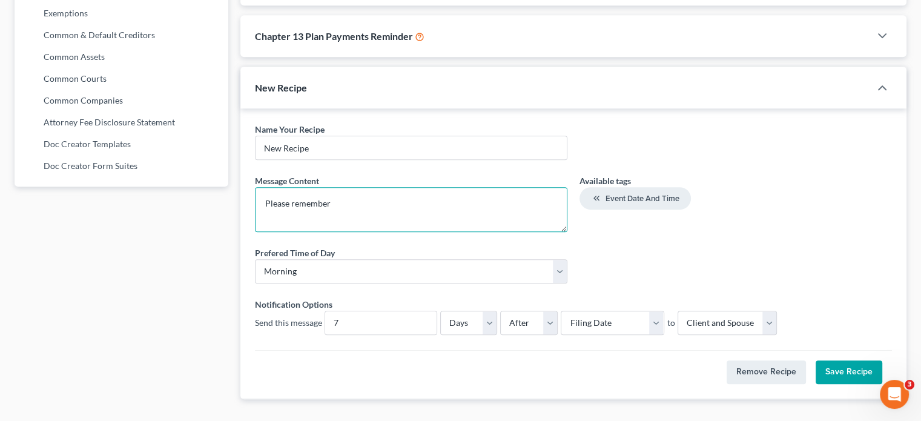
type textarea "Please remember"
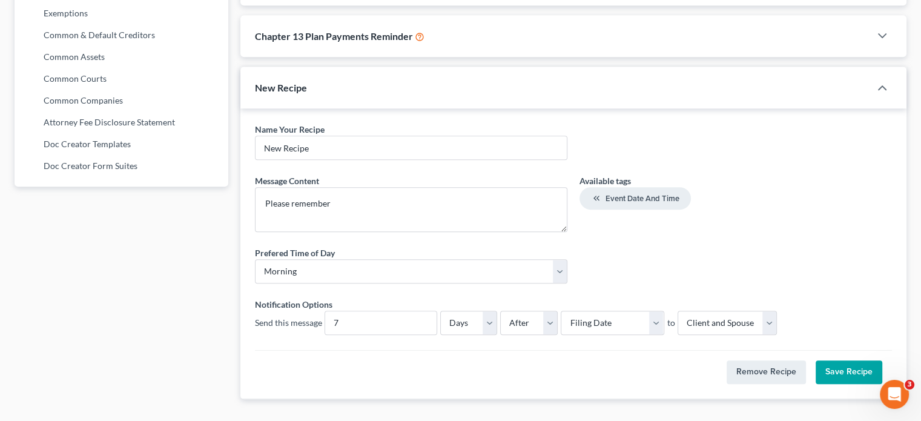
click at [586, 15] on div "Chapter 13 Plan Payments Reminder" at bounding box center [555, 36] width 630 height 42
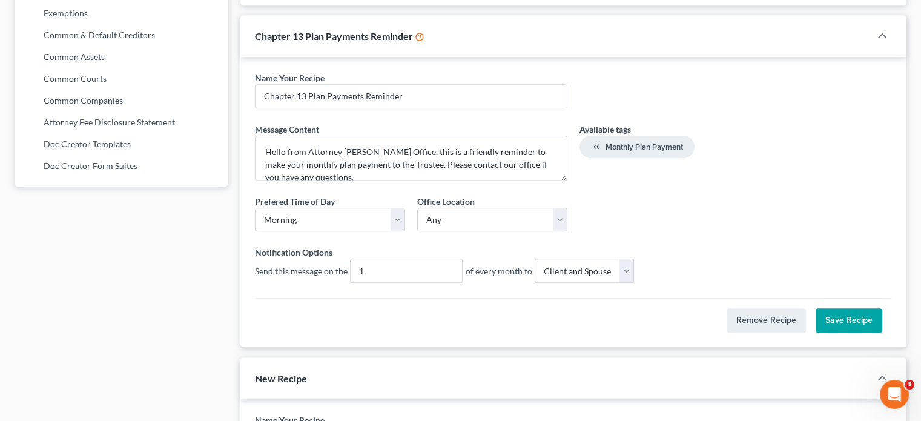
click at [543, 19] on div "Chapter 13 Plan Payments Reminder" at bounding box center [555, 36] width 630 height 42
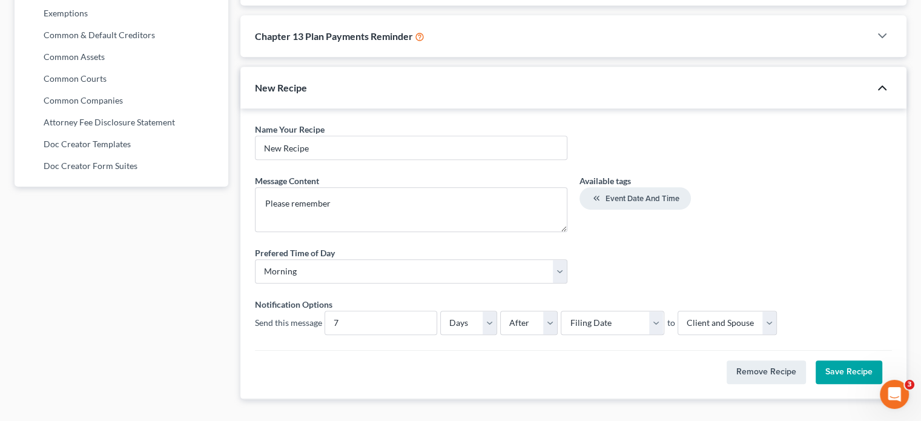
click at [875, 81] on icon "button" at bounding box center [882, 88] width 15 height 15
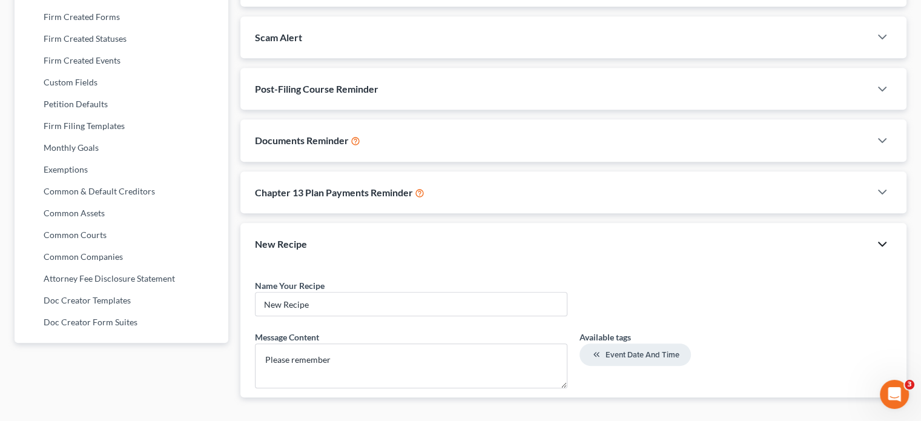
scroll to position [541, 0]
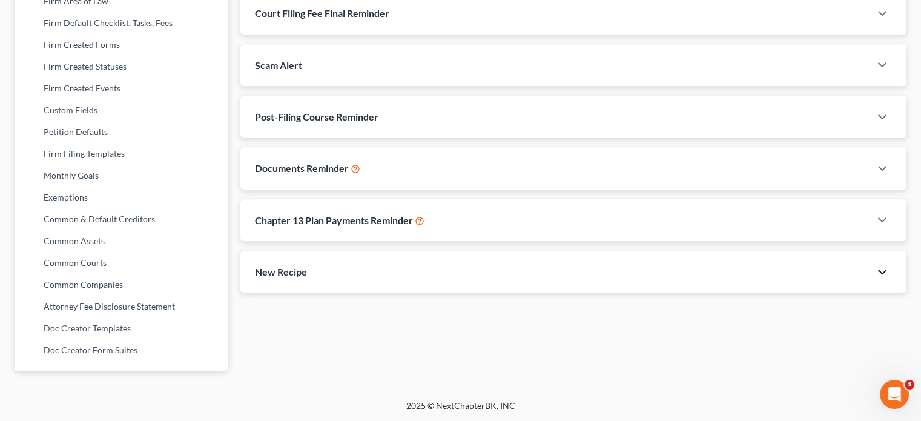
click at [797, 223] on div "New Recipe Court Filing Fee Name Your Recipe * Court Filing Fee Message Content…" at bounding box center [573, 88] width 666 height 408
click at [807, 251] on div "New Recipe" at bounding box center [555, 272] width 630 height 42
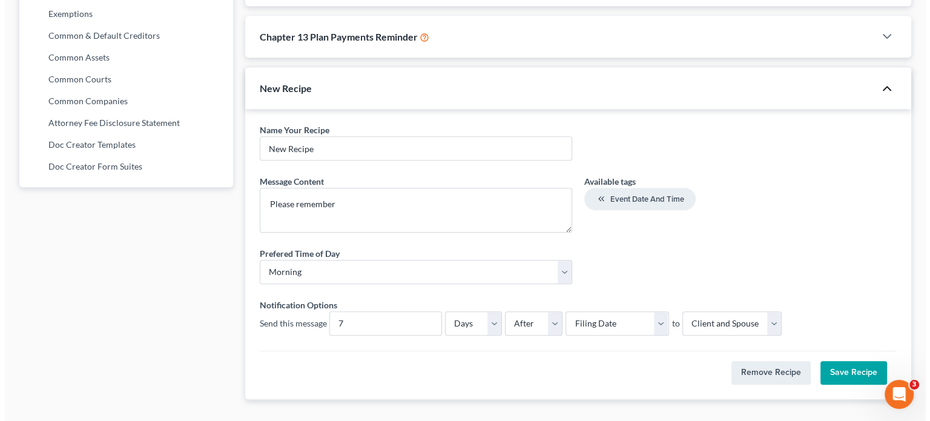
scroll to position [725, 0]
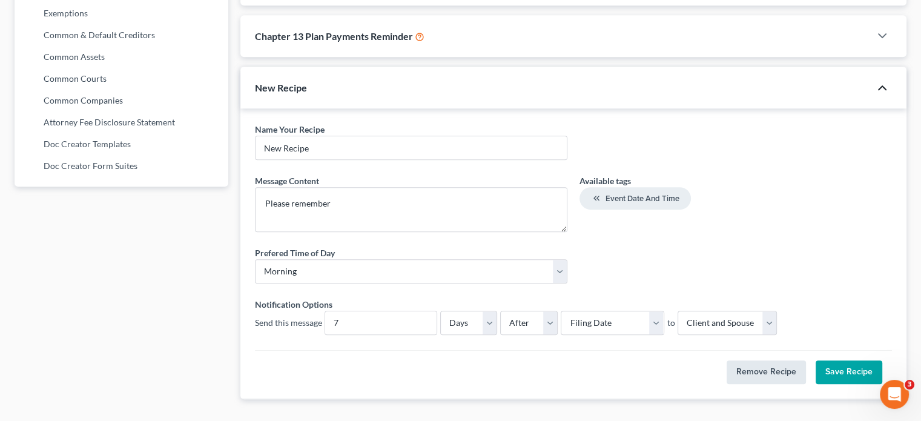
click at [790, 360] on button "Remove Recipe" at bounding box center [765, 372] width 79 height 24
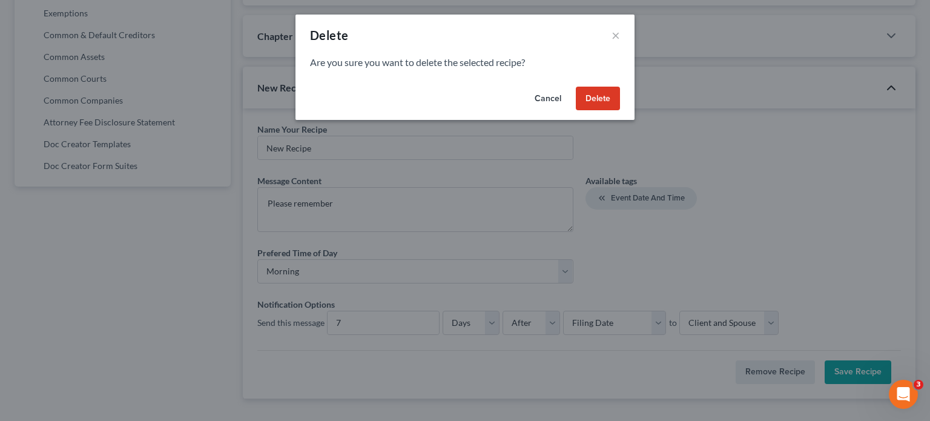
click at [588, 105] on button "Delete" at bounding box center [598, 99] width 44 height 24
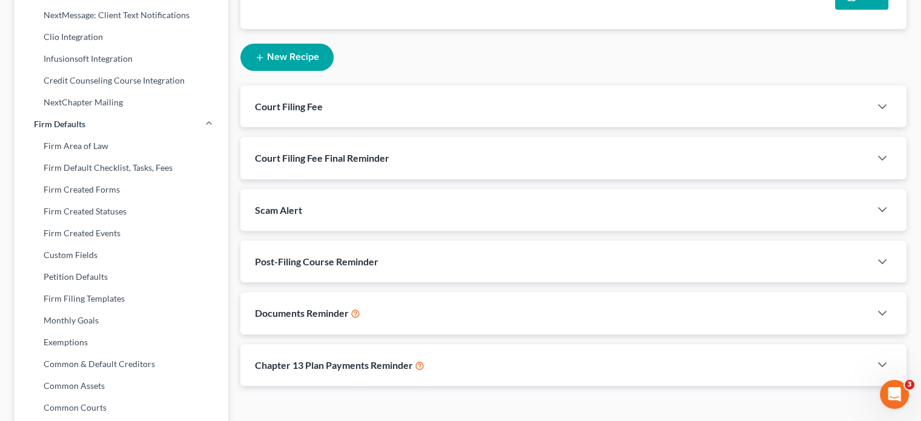
scroll to position [298, 0]
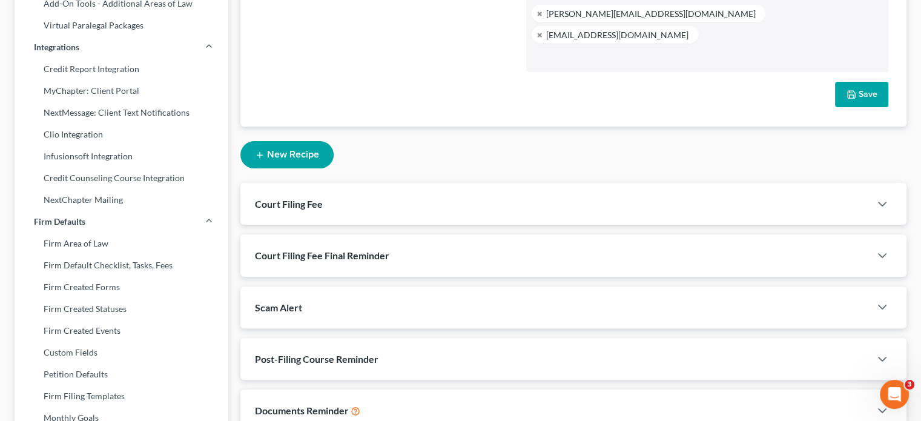
click at [317, 141] on button "New Recipe" at bounding box center [286, 154] width 93 height 27
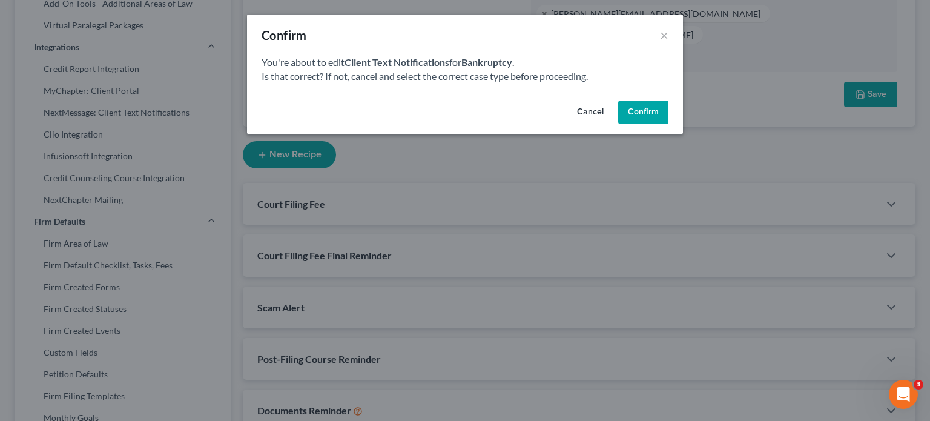
click at [624, 108] on button "Confirm" at bounding box center [643, 112] width 50 height 24
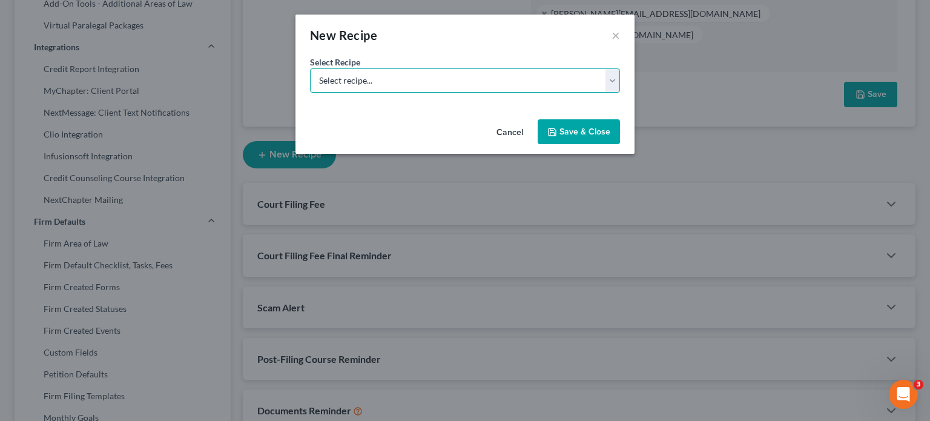
click at [493, 87] on select "Select recipe... New Recipe Post-Filing Course Reminder Documents Reminder Chap…" at bounding box center [465, 80] width 310 height 24
select select "3"
click at [310, 93] on select "Select recipe... New Recipe Post-Filing Course Reminder Documents Reminder Chap…" at bounding box center [465, 80] width 310 height 24
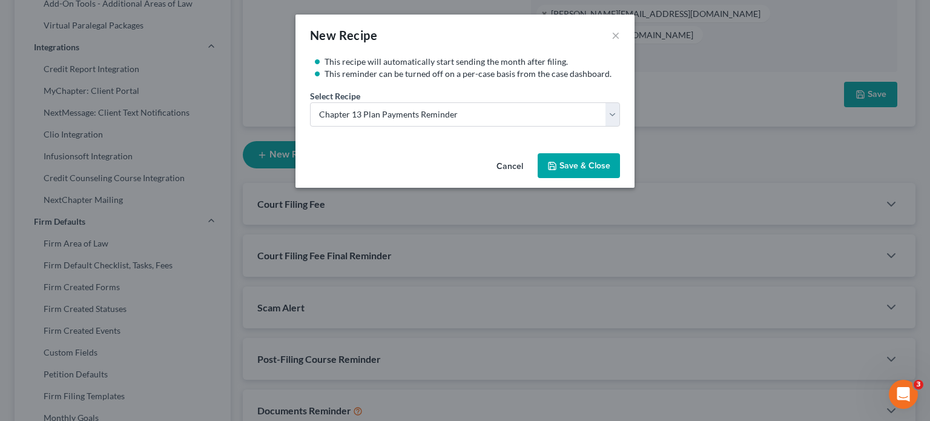
click at [566, 162] on button "Save & Close" at bounding box center [579, 165] width 82 height 25
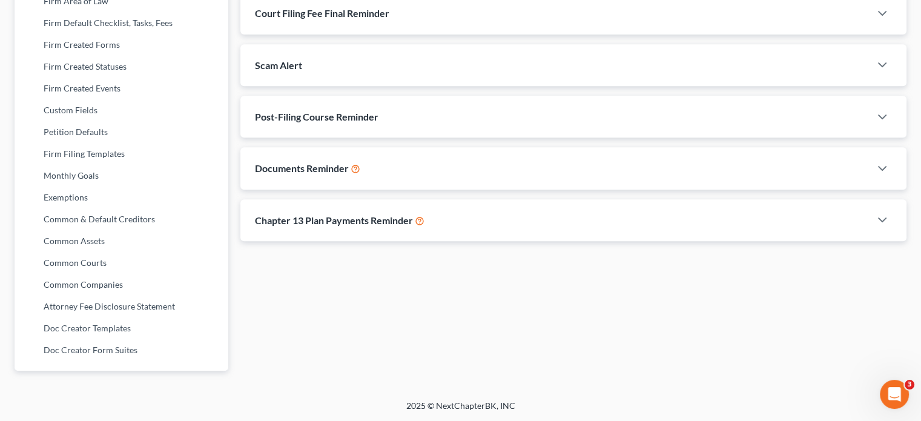
select select "2"
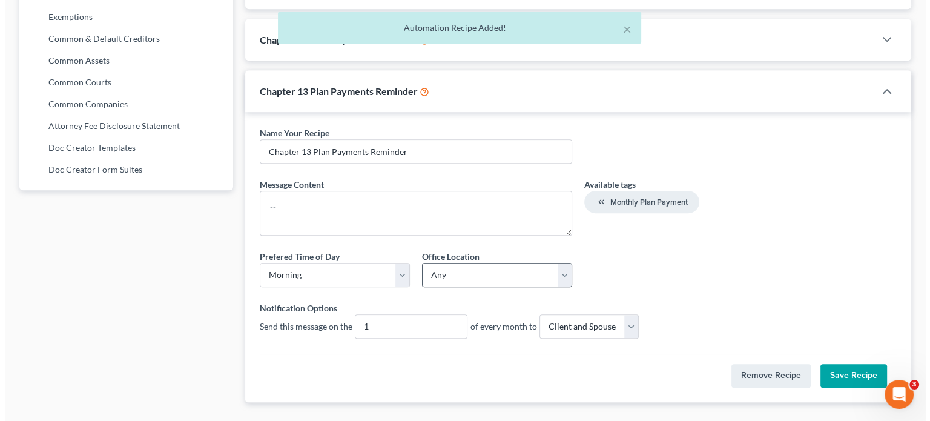
scroll to position [725, 0]
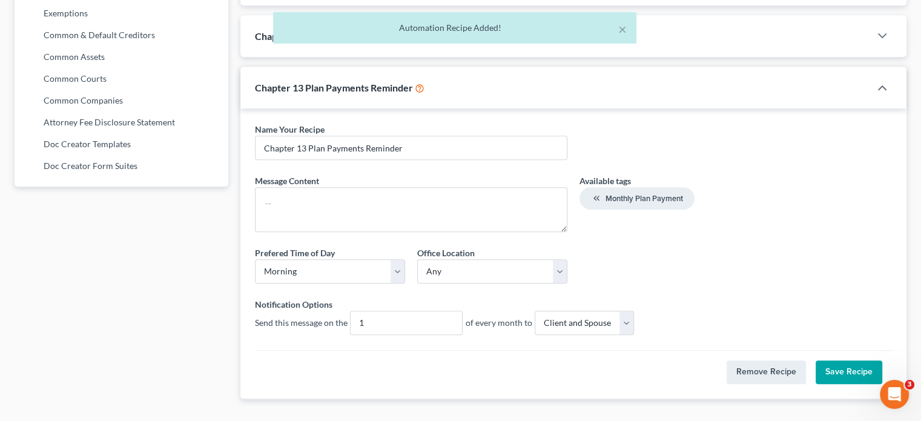
click at [484, 316] on label "of every month to" at bounding box center [498, 322] width 67 height 13
click at [416, 311] on input "1" at bounding box center [405, 322] width 111 height 23
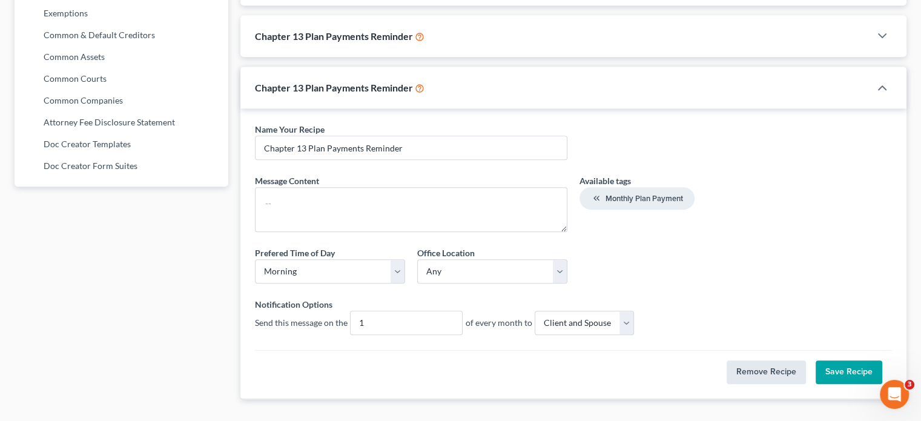
click at [765, 360] on button "Remove Recipe" at bounding box center [765, 372] width 79 height 24
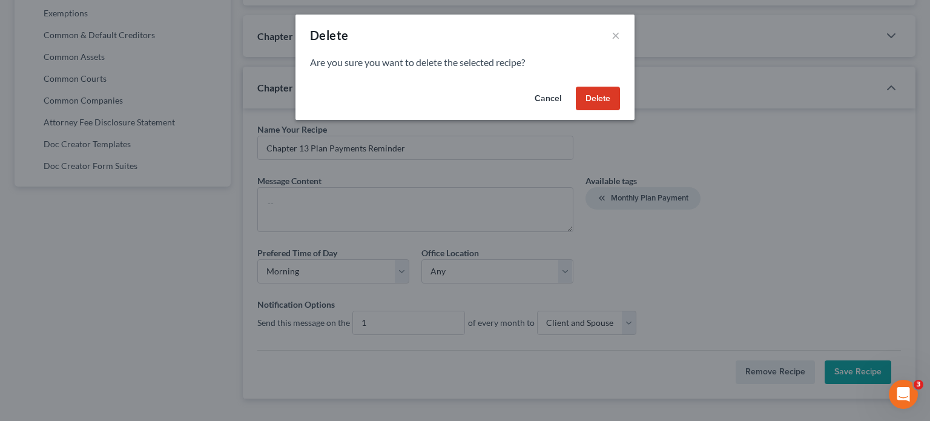
click at [599, 99] on button "Delete" at bounding box center [598, 99] width 44 height 24
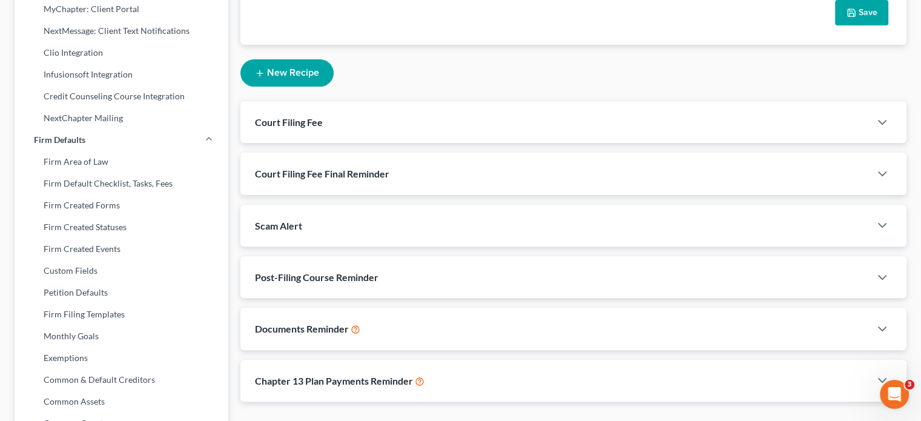
scroll to position [238, 0]
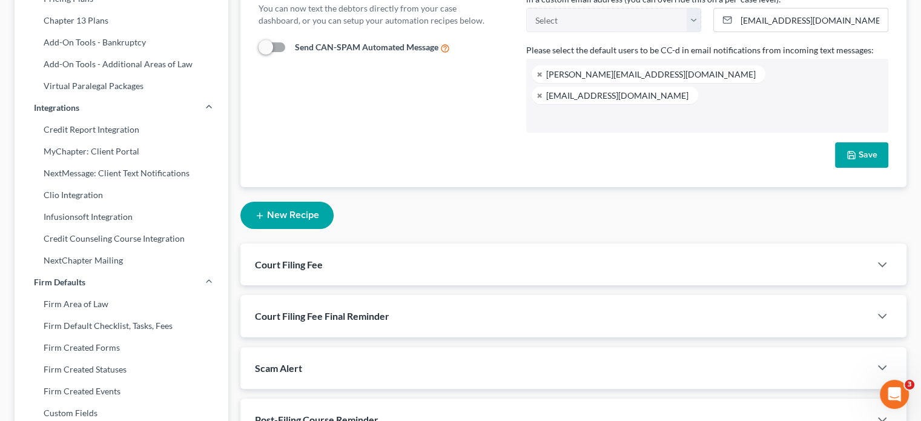
click at [295, 202] on button "New Recipe" at bounding box center [286, 215] width 93 height 27
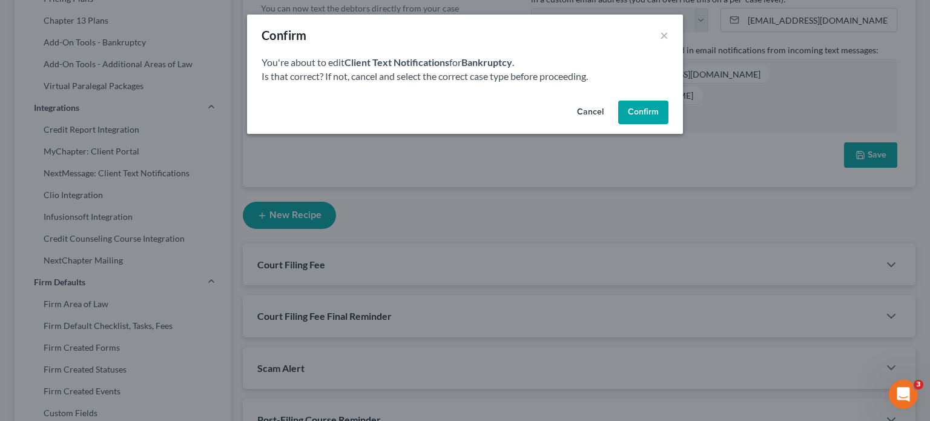
click at [634, 112] on button "Confirm" at bounding box center [643, 112] width 50 height 24
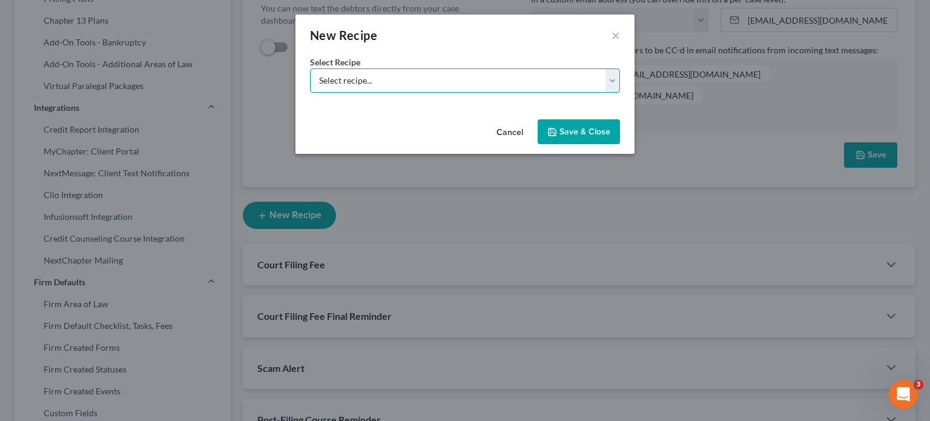
click at [435, 70] on select "Select recipe... New Recipe Post-Filing Course Reminder Documents Reminder Chap…" at bounding box center [465, 80] width 310 height 24
select select "0"
click at [310, 68] on select "Select recipe... New Recipe Post-Filing Course Reminder Documents Reminder Chap…" at bounding box center [465, 80] width 310 height 24
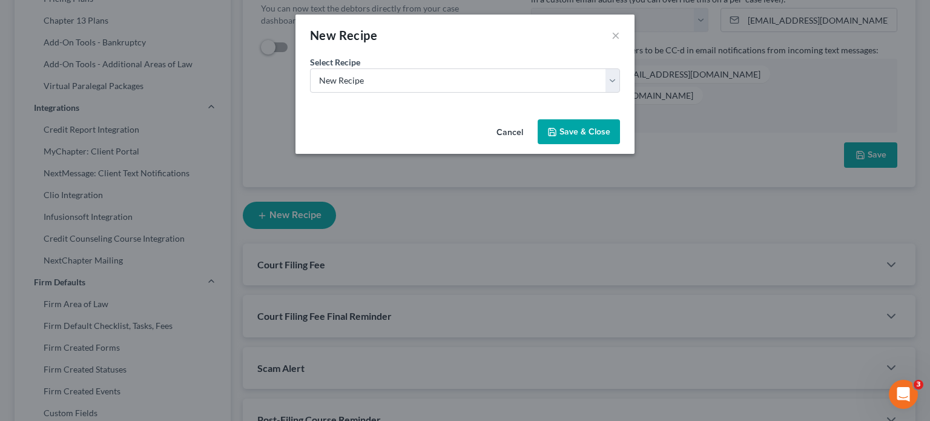
click at [553, 127] on icon "type" at bounding box center [552, 132] width 10 height 10
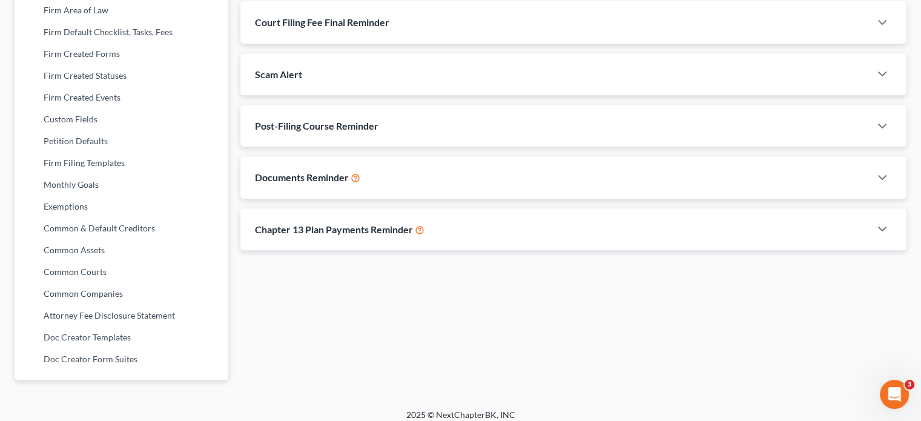
scroll to position [541, 0]
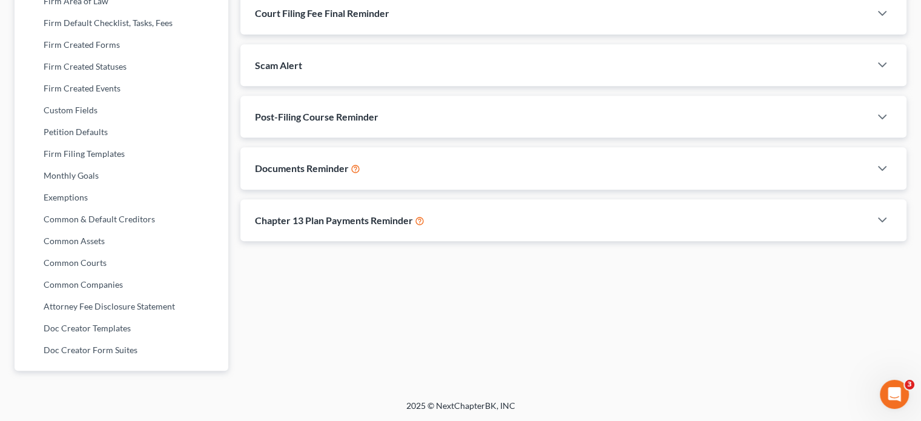
select select "1"
select select "st-1"
select select "2"
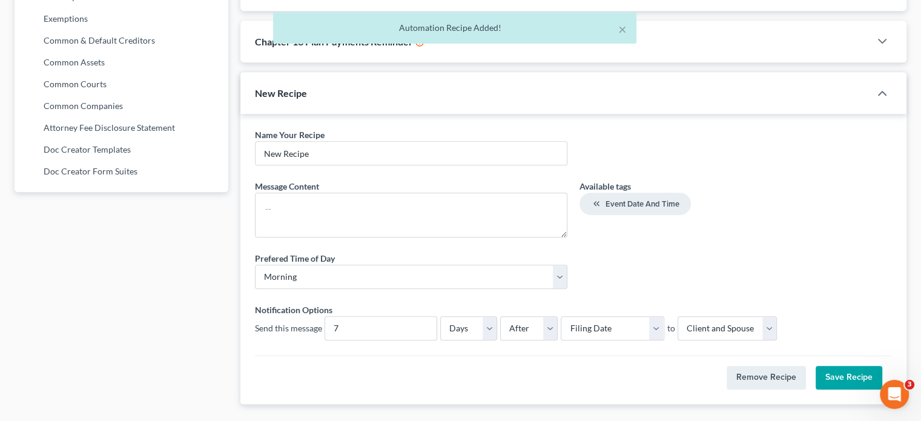
scroll to position [722, 0]
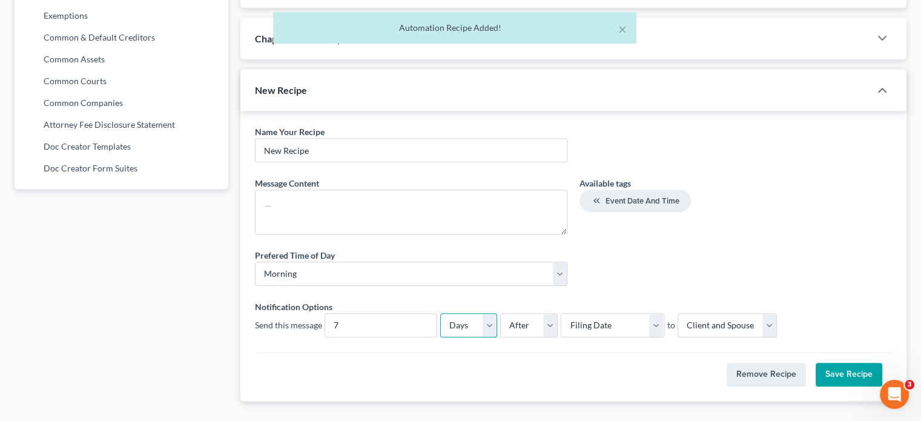
click at [492, 313] on select "Days Weeks" at bounding box center [468, 325] width 57 height 24
click at [604, 313] on select "Select Filing Date Confirmation Date 341 Hearing Signing Date IC Date" at bounding box center [612, 325] width 103 height 24
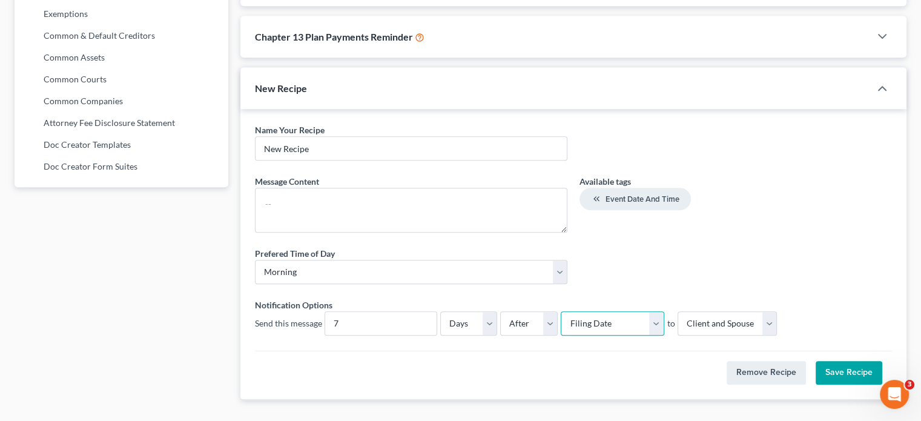
scroll to position [725, 0]
click at [630, 311] on select "Select Filing Date Confirmation Date 341 Hearing Signing Date IC Date" at bounding box center [612, 323] width 103 height 24
click at [546, 15] on div "Chapter 13 Plan Payments Reminder" at bounding box center [555, 36] width 630 height 42
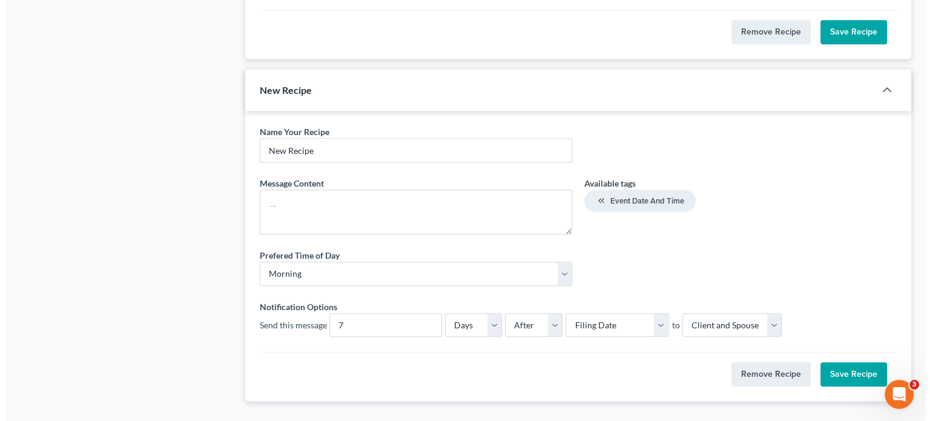
scroll to position [1015, 0]
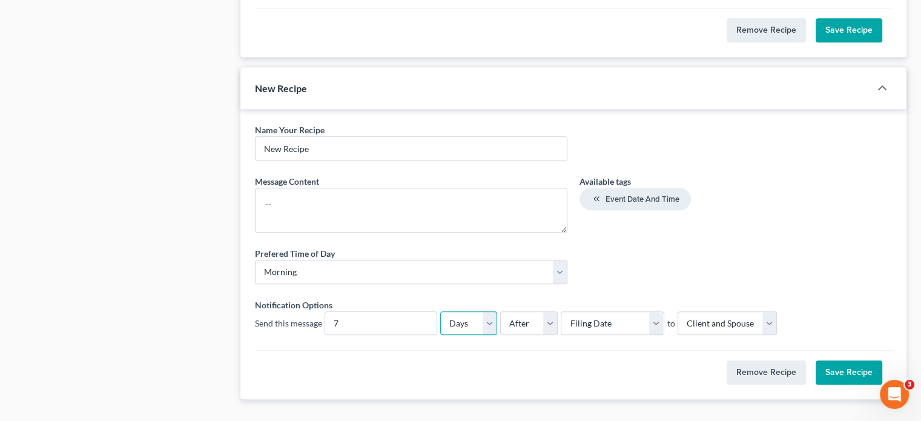
click at [477, 311] on select "Days Weeks" at bounding box center [468, 323] width 57 height 24
click at [531, 311] on select "Before After" at bounding box center [529, 323] width 58 height 24
drag, startPoint x: 614, startPoint y: 331, endPoint x: 663, endPoint y: 336, distance: 49.9
click at [617, 350] on div "Remove Recipe Save Recipe" at bounding box center [573, 367] width 637 height 35
click at [788, 360] on button "Remove Recipe" at bounding box center [765, 372] width 79 height 24
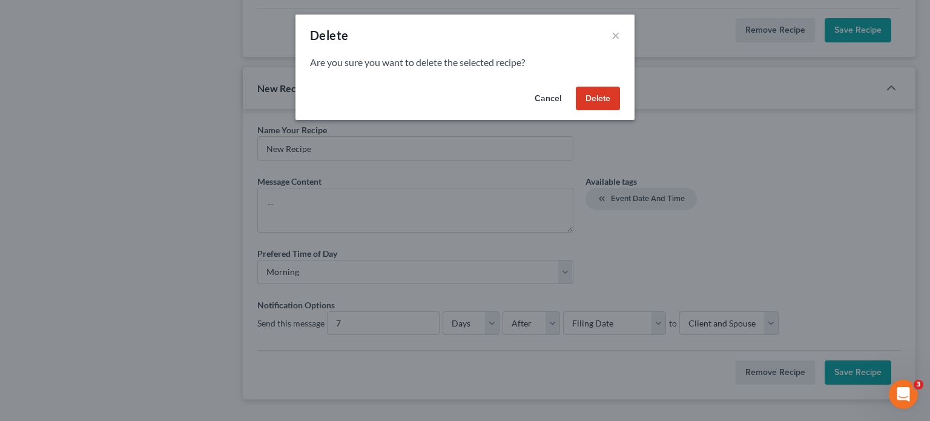
click at [597, 99] on button "Delete" at bounding box center [598, 99] width 44 height 24
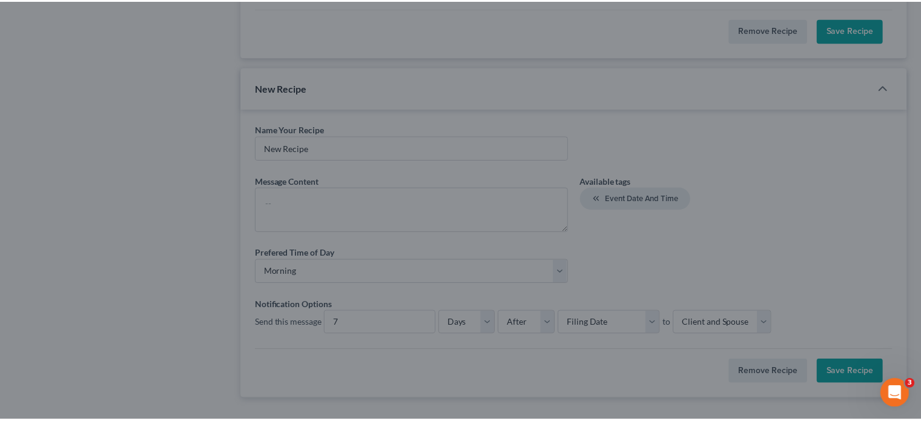
scroll to position [673, 0]
